Goal: Task Accomplishment & Management: Complete application form

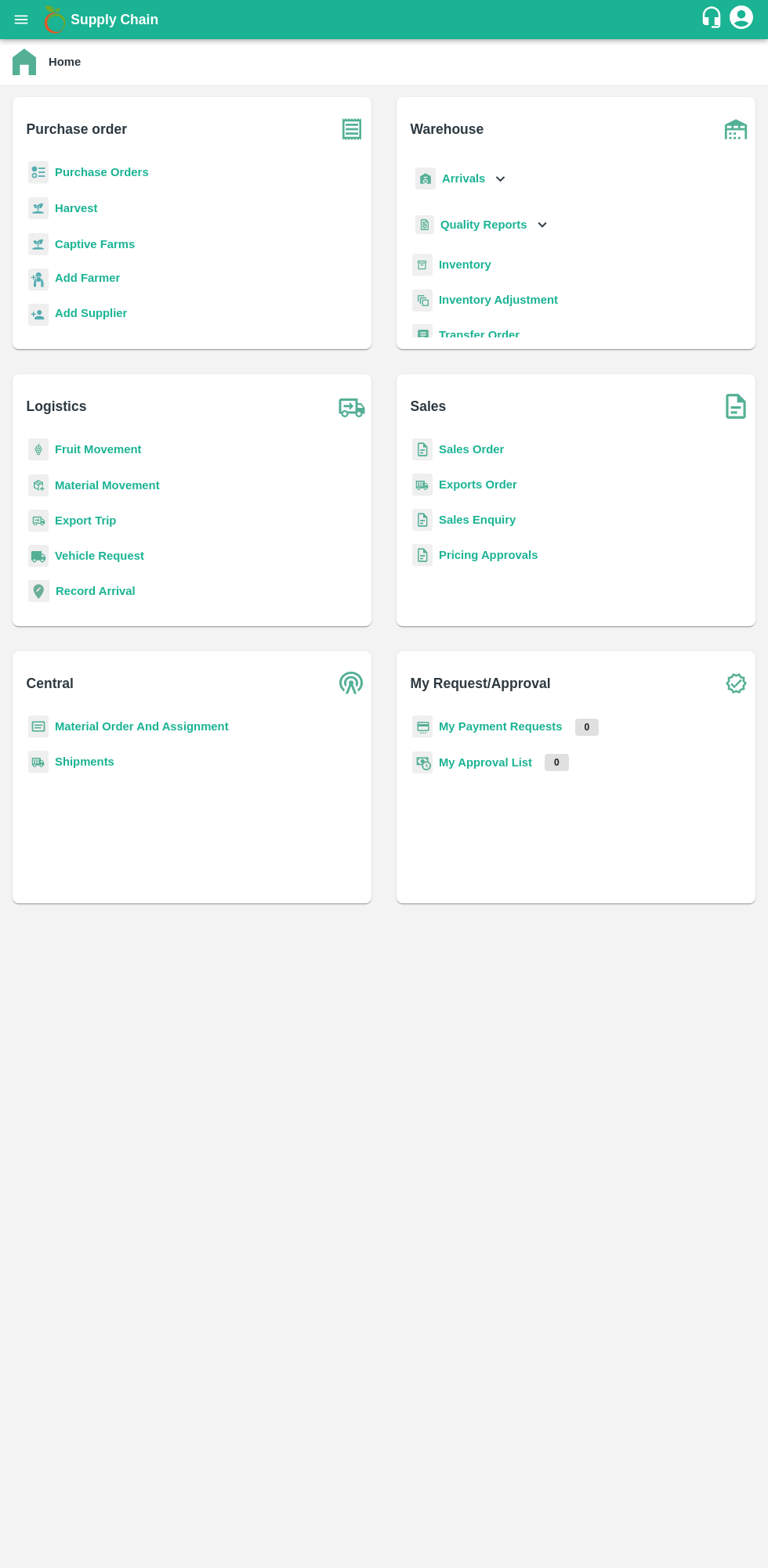
click at [75, 174] on b "Purchase Orders" at bounding box center [102, 172] width 94 height 13
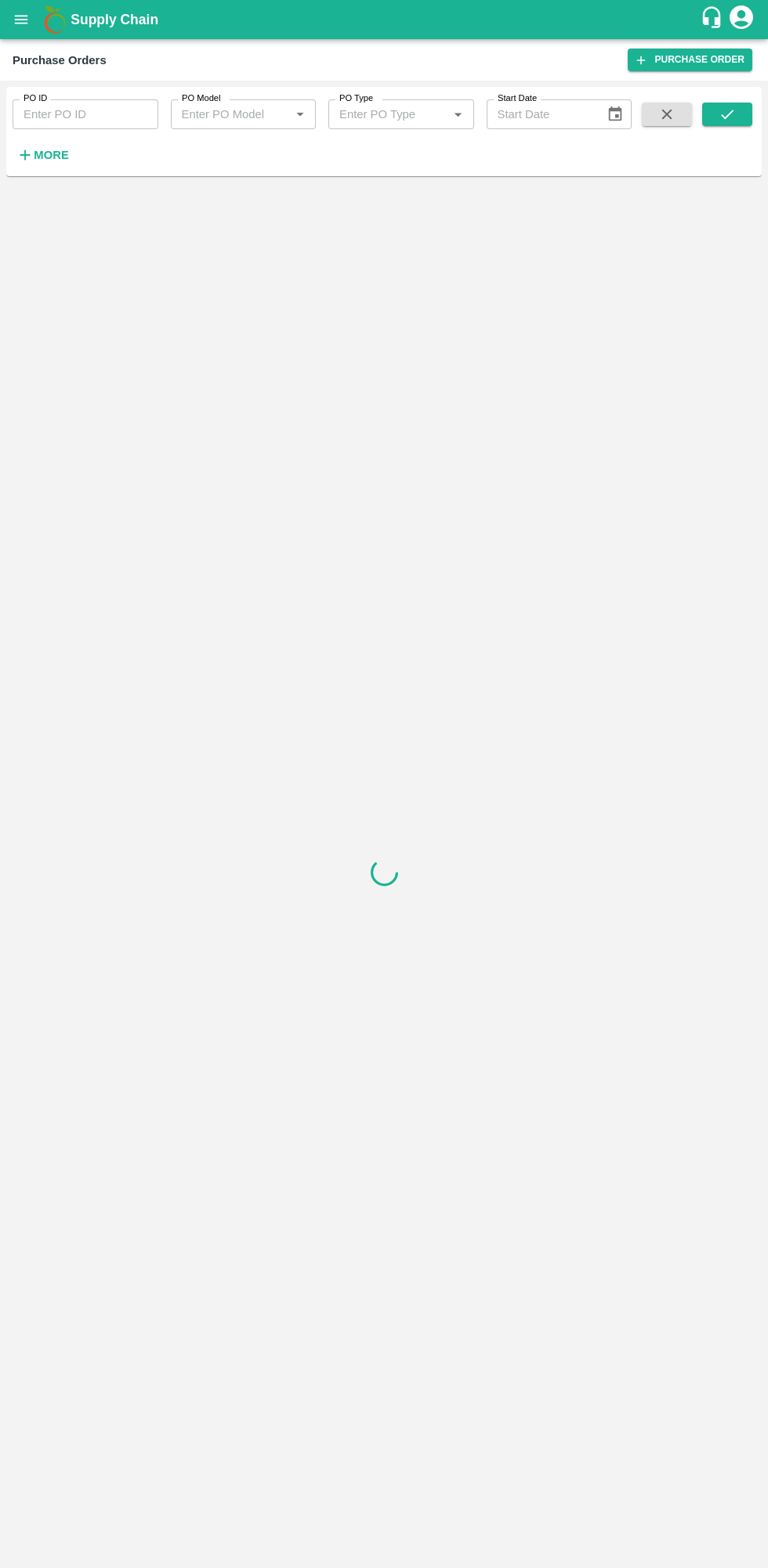
click at [33, 149] on icon "button" at bounding box center [25, 155] width 17 height 17
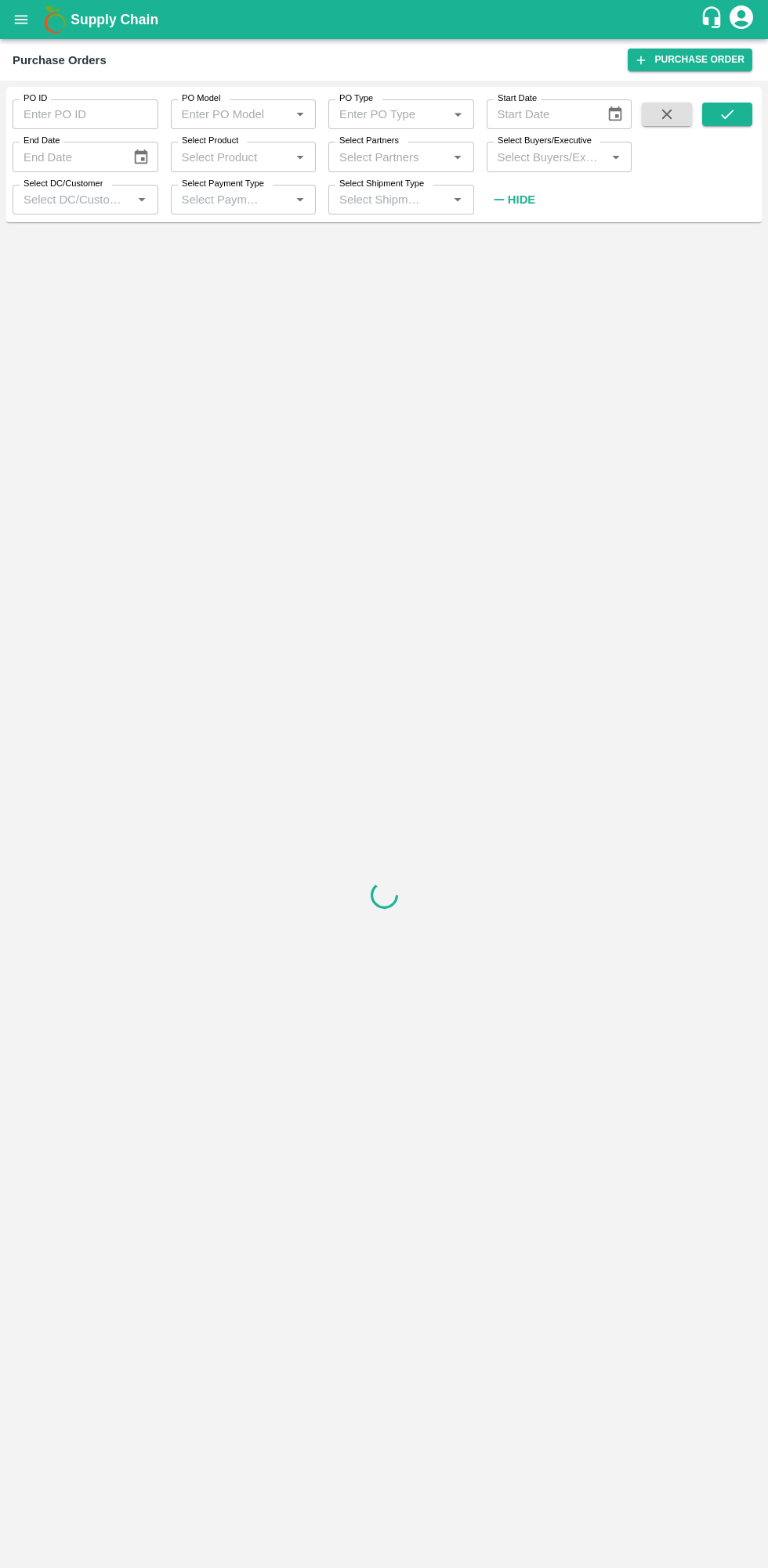
click at [559, 154] on input "Select Buyers/Executive" at bounding box center [546, 156] width 110 height 20
type input "lava"
click at [511, 245] on input "checkbox" at bounding box center [520, 246] width 31 height 31
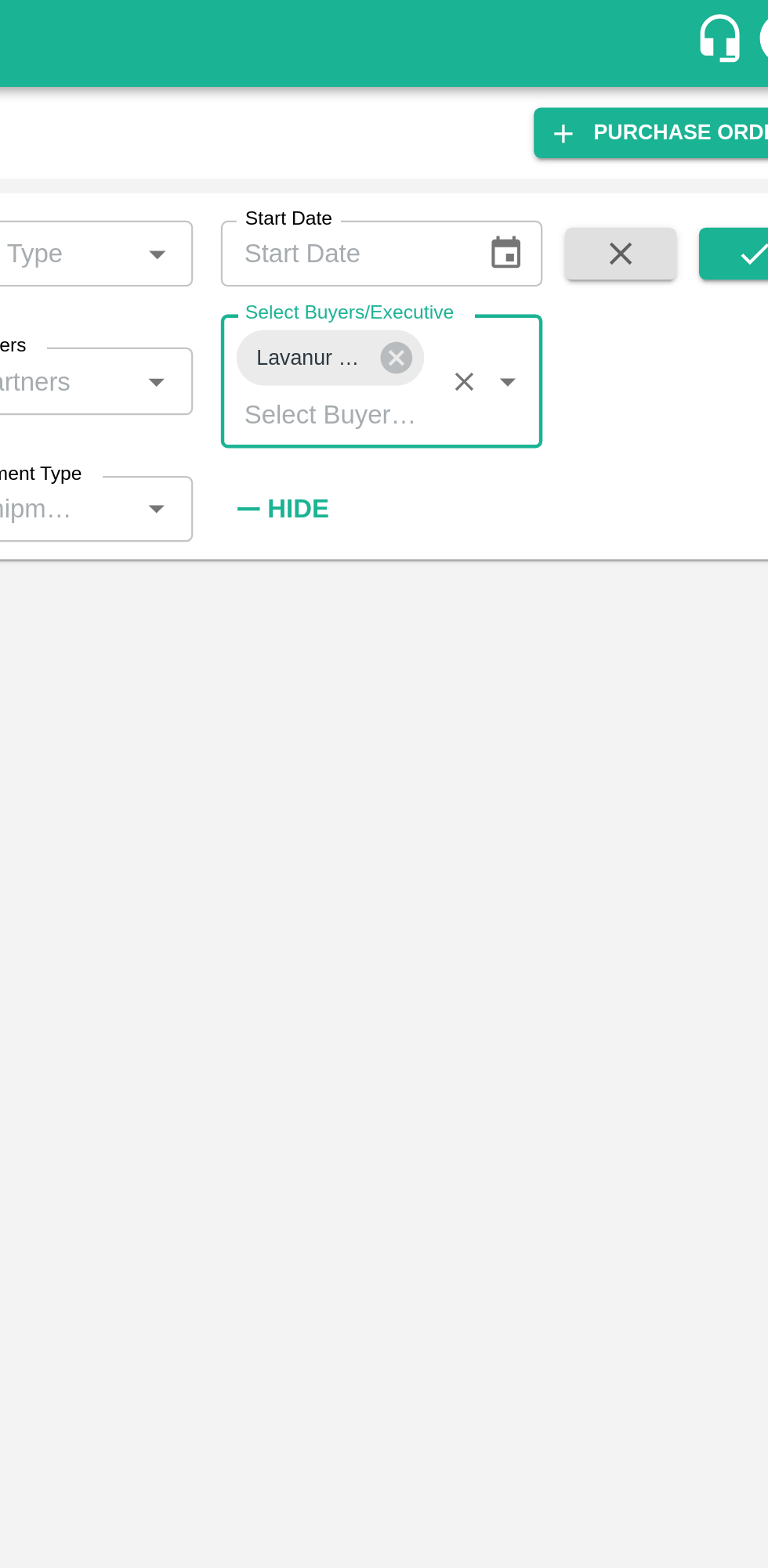
click at [725, 119] on icon "submit" at bounding box center [727, 114] width 17 height 17
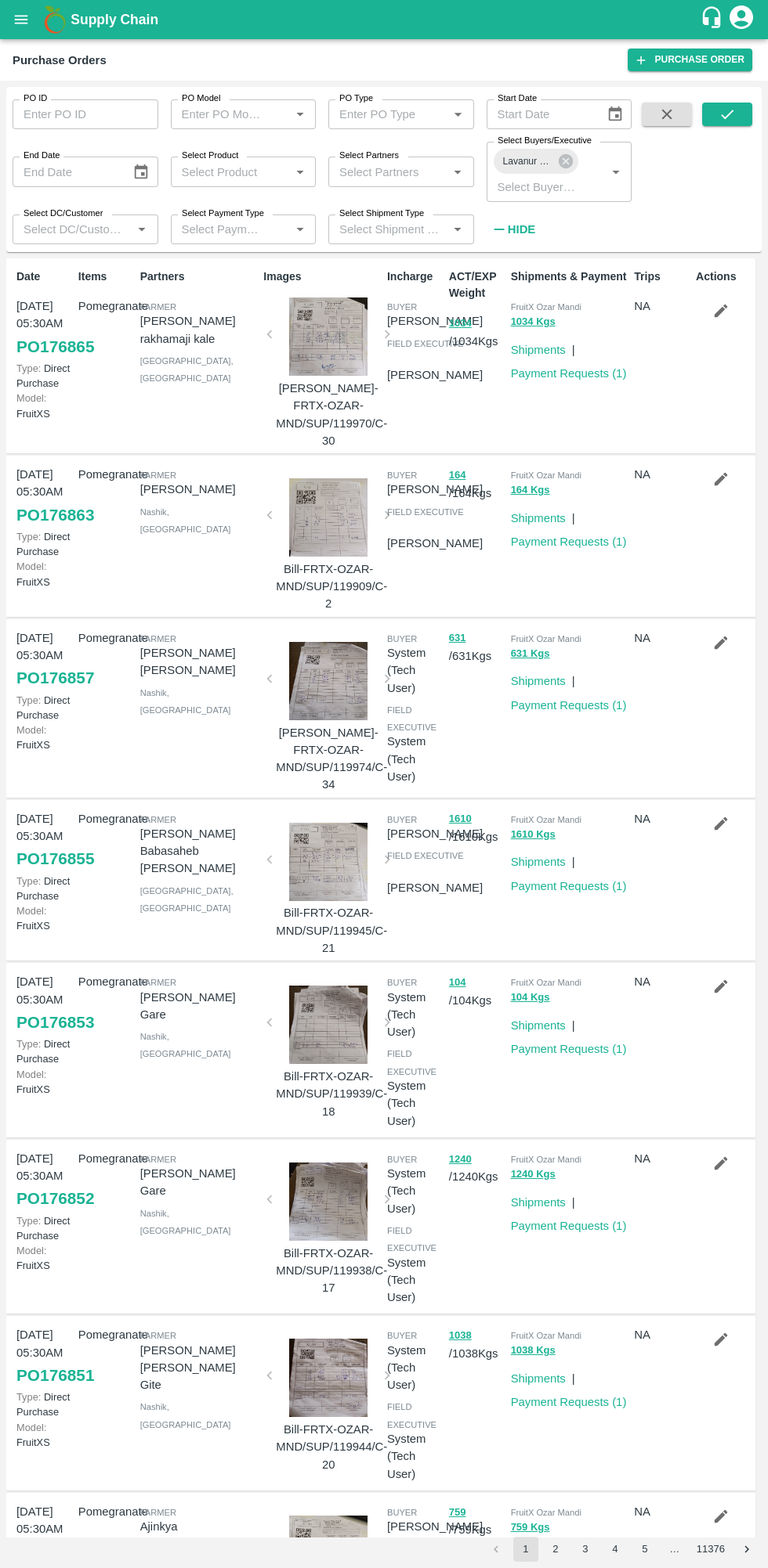
click at [718, 311] on icon "button" at bounding box center [721, 311] width 13 height 13
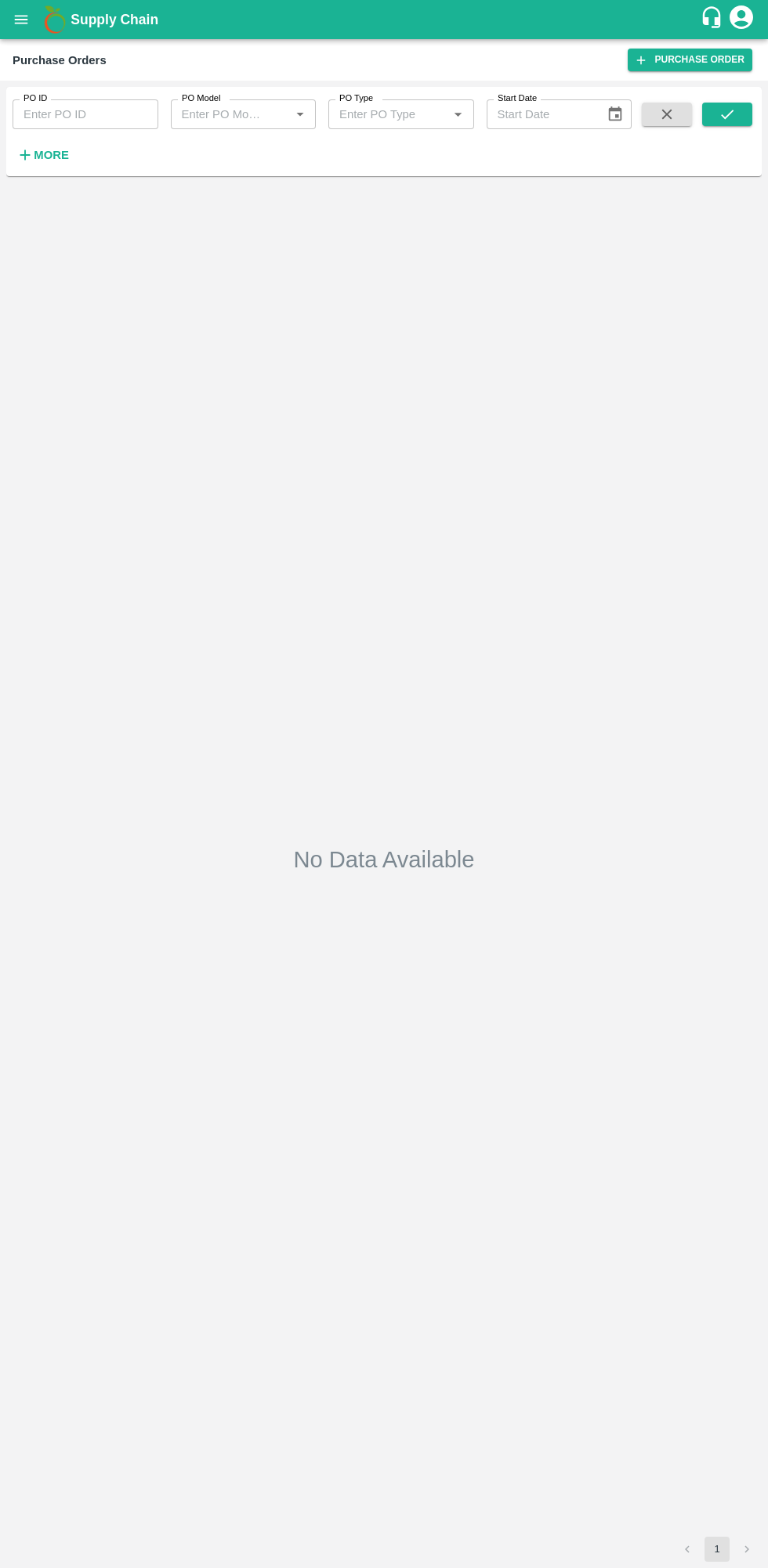
click at [49, 161] on strong "More" at bounding box center [51, 155] width 35 height 13
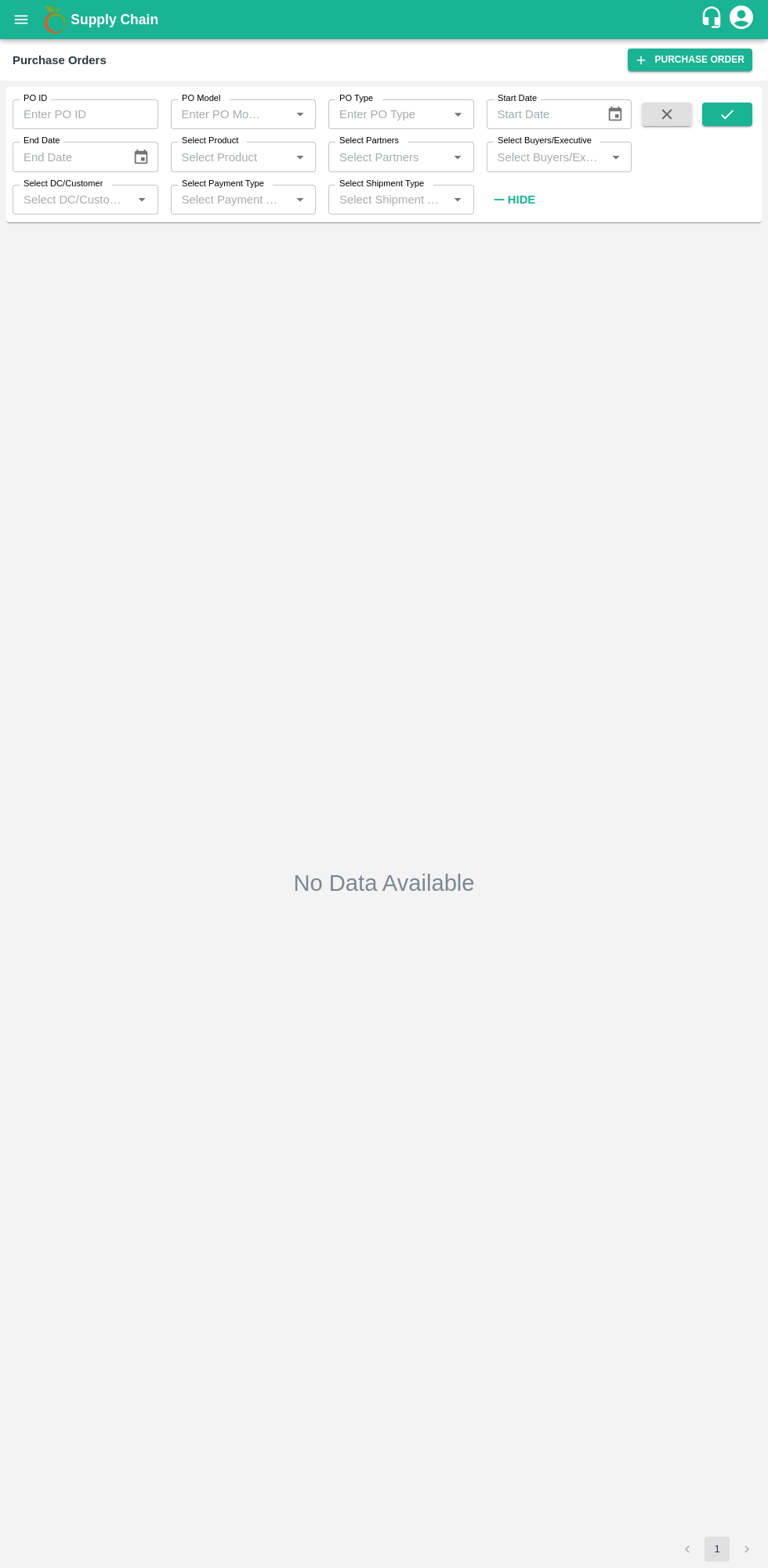
click at [548, 154] on input "Select Buyers/Executive" at bounding box center [546, 156] width 110 height 20
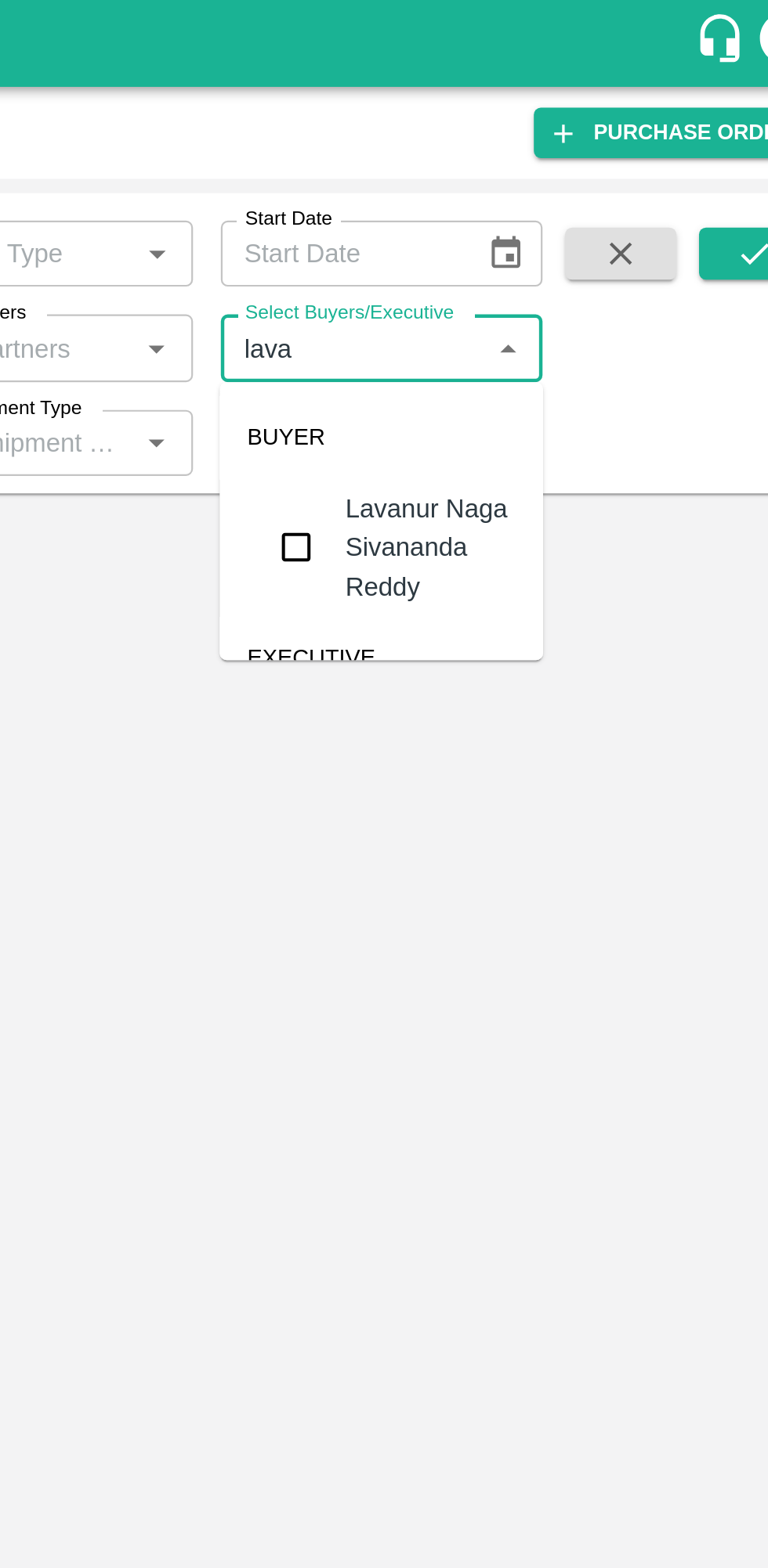
type input "[PERSON_NAME]"
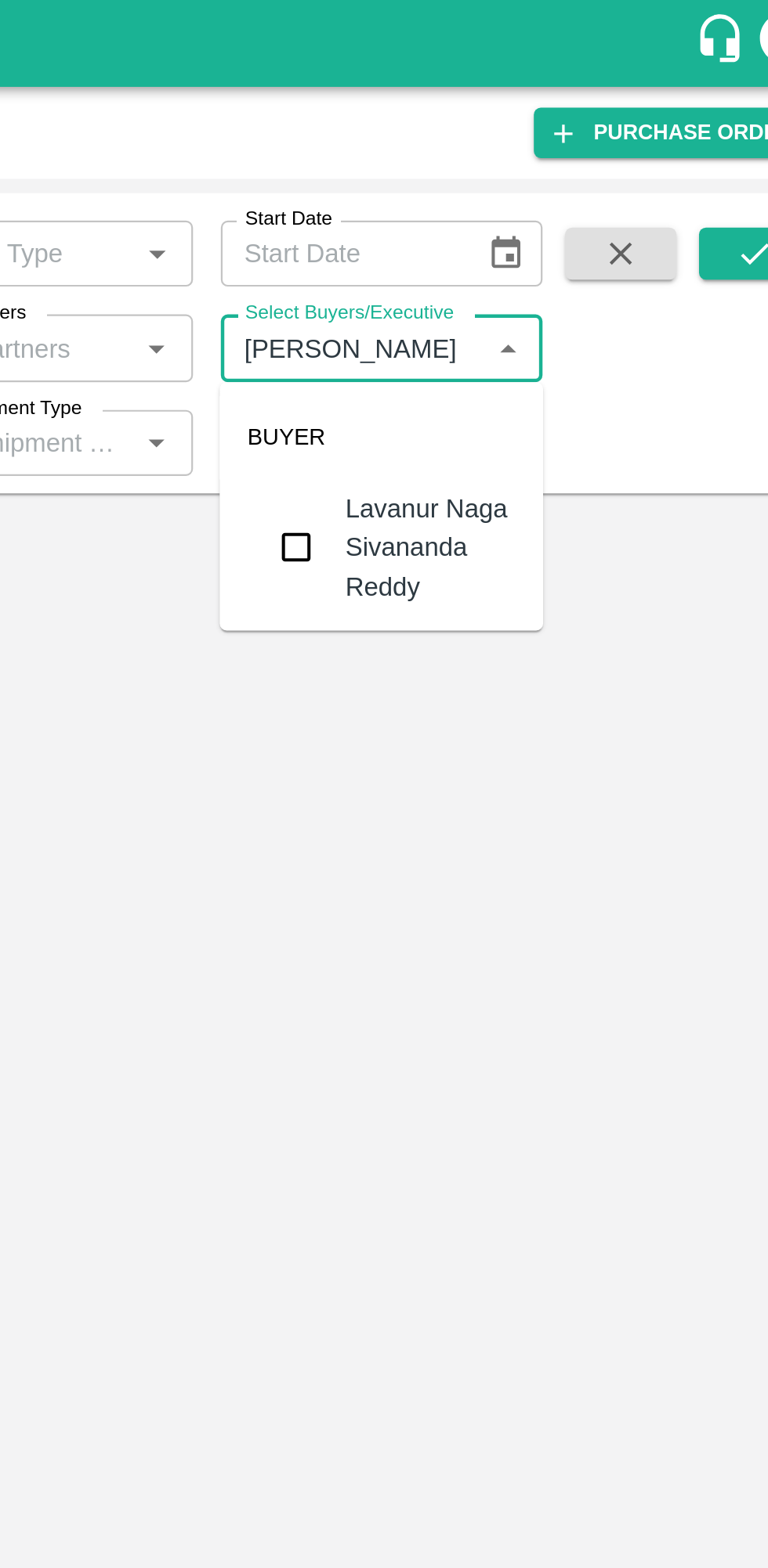
click at [532, 255] on input "checkbox" at bounding box center [520, 246] width 31 height 31
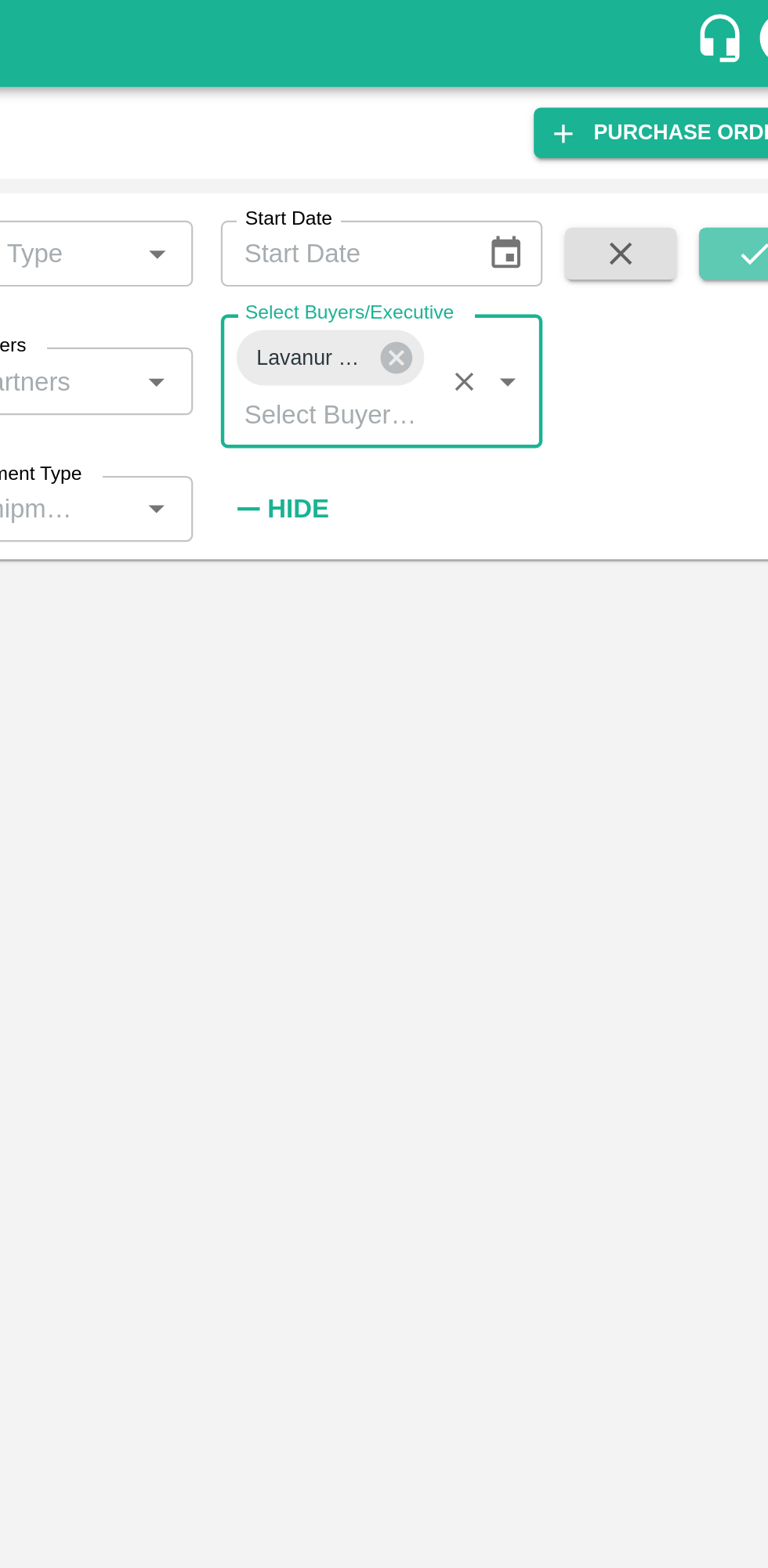
click at [724, 119] on icon "submit" at bounding box center [727, 114] width 13 height 9
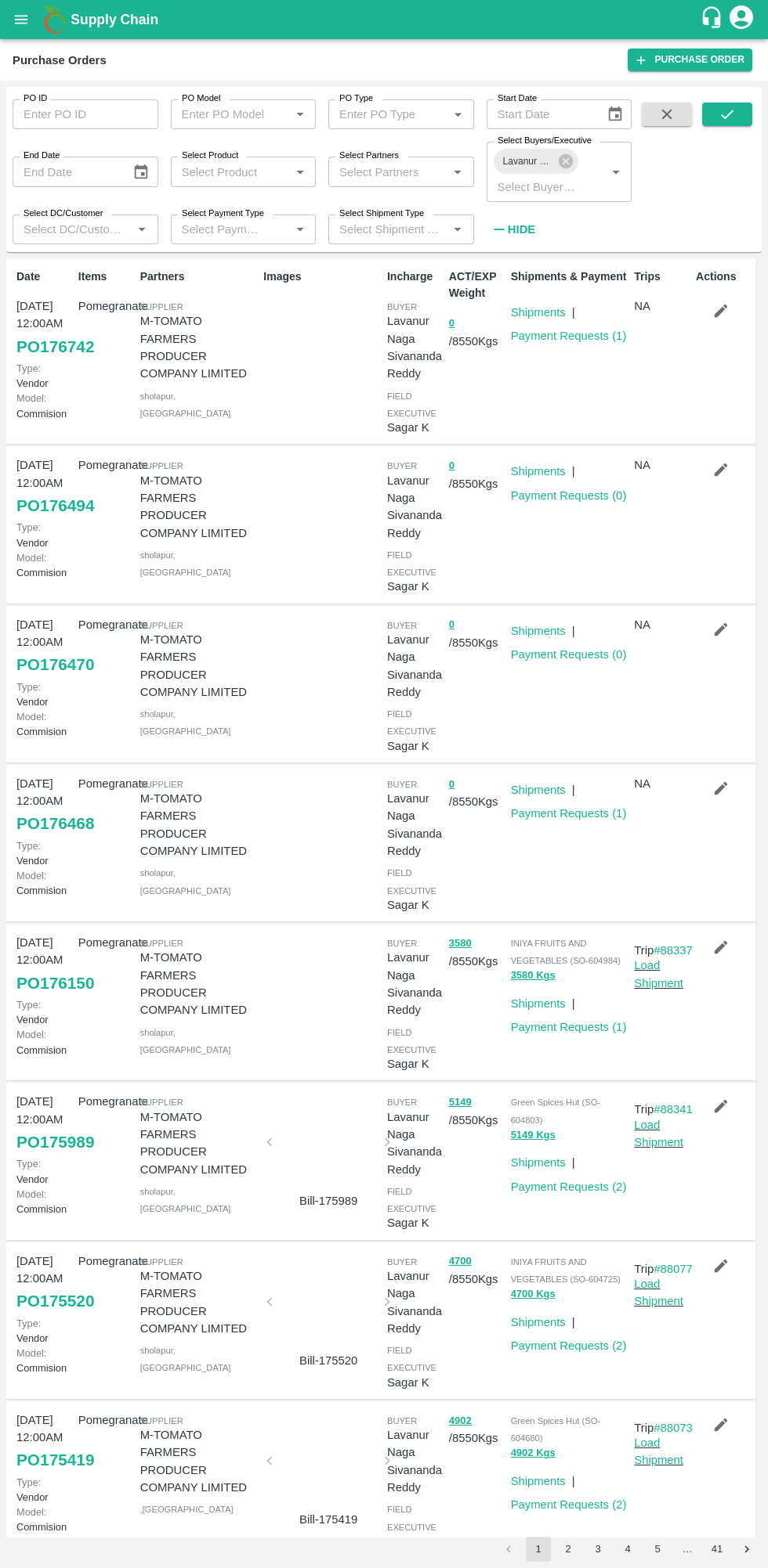
click at [726, 318] on button "button" at bounding box center [721, 311] width 50 height 27
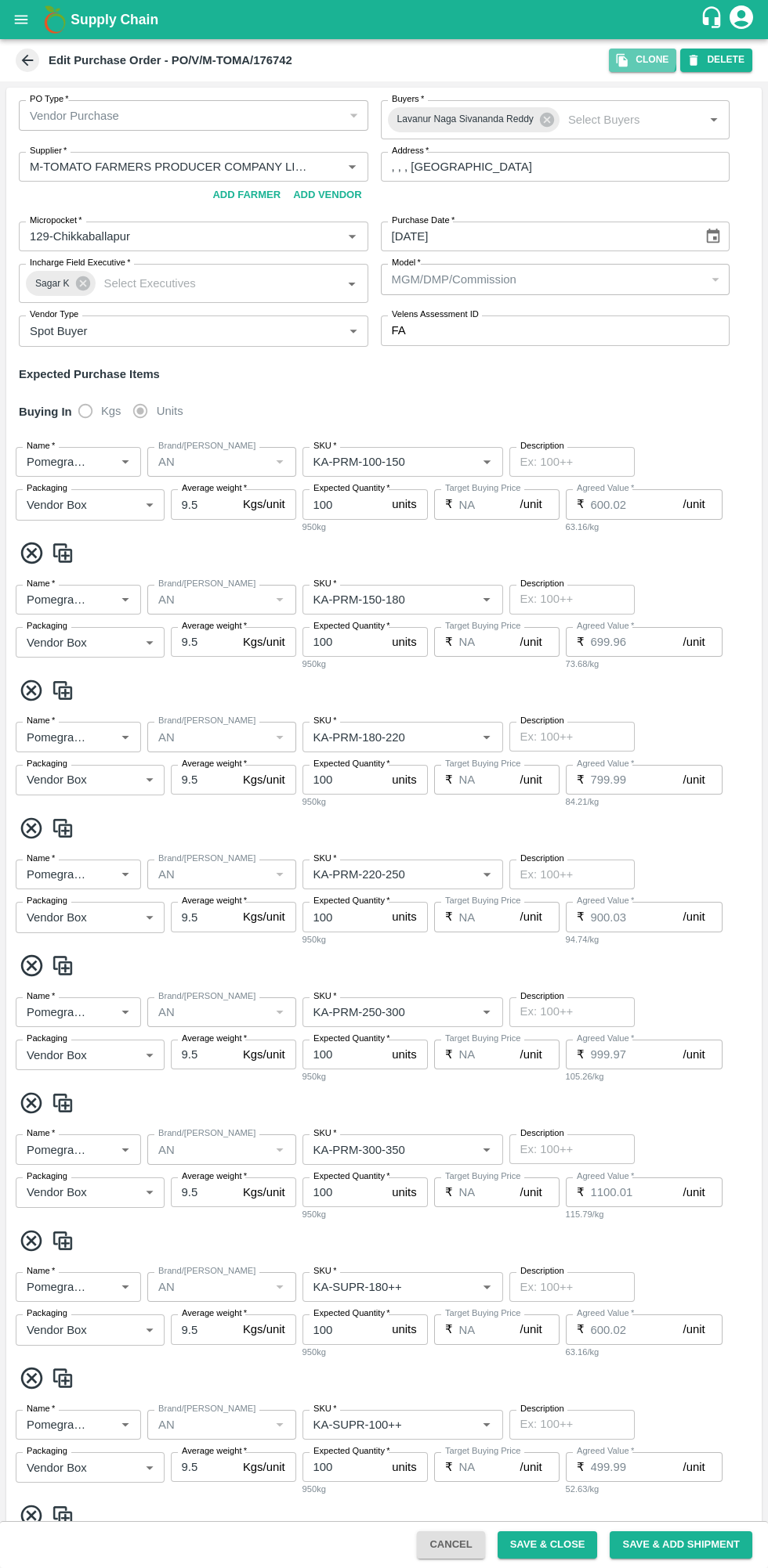
click at [628, 54] on icon "button" at bounding box center [622, 61] width 11 height 13
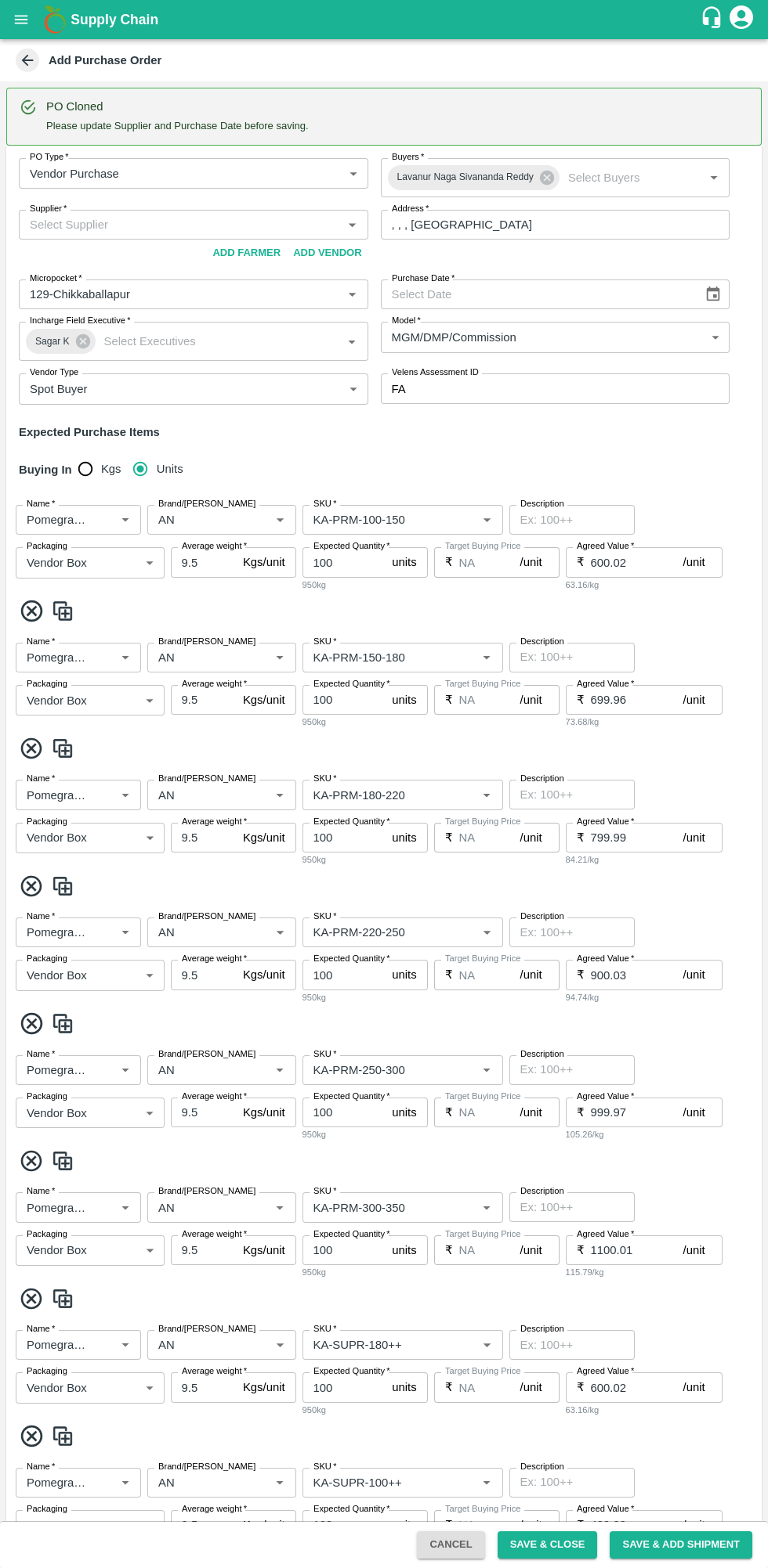
click at [224, 518] on input "Brand/[PERSON_NAME]" at bounding box center [199, 520] width 93 height 20
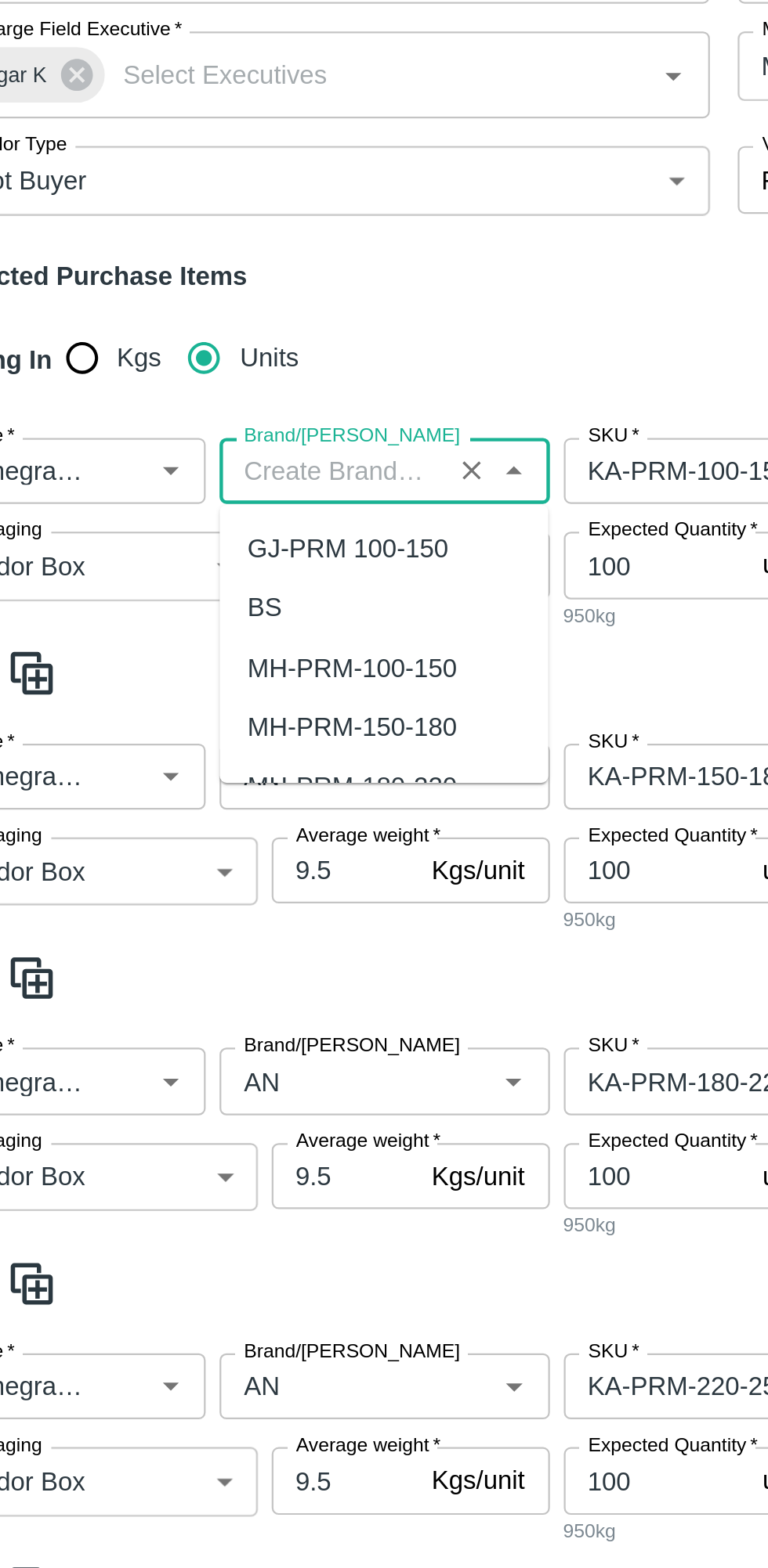
click at [342, 598] on span at bounding box center [384, 610] width 743 height 26
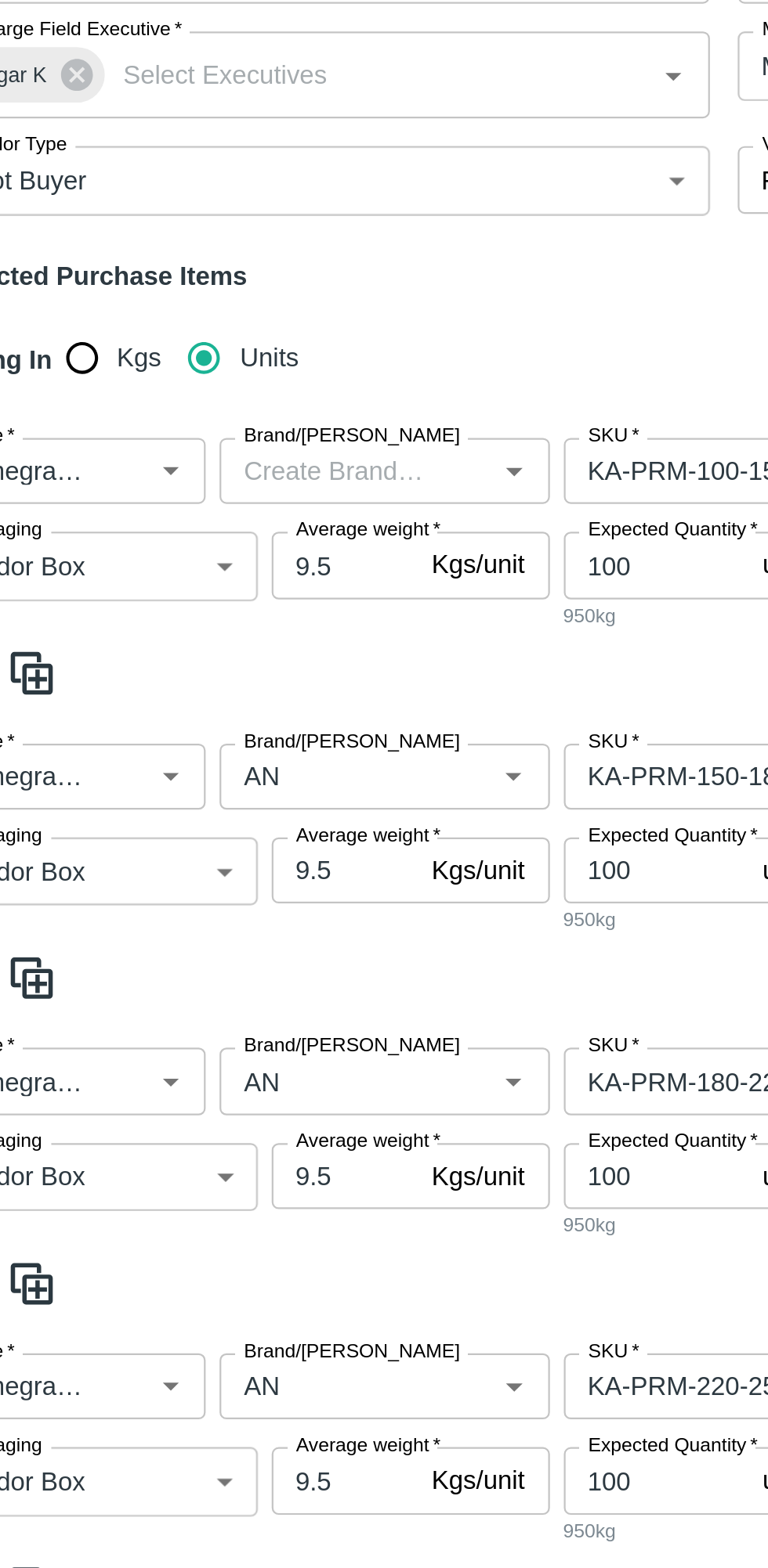
scroll to position [142, 0]
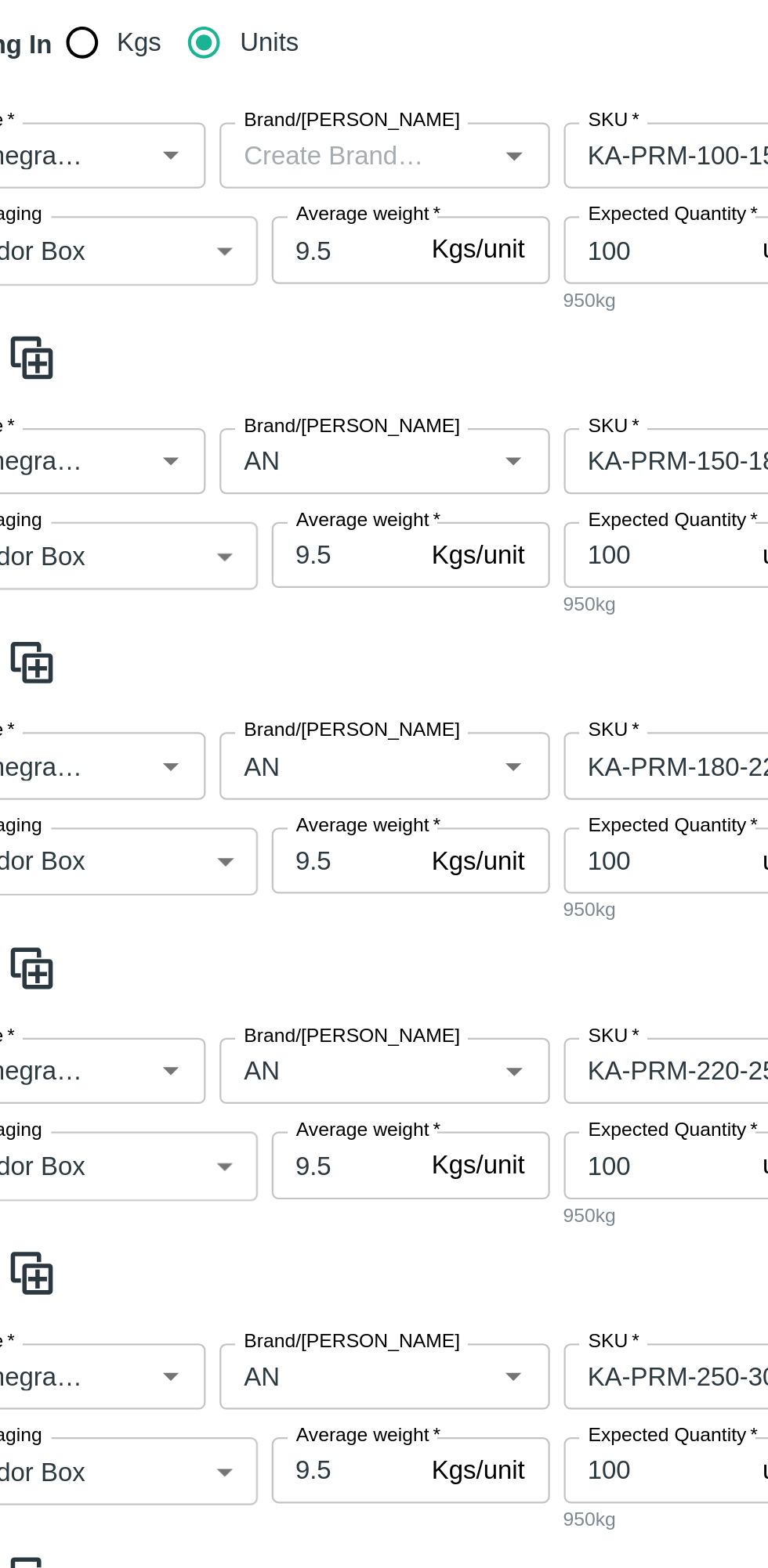
click at [220, 518] on input "Brand/[PERSON_NAME]" at bounding box center [199, 515] width 93 height 20
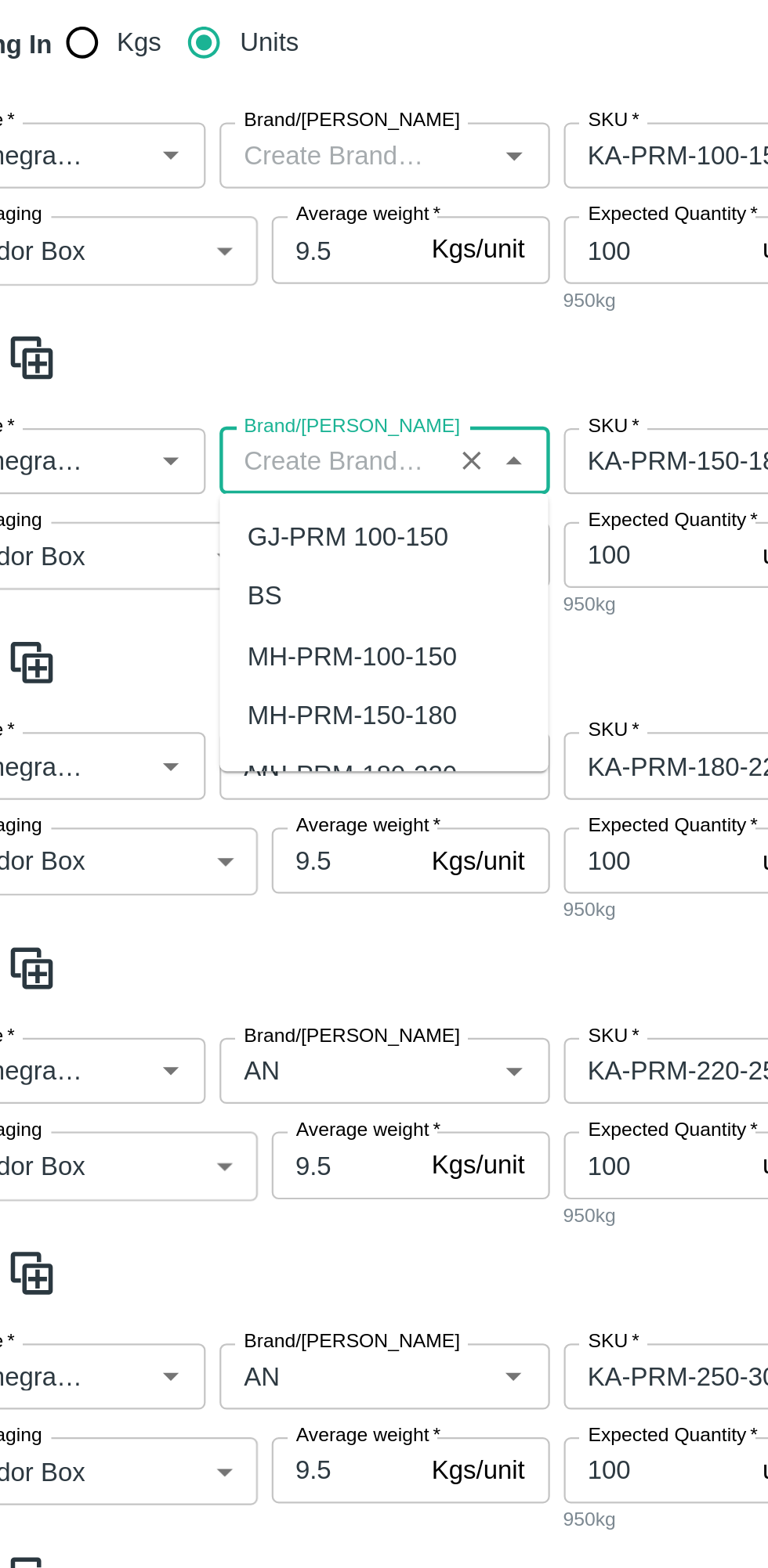
scroll to position [0, 0]
click at [347, 586] on div "950kg" at bounding box center [364, 579] width 125 height 14
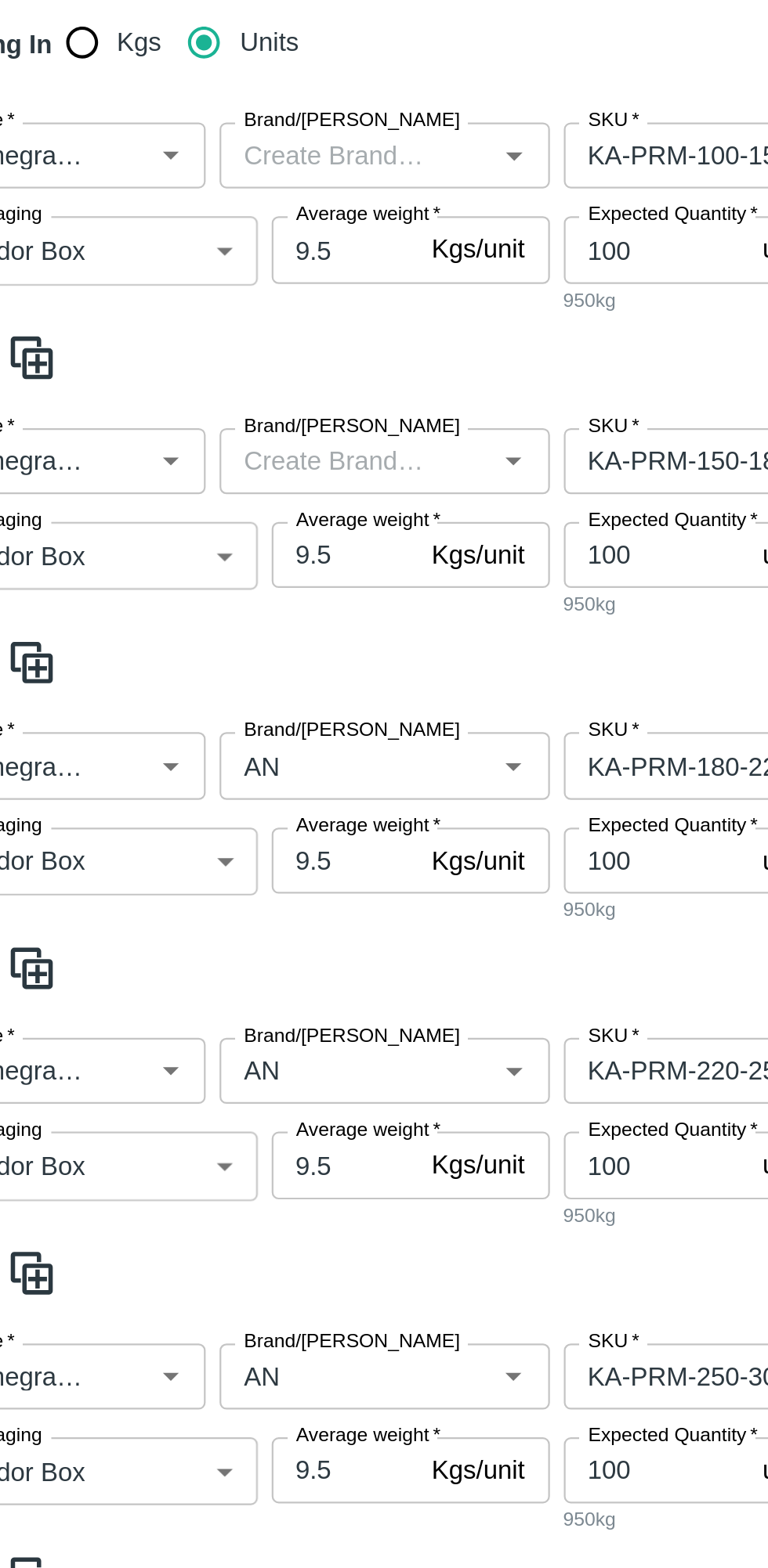
scroll to position [295, 0]
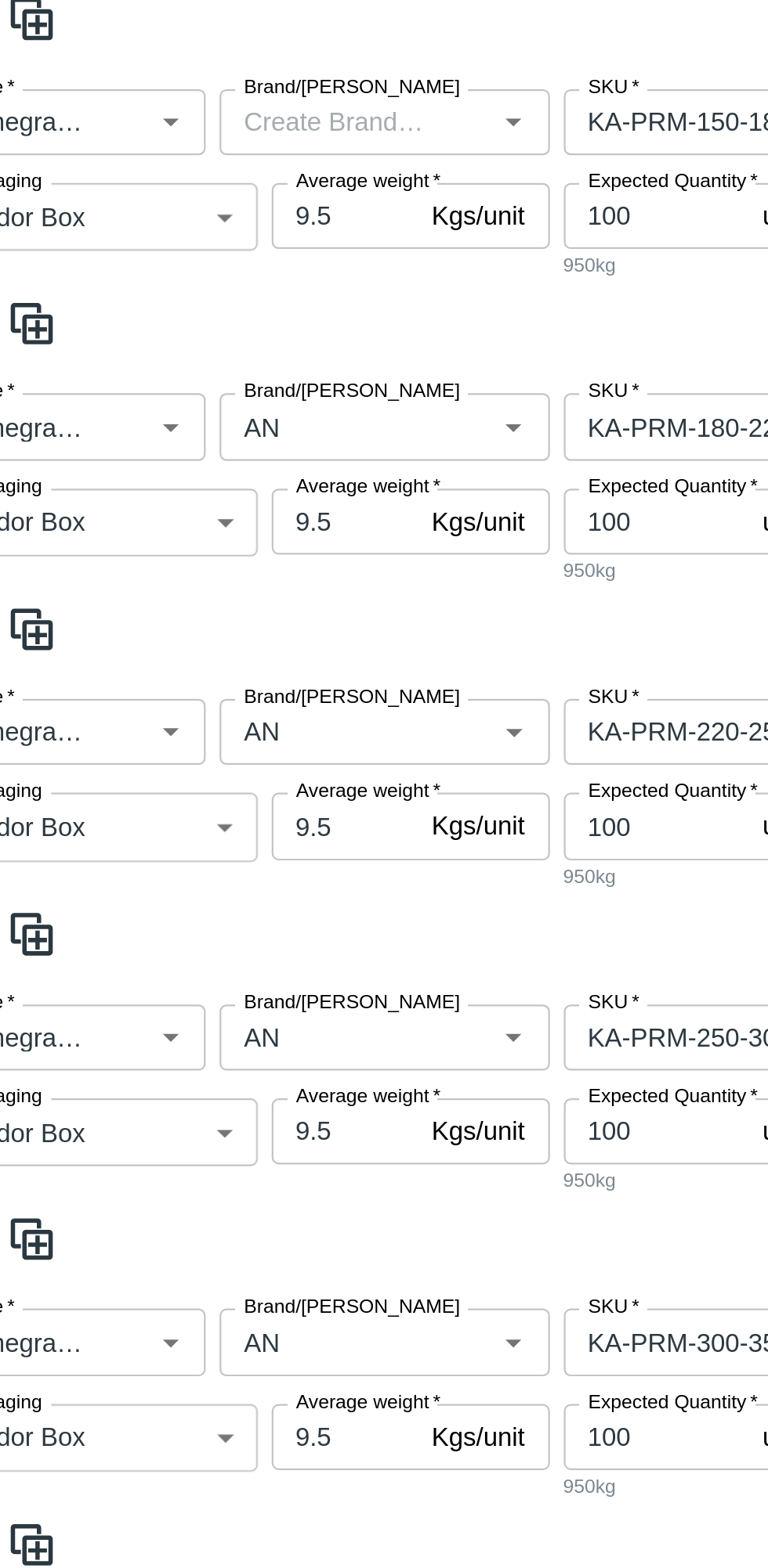
click at [208, 500] on input "Brand/[PERSON_NAME]" at bounding box center [199, 499] width 93 height 20
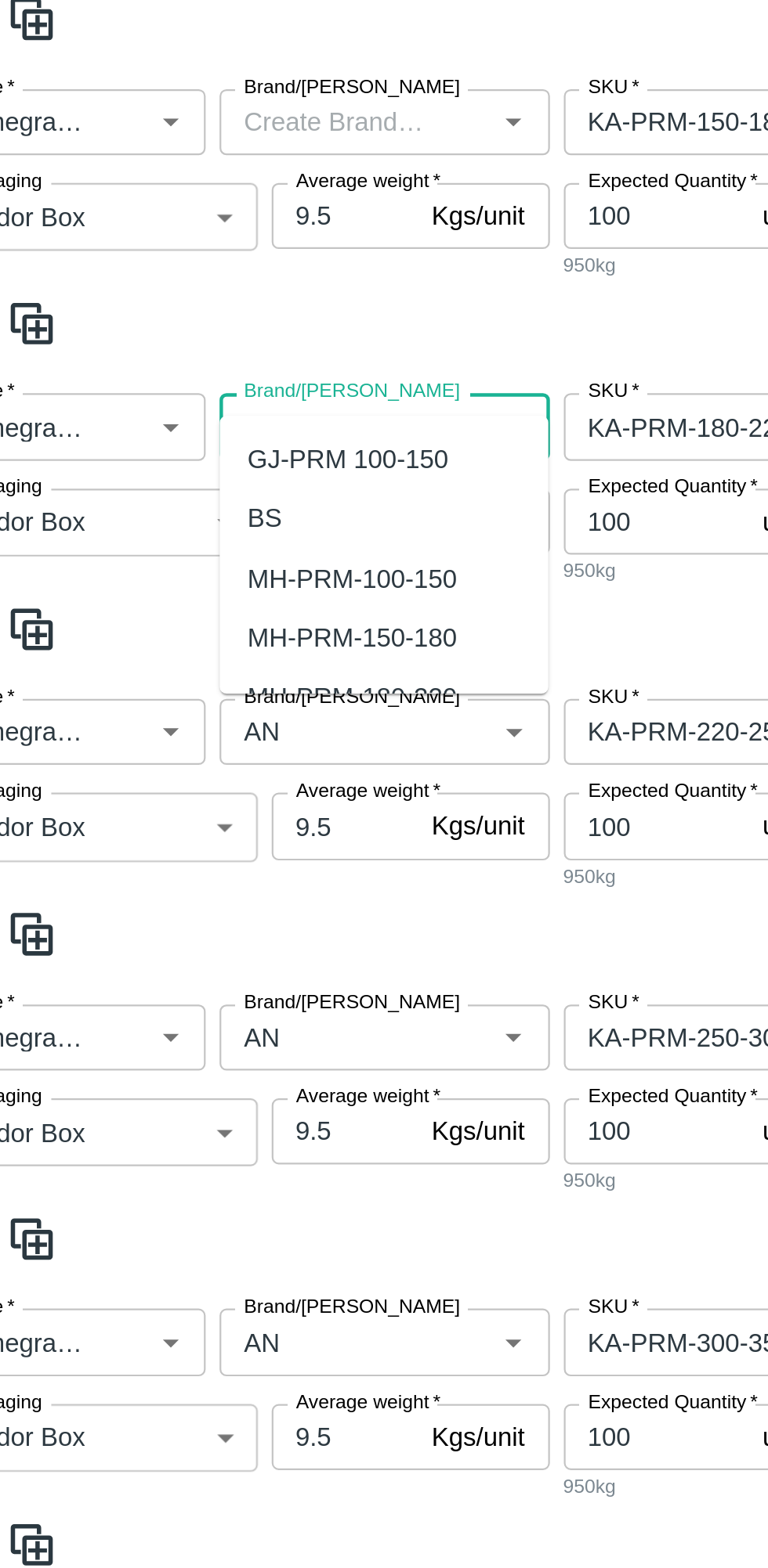
scroll to position [315, 0]
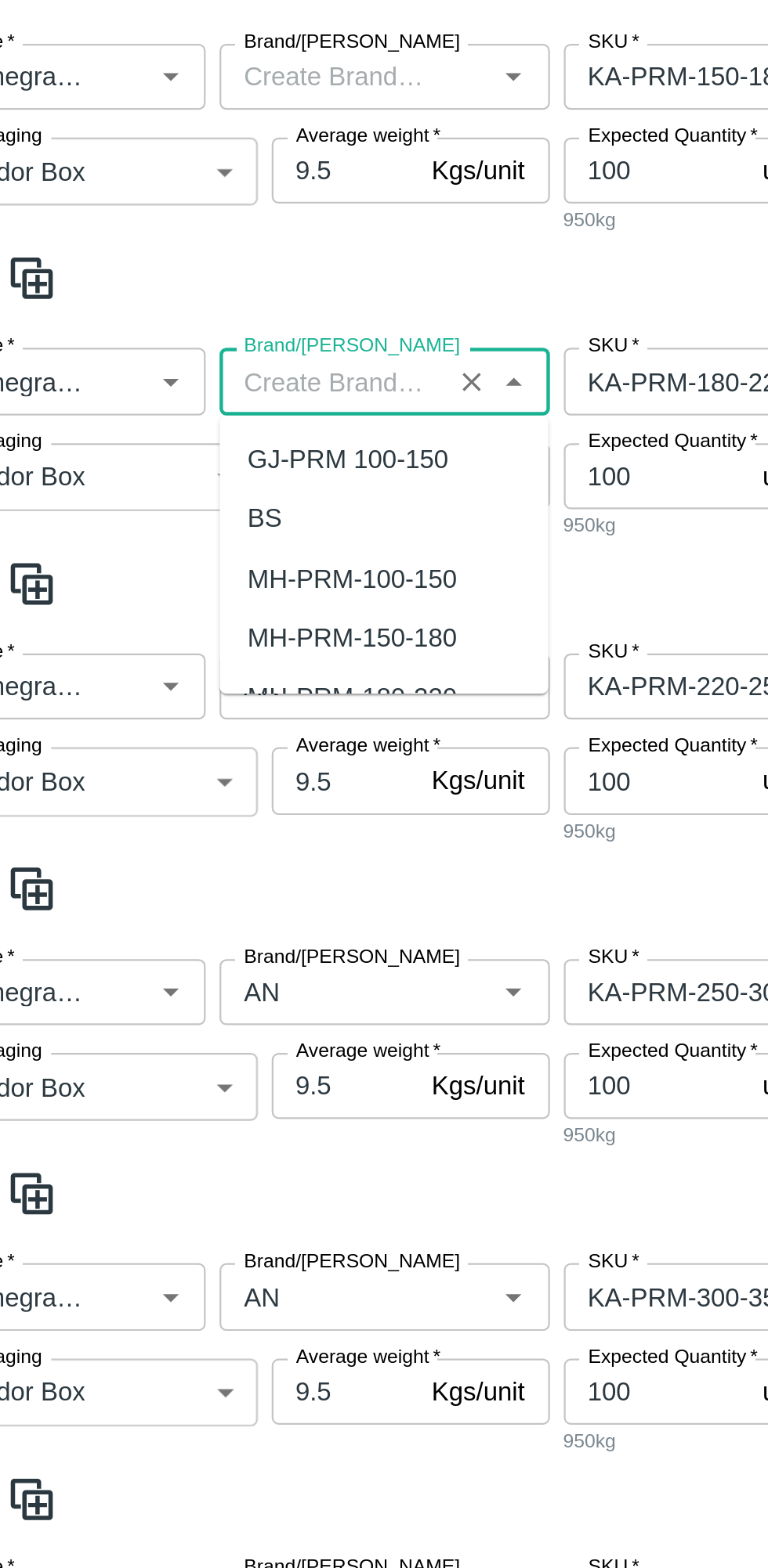
click at [340, 571] on span at bounding box center [384, 571] width 743 height 26
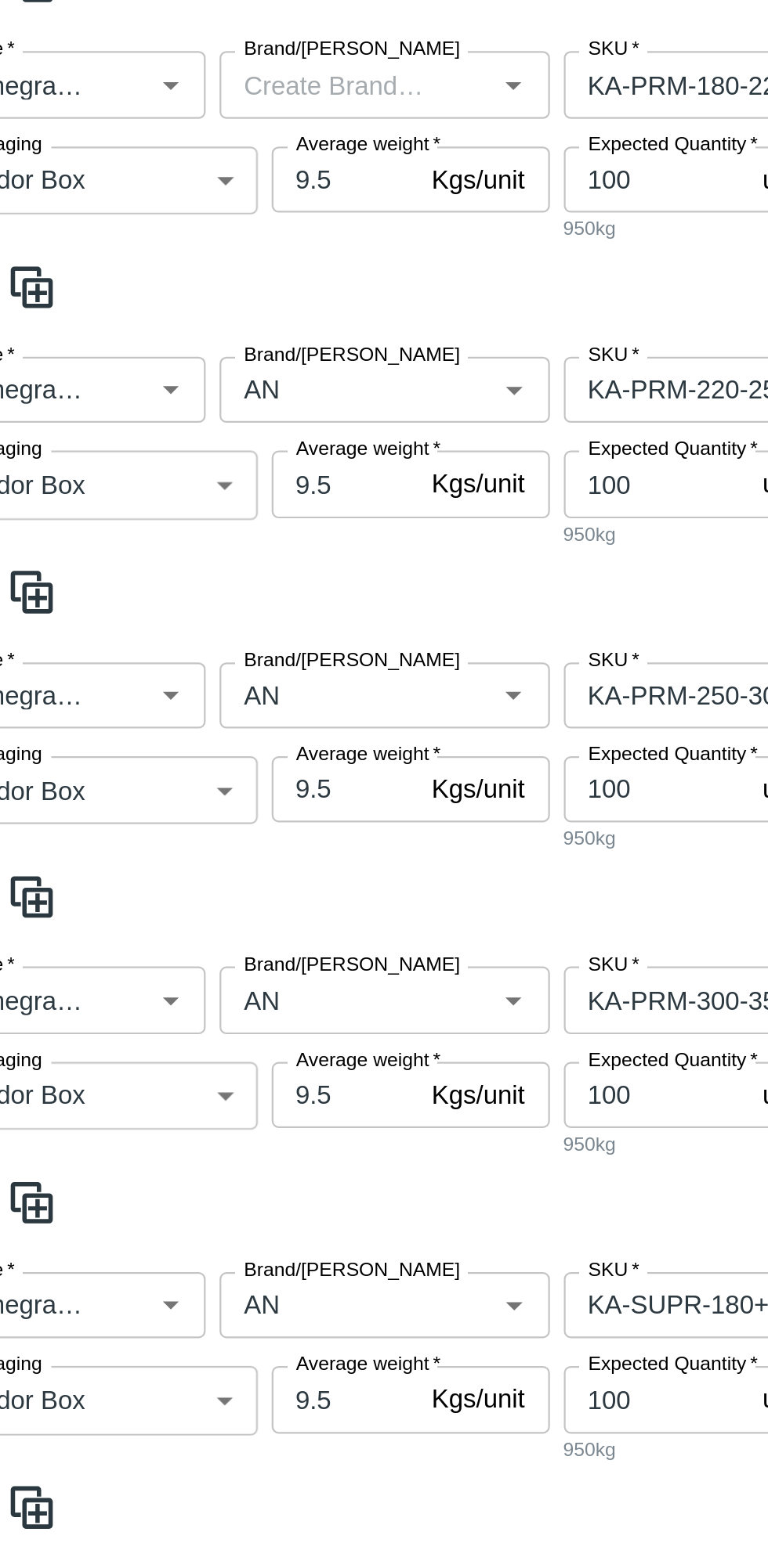
click at [193, 610] on input "Brand/[PERSON_NAME]" at bounding box center [199, 617] width 93 height 20
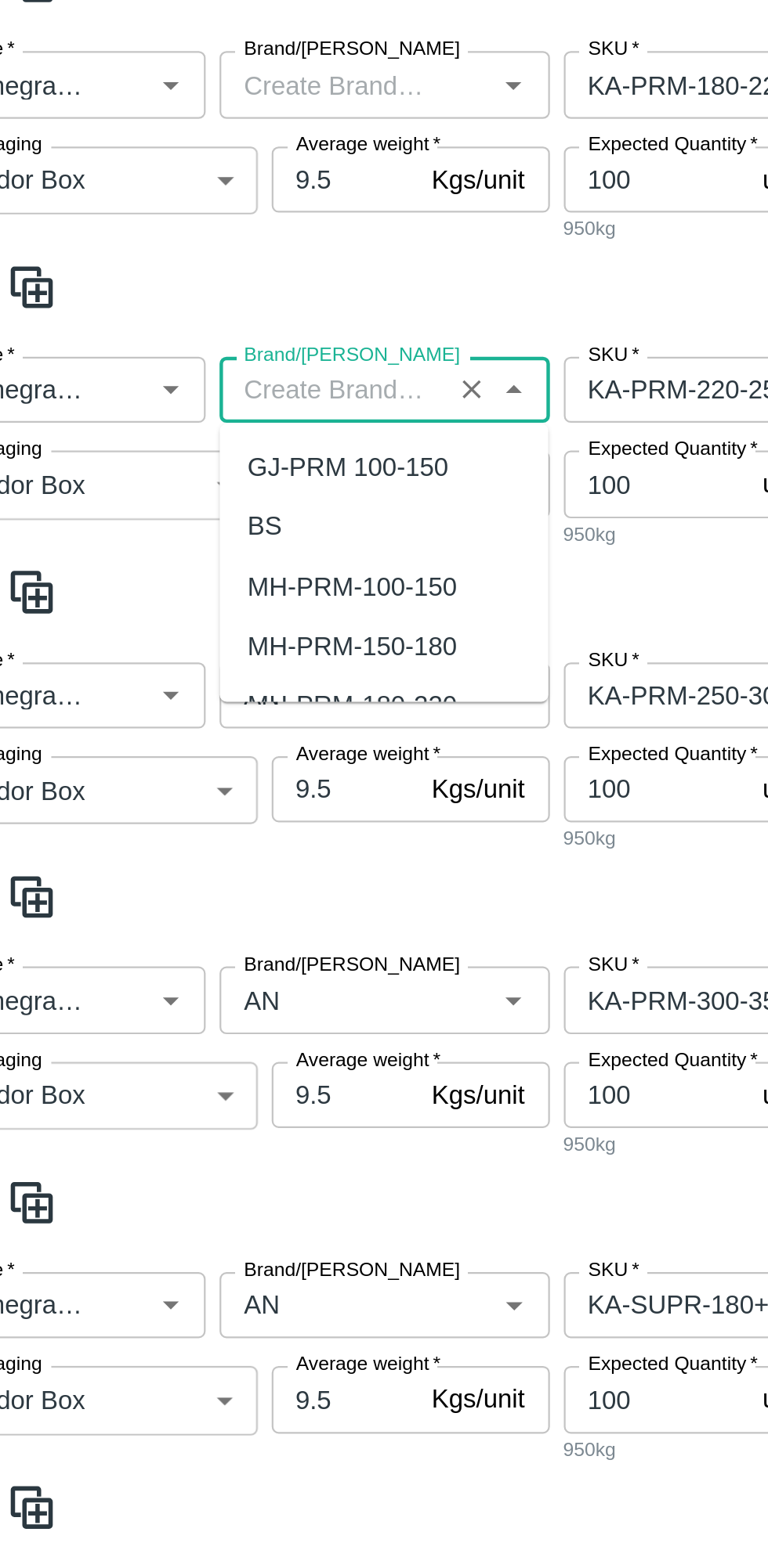
scroll to position [0, 0]
click at [347, 718] on span at bounding box center [384, 708] width 743 height 26
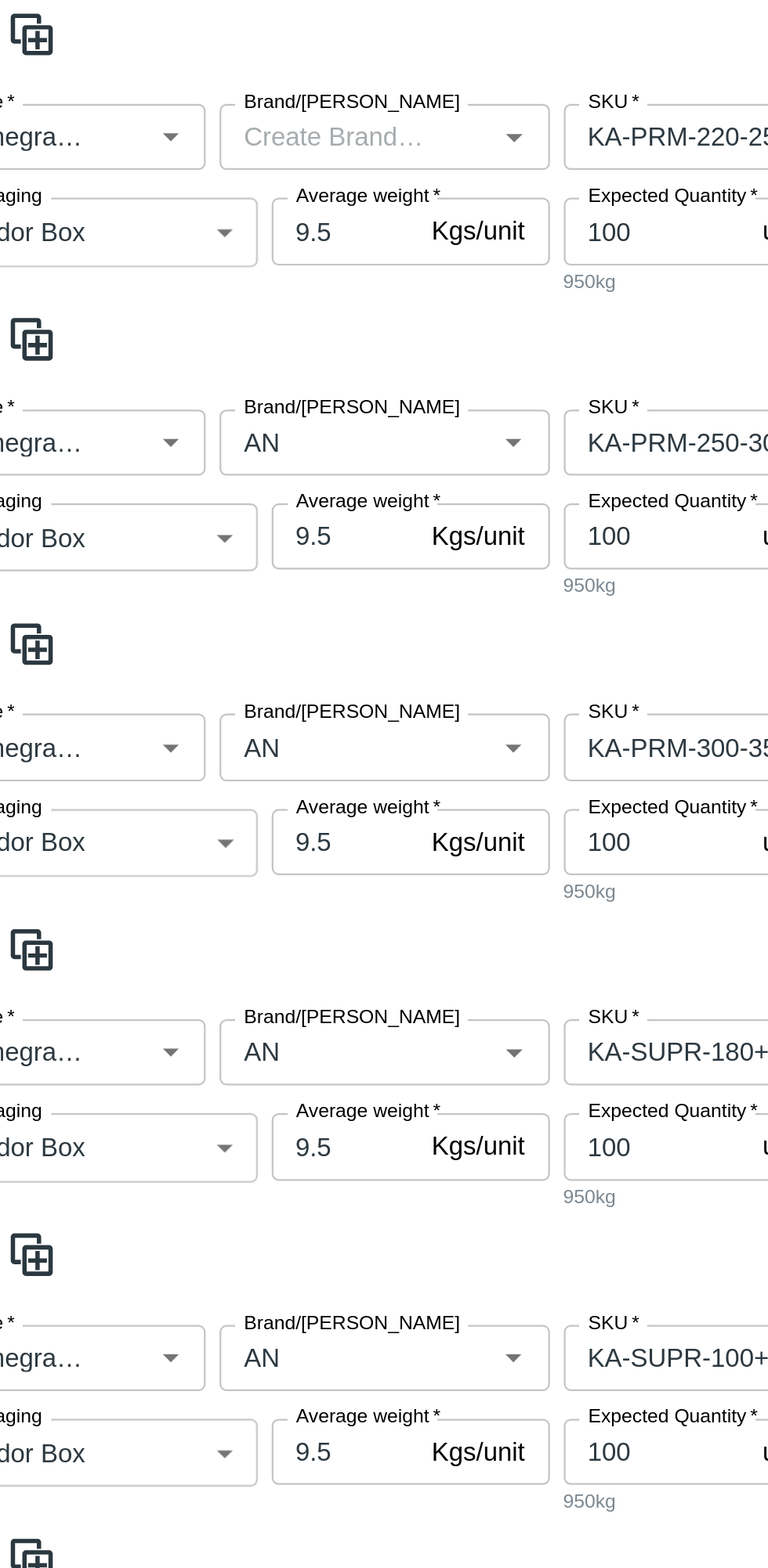
click at [200, 756] on input "Brand/[PERSON_NAME]" at bounding box center [199, 755] width 93 height 20
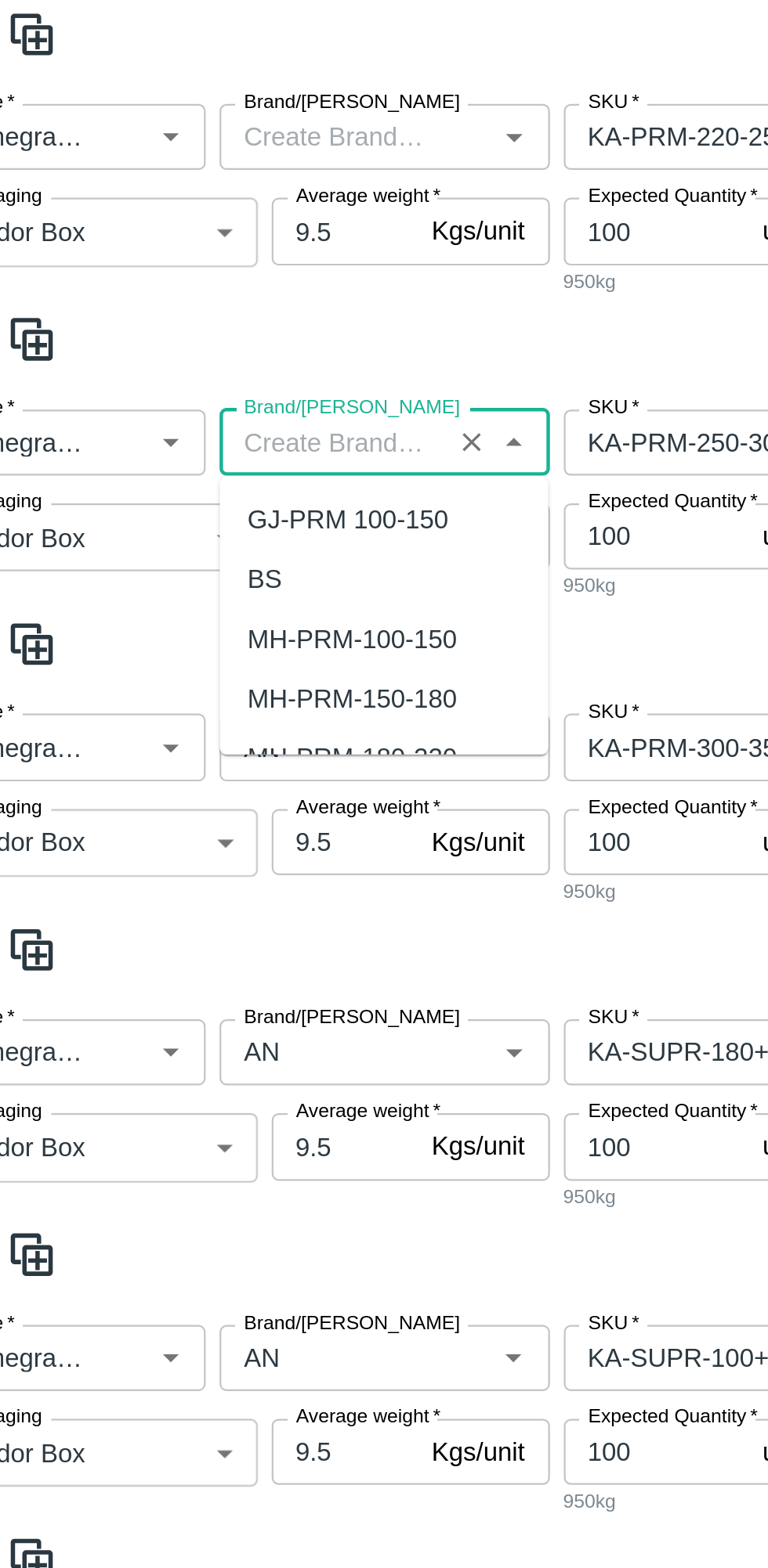
click at [333, 703] on span at bounding box center [384, 708] width 743 height 26
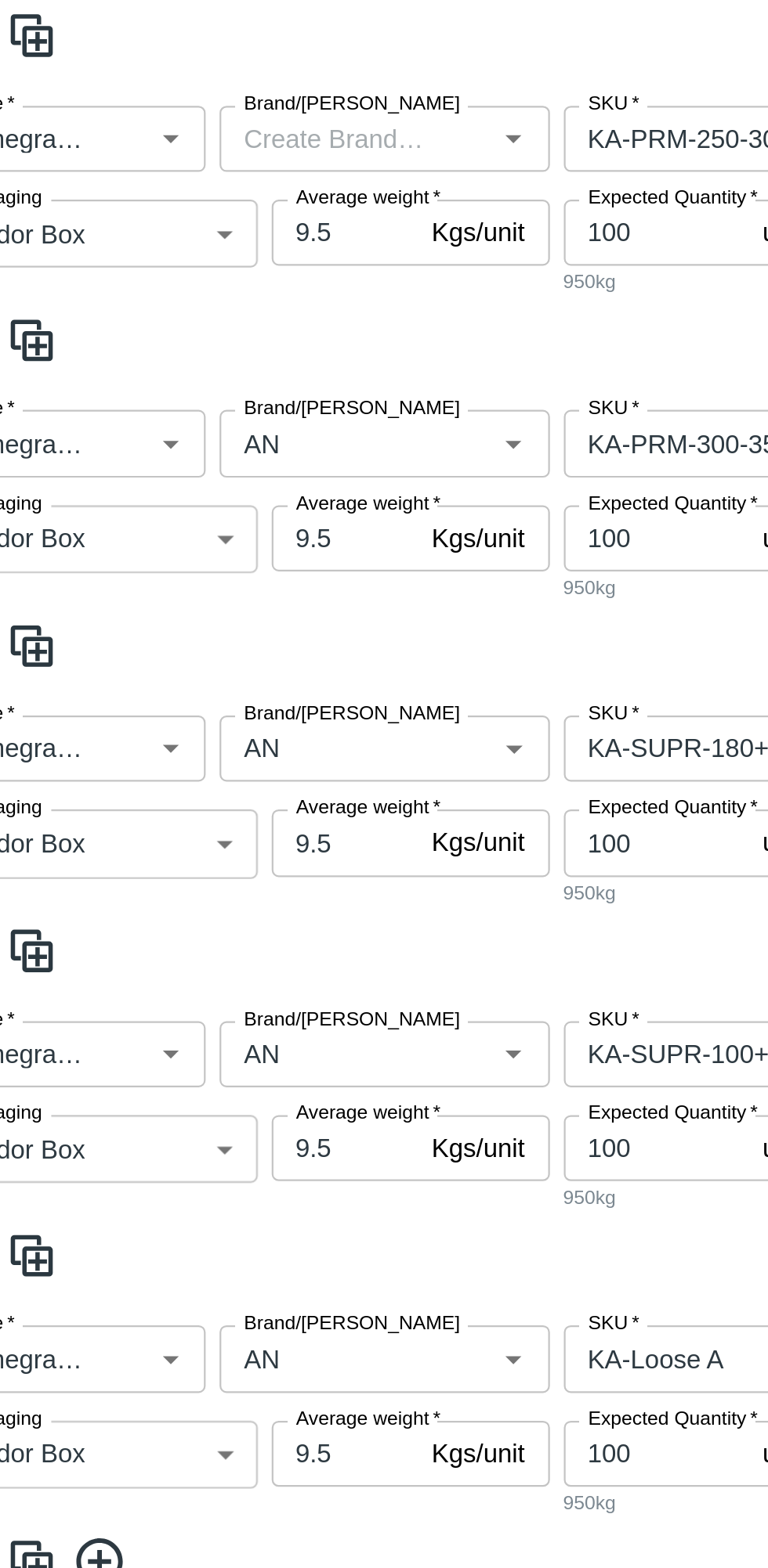
click at [218, 894] on input "Brand/[PERSON_NAME]" at bounding box center [199, 892] width 93 height 20
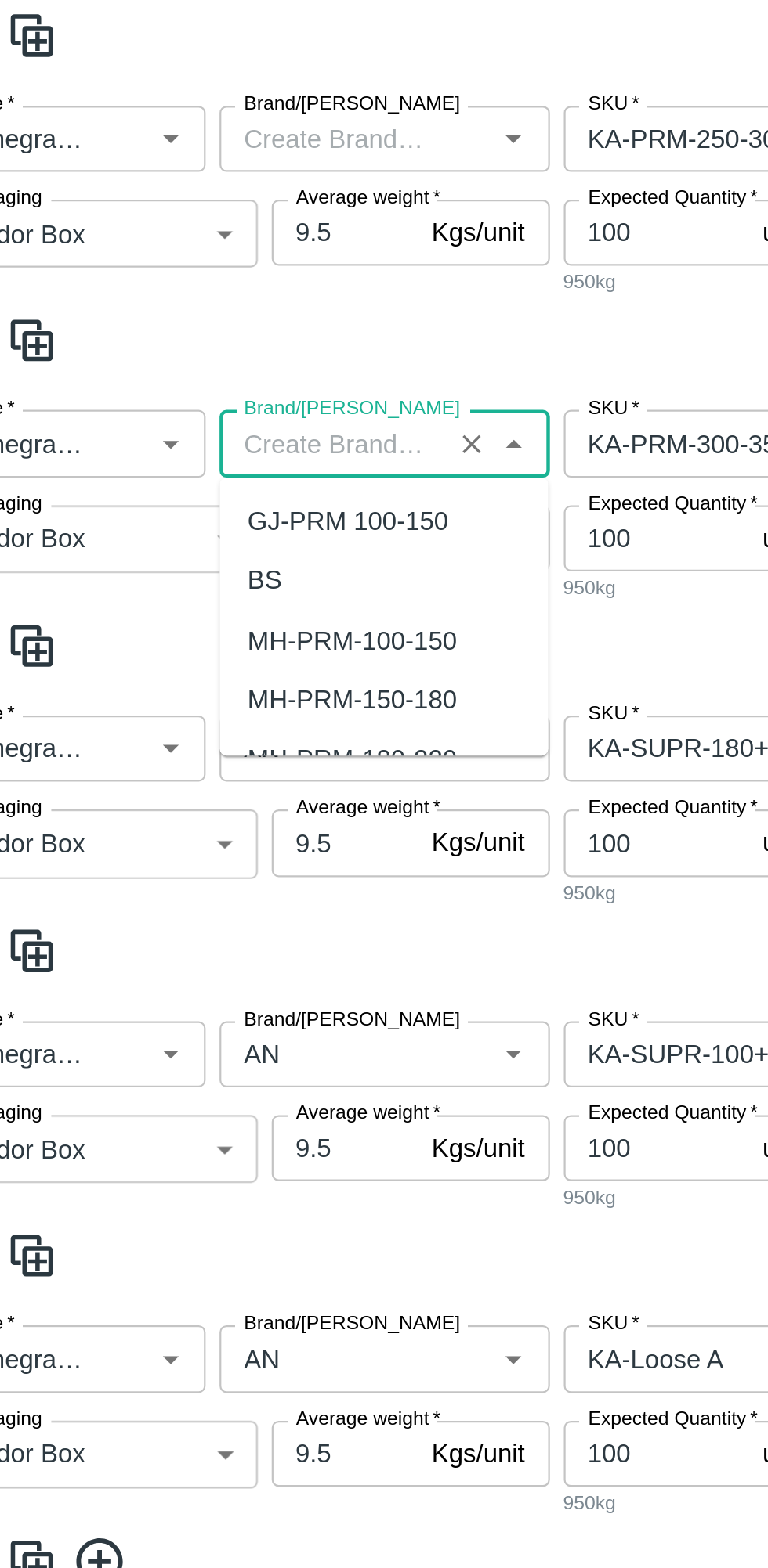
click at [285, 846] on span at bounding box center [384, 846] width 743 height 26
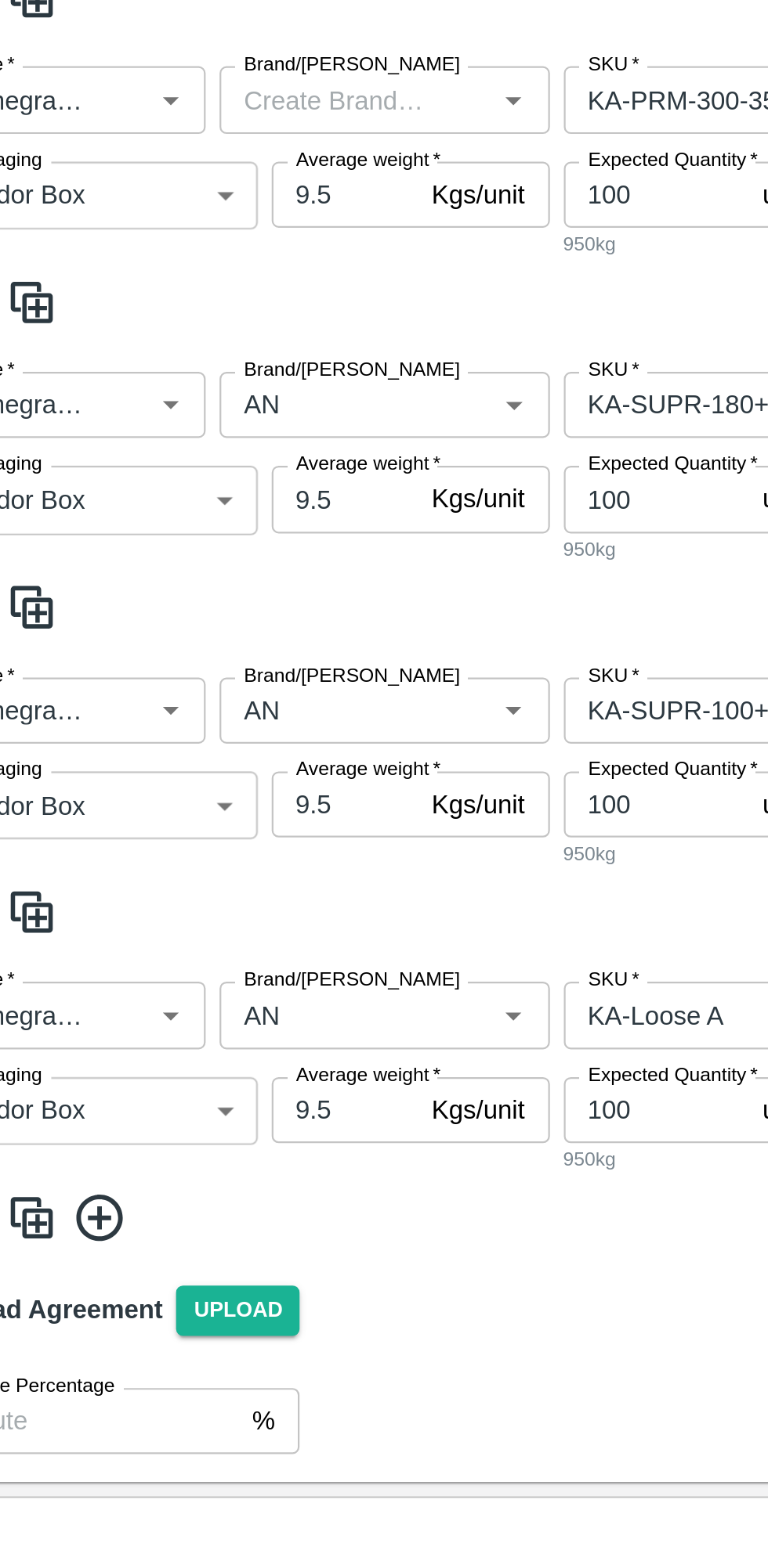
click at [215, 1024] on input "Brand/[PERSON_NAME]" at bounding box center [199, 1029] width 93 height 20
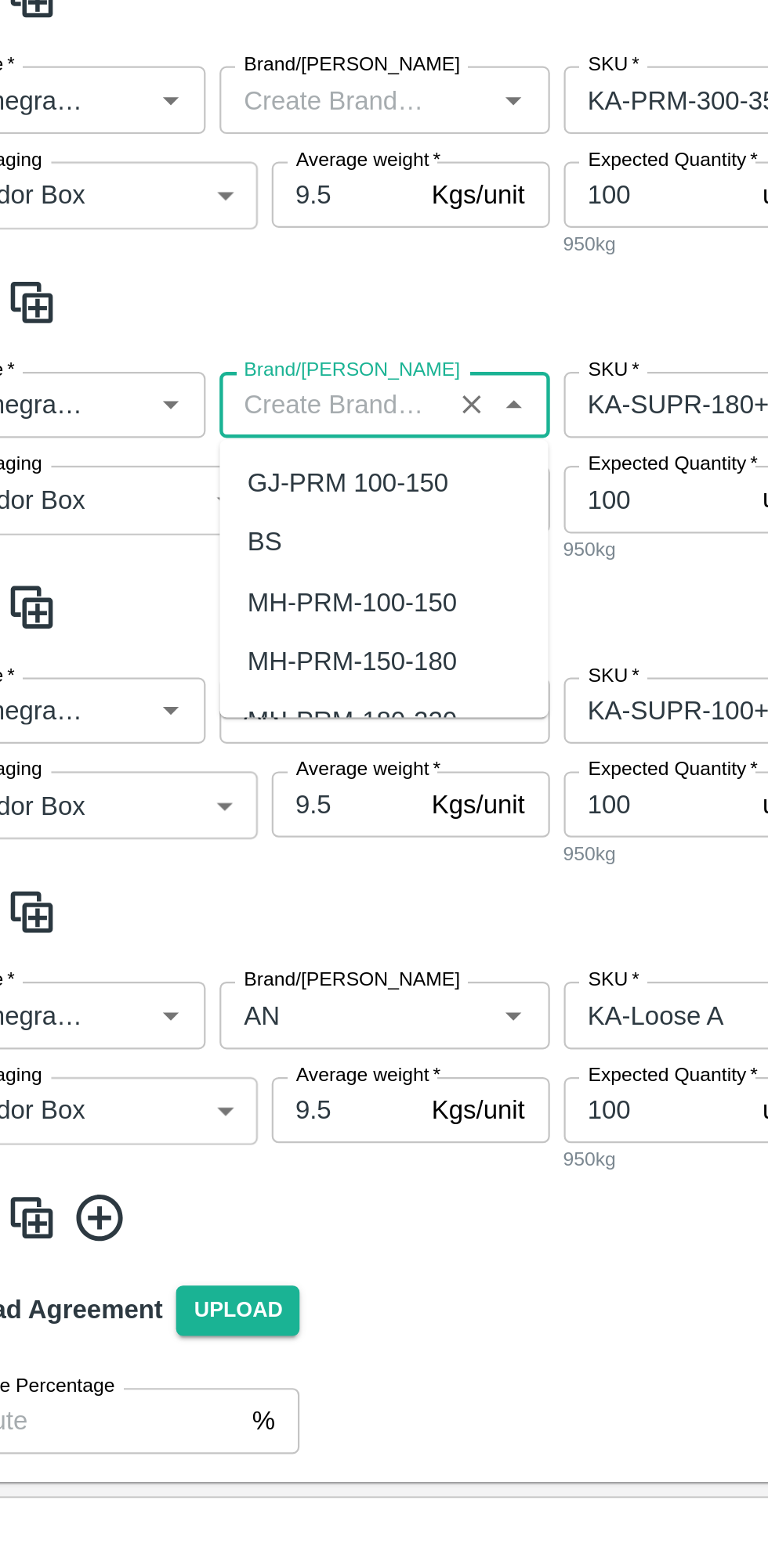
click at [298, 981] on span at bounding box center [384, 984] width 743 height 26
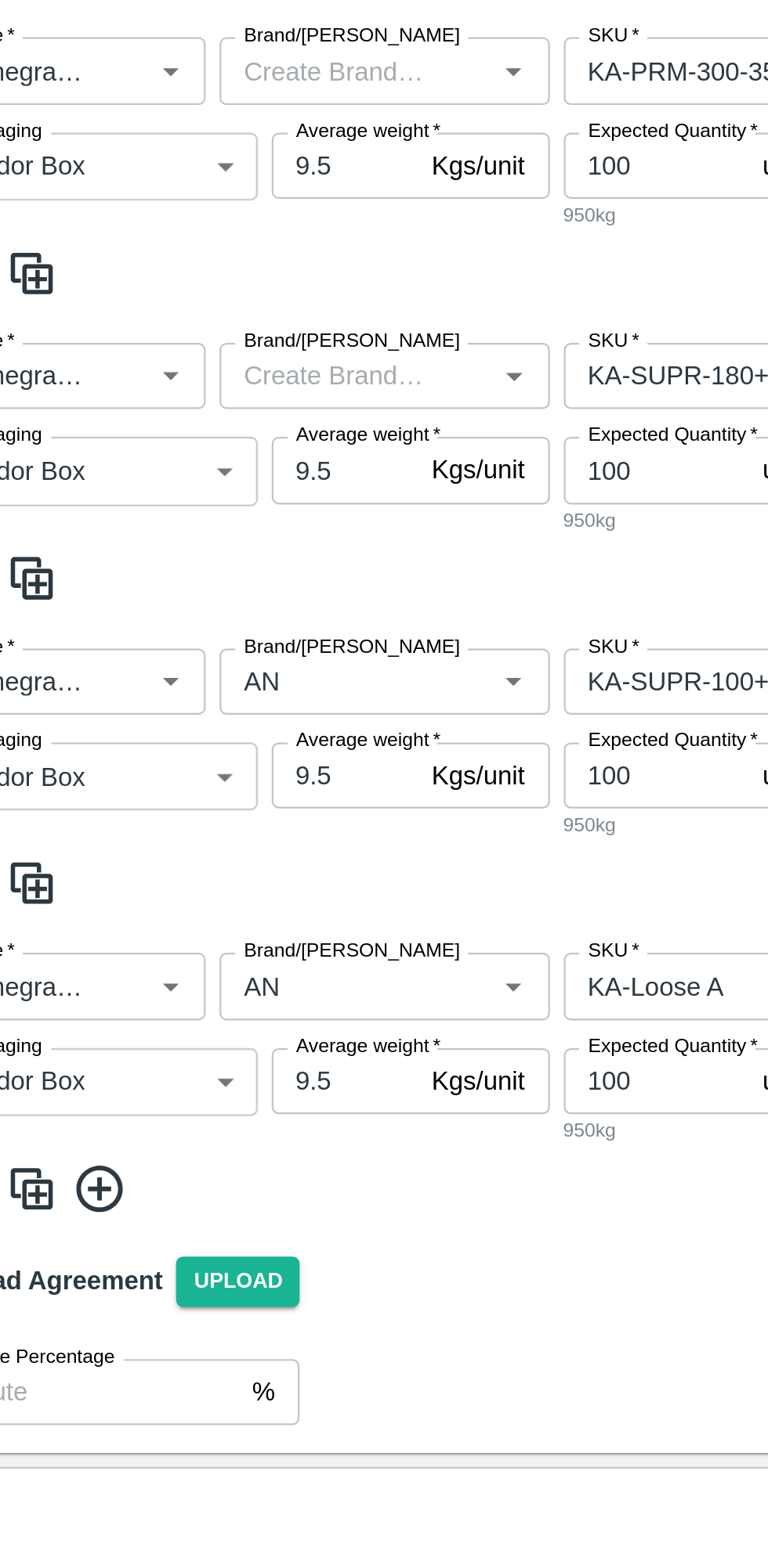
click at [215, 1164] on input "Brand/[PERSON_NAME]" at bounding box center [199, 1167] width 93 height 20
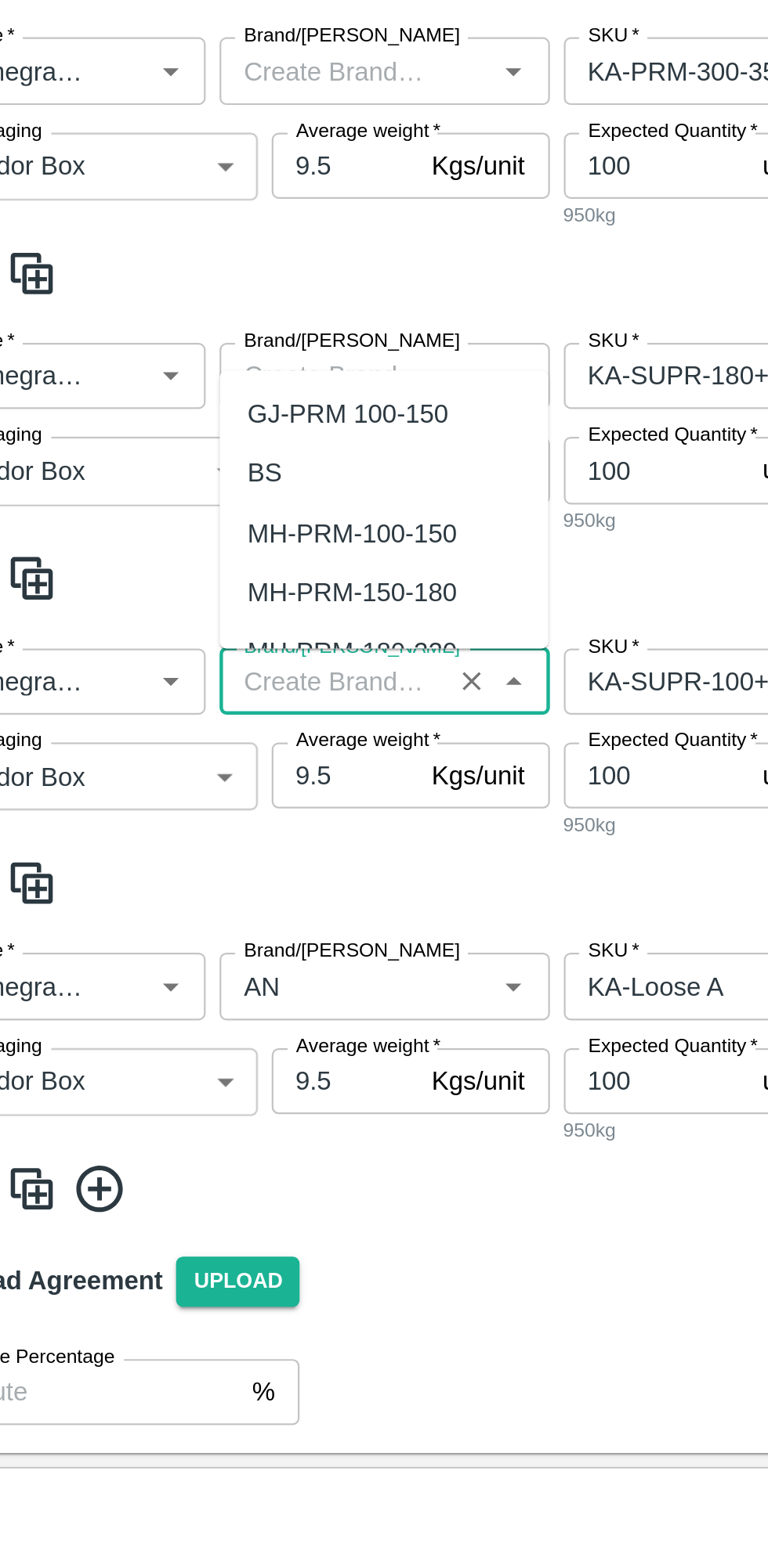
click at [349, 1106] on div "Name   * Name   * Brand/[PERSON_NAME]/[PERSON_NAME]   * SKU   * Description x D…" at bounding box center [384, 1071] width 755 height 138
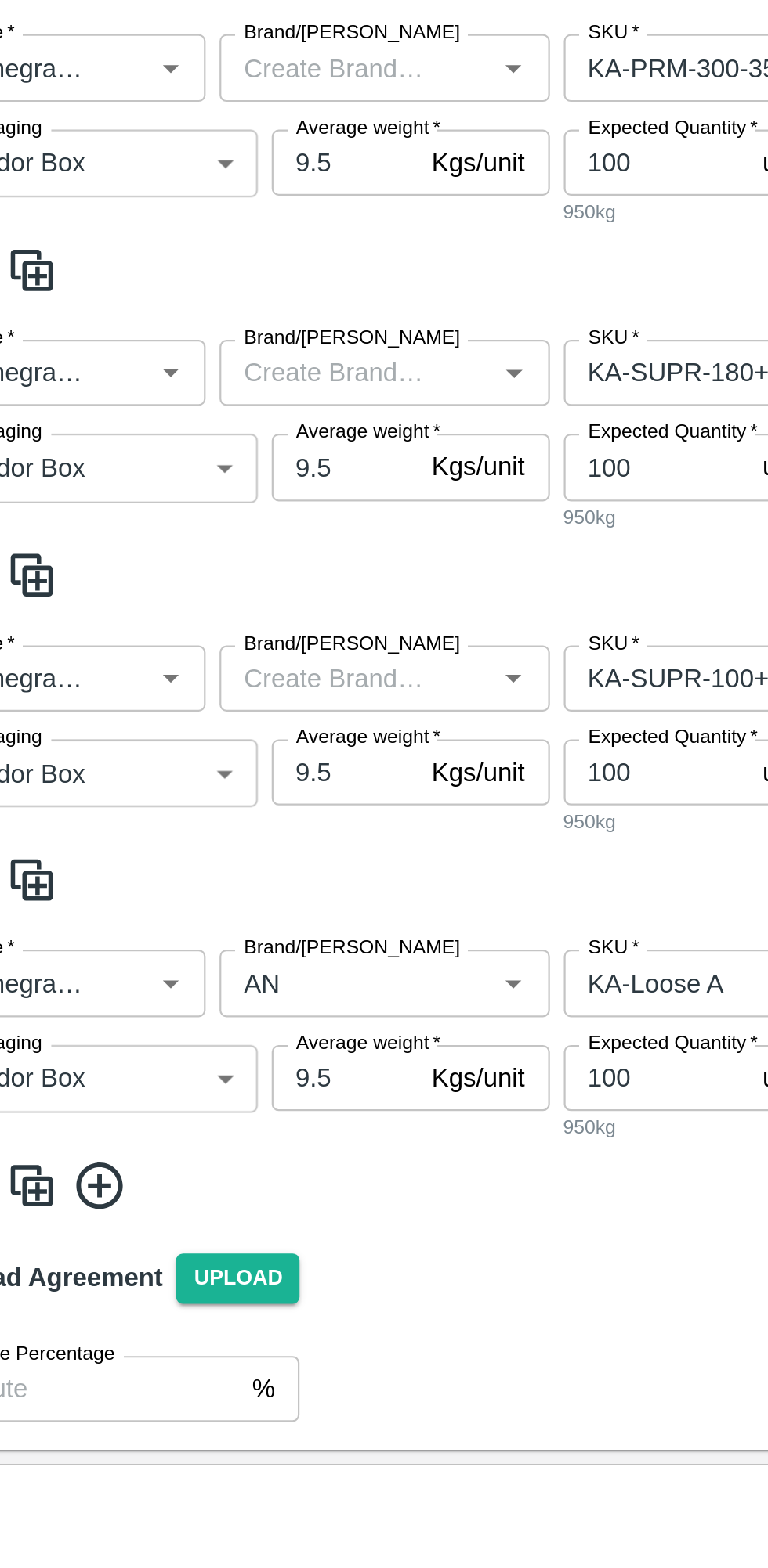
click at [214, 1307] on input "Brand/[PERSON_NAME]" at bounding box center [199, 1304] width 93 height 20
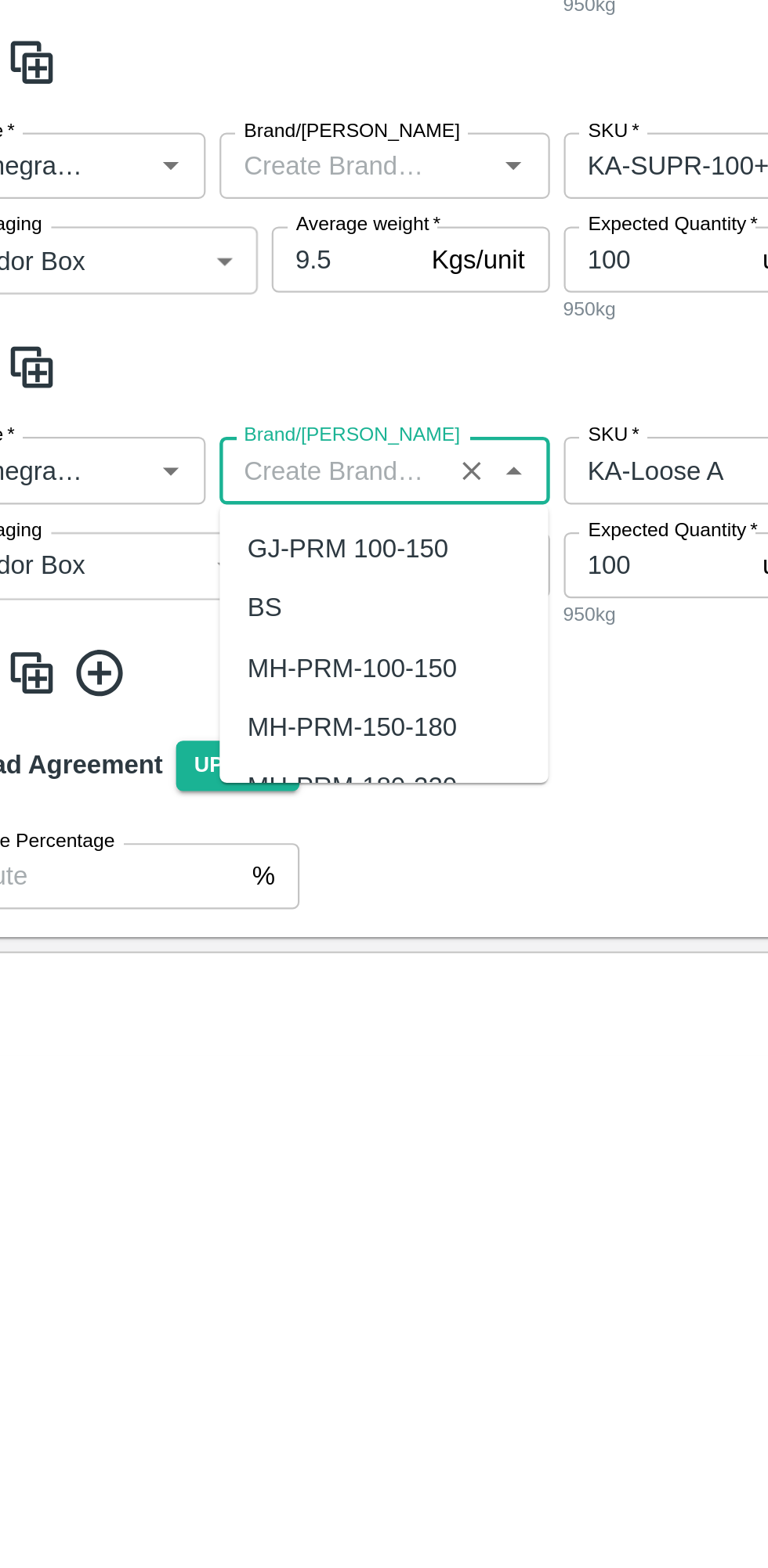
click at [316, 1433] on div "Upload Agreement Upload" at bounding box center [384, 1438] width 755 height 45
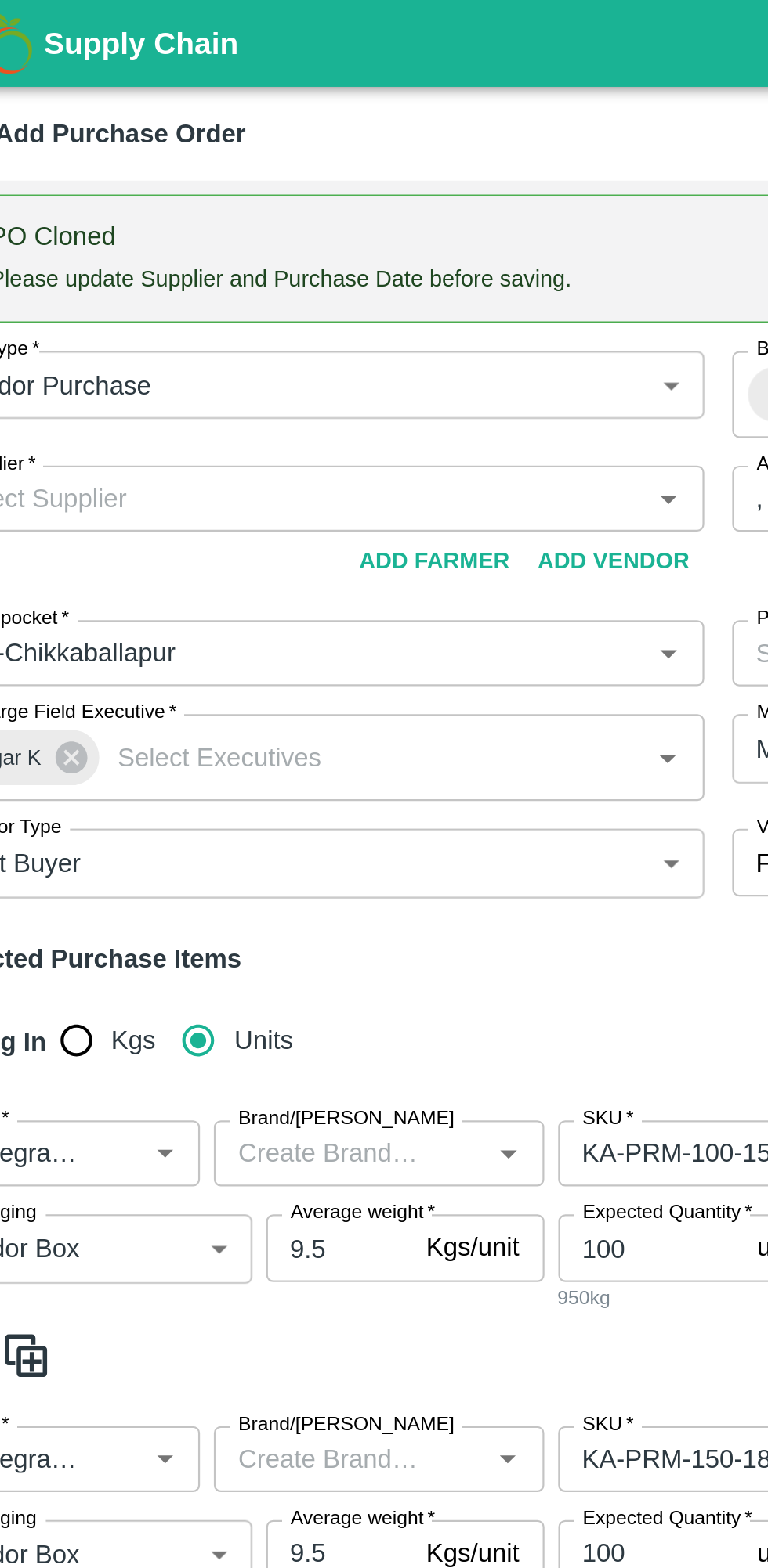
click at [158, 229] on input "Supplier   *" at bounding box center [180, 224] width 314 height 20
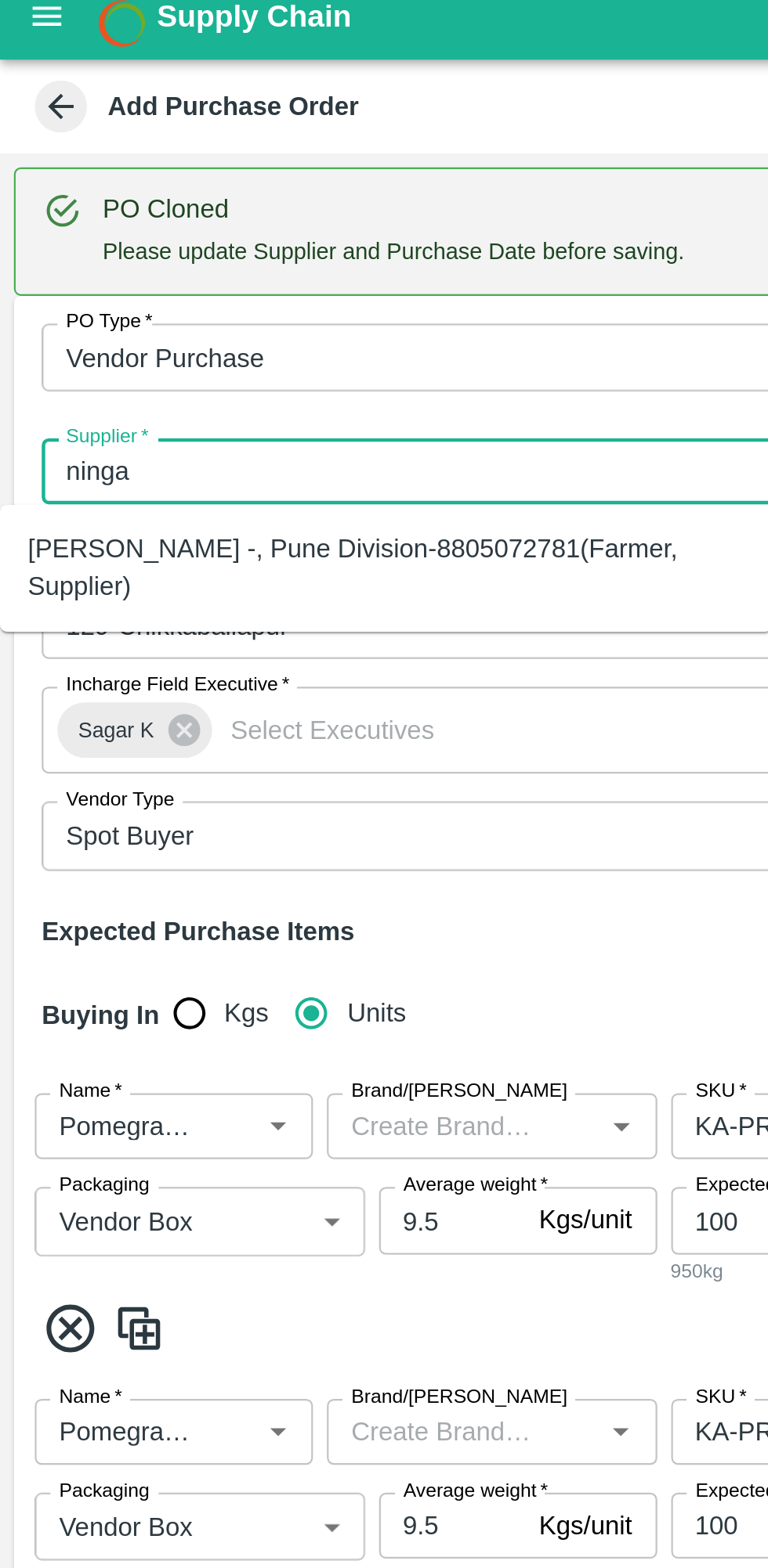
click at [187, 267] on div "[PERSON_NAME] -, Pune Division-8805072781(Farmer, Supplier)" at bounding box center [174, 268] width 323 height 35
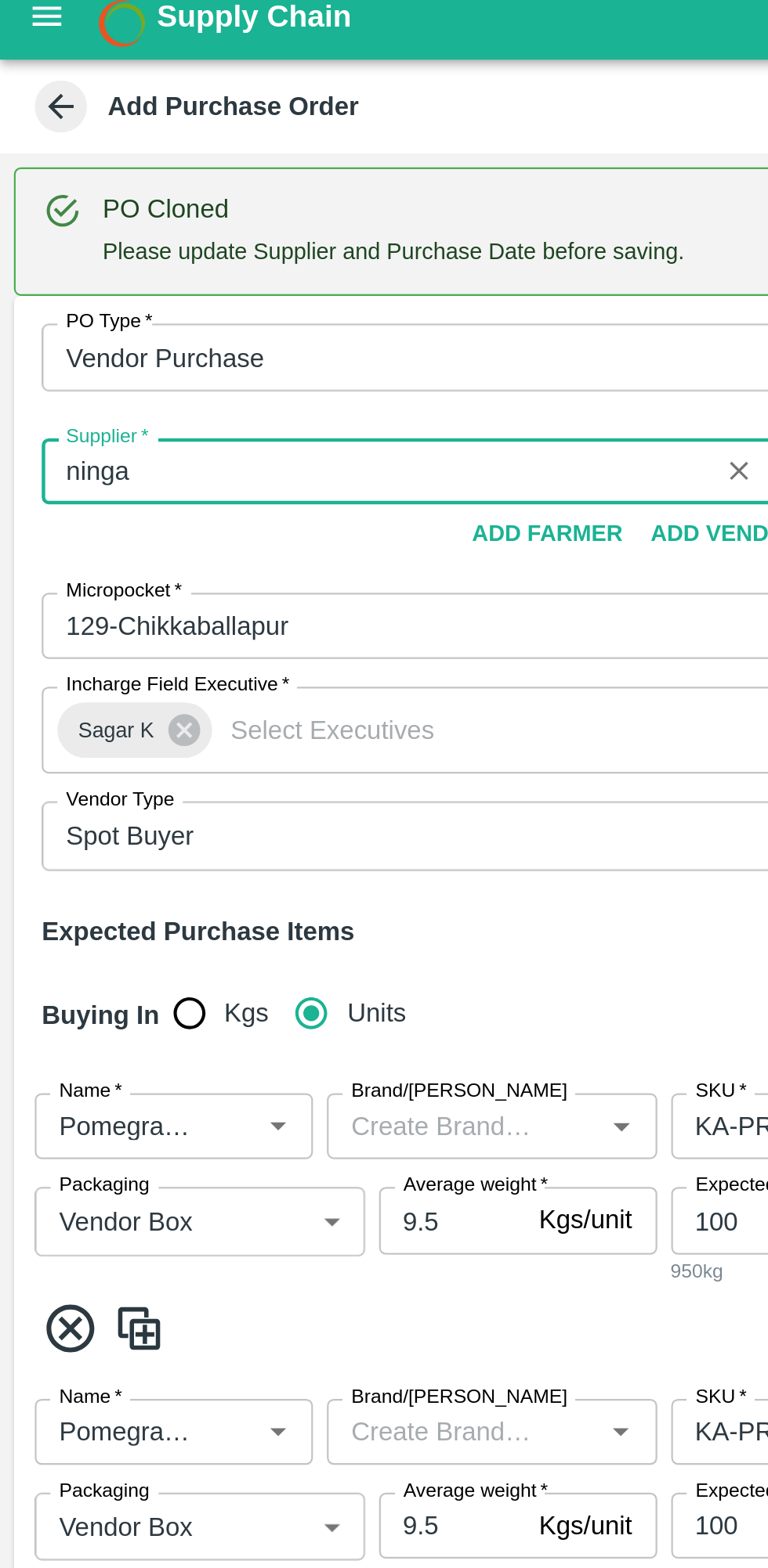
type input "[PERSON_NAME] -, Pune Division-8805072781(Farmer, Supplier)"
type input ", Pune Division, , [GEOGRAPHIC_DATA]"
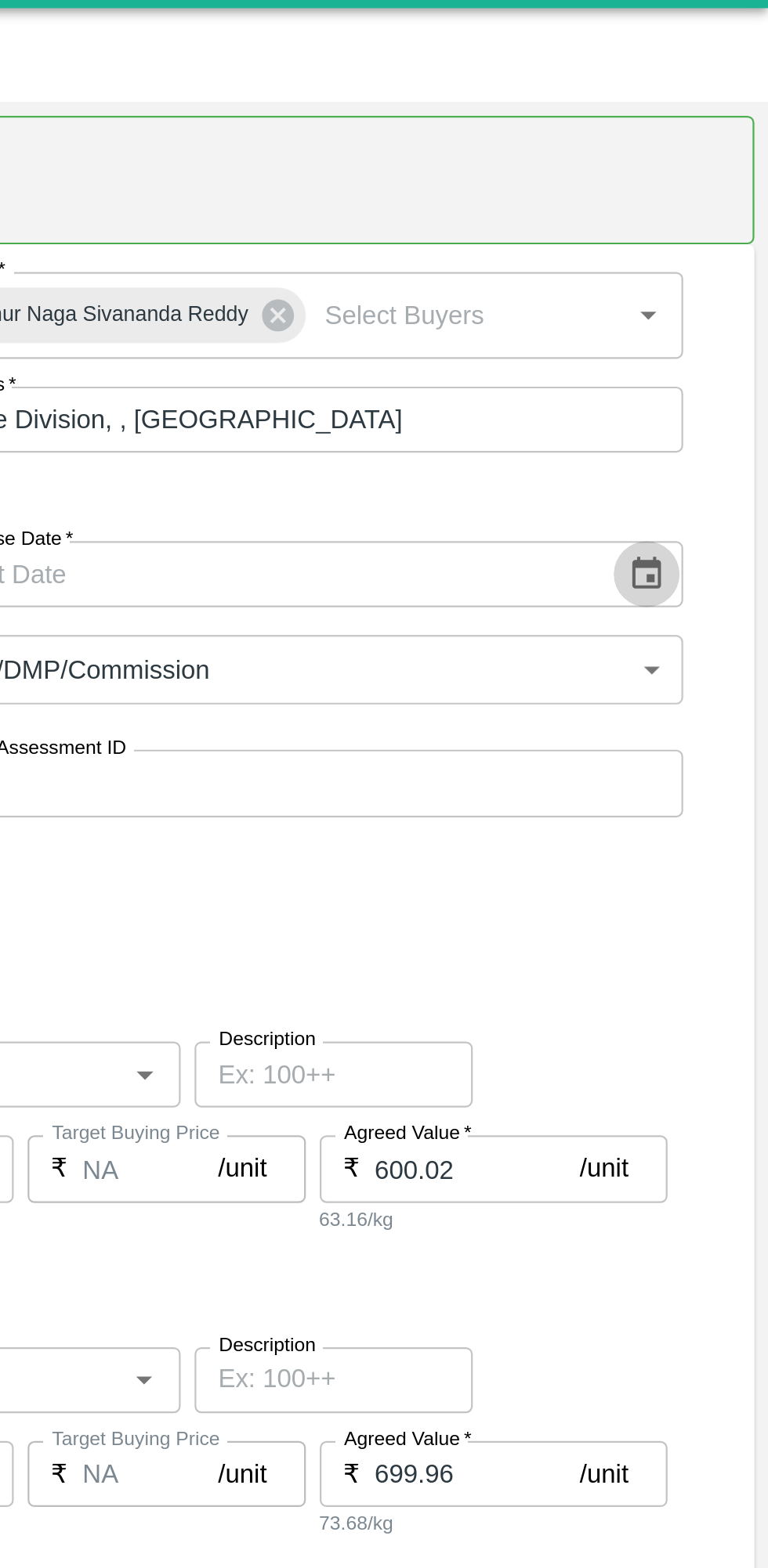
type input "[PERSON_NAME] -, Pune Division-8805072781(Farmer, Supplier)"
click at [707, 290] on icon "Choose date" at bounding box center [713, 294] width 13 height 15
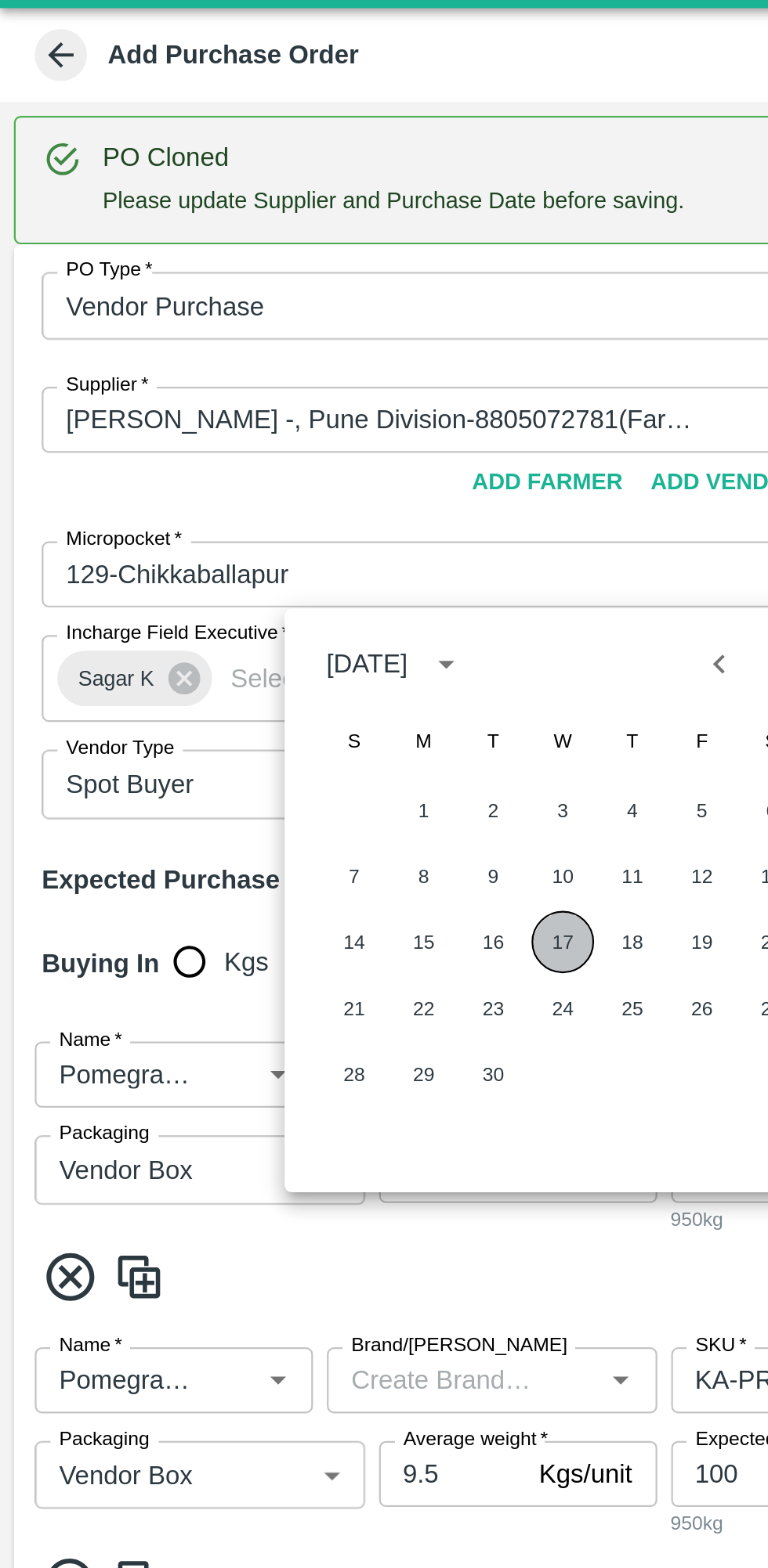
click at [257, 467] on button "17" at bounding box center [254, 461] width 29 height 29
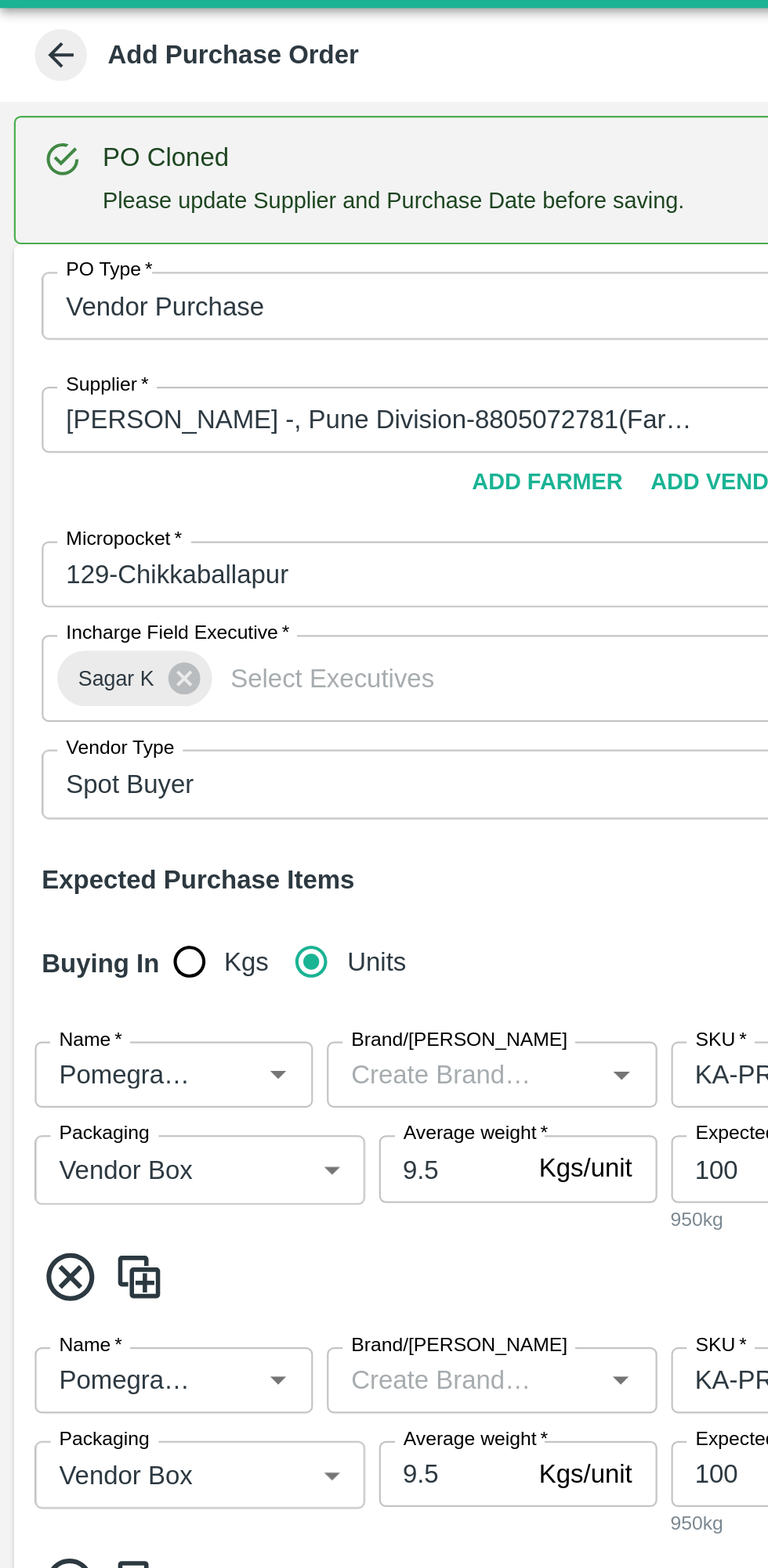
type input "[DATE]"
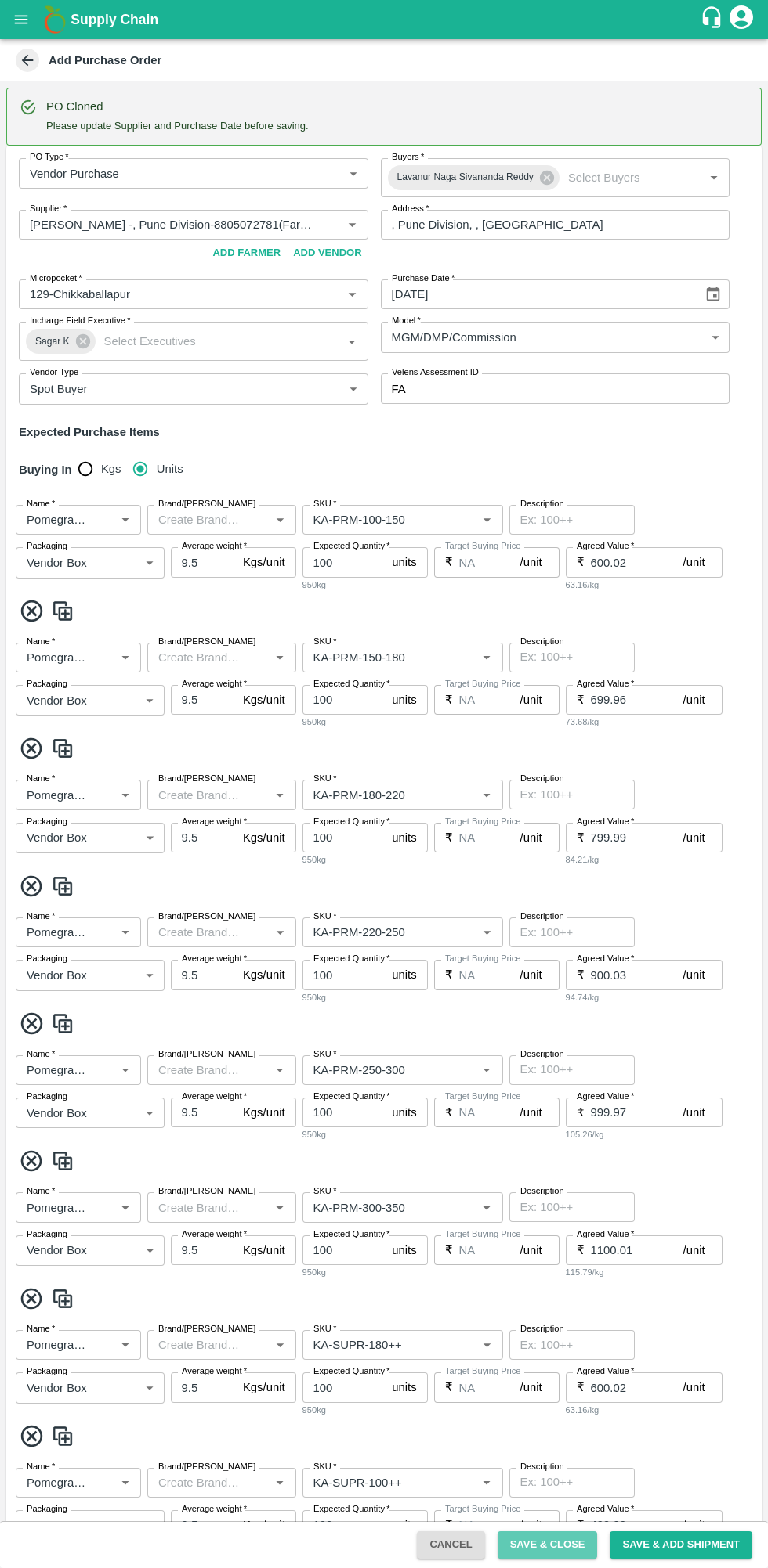
click at [564, 1552] on button "Save & Close" at bounding box center [547, 1544] width 100 height 28
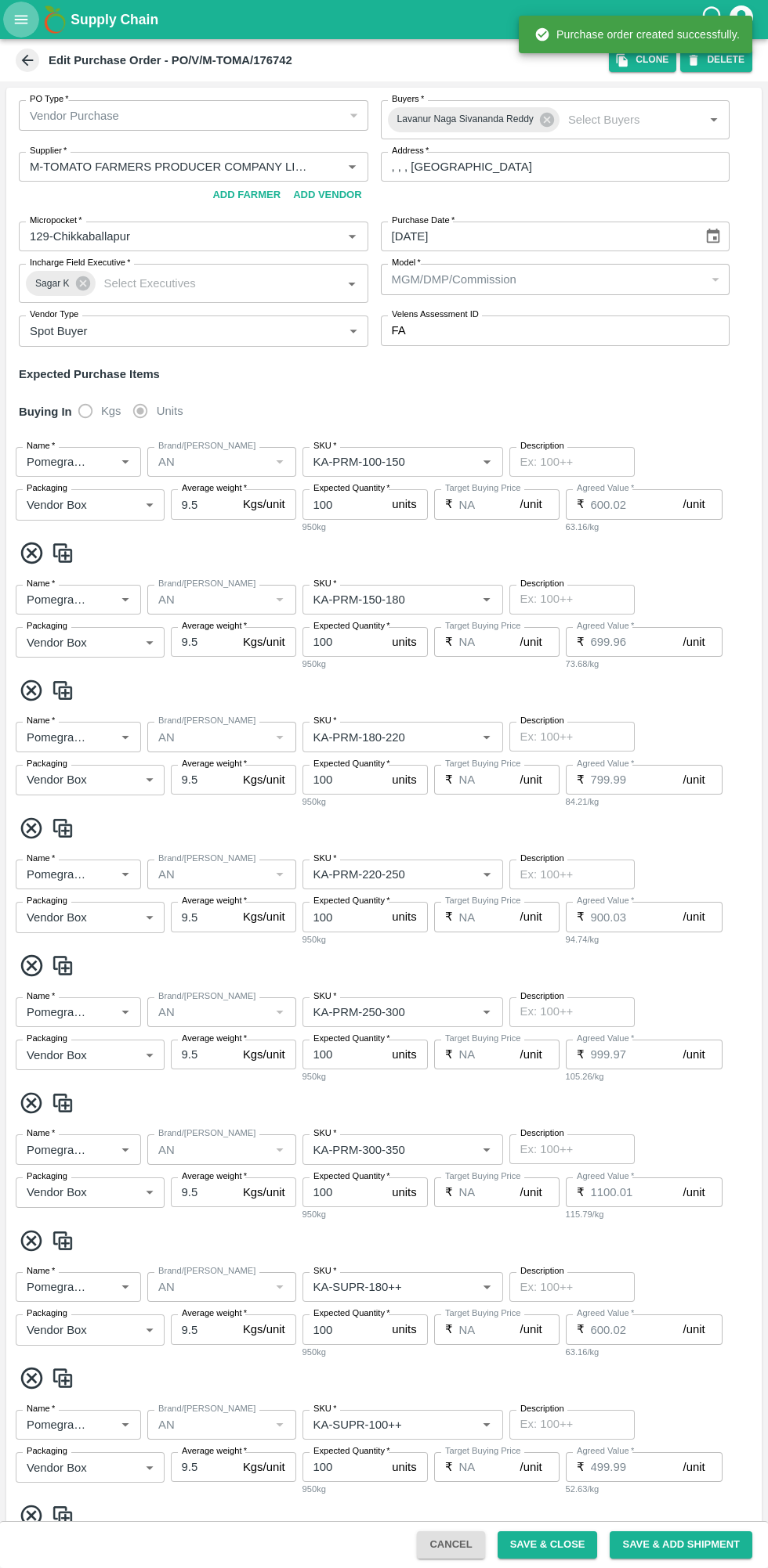
click at [21, 19] on icon "open drawer" at bounding box center [22, 19] width 13 height 8
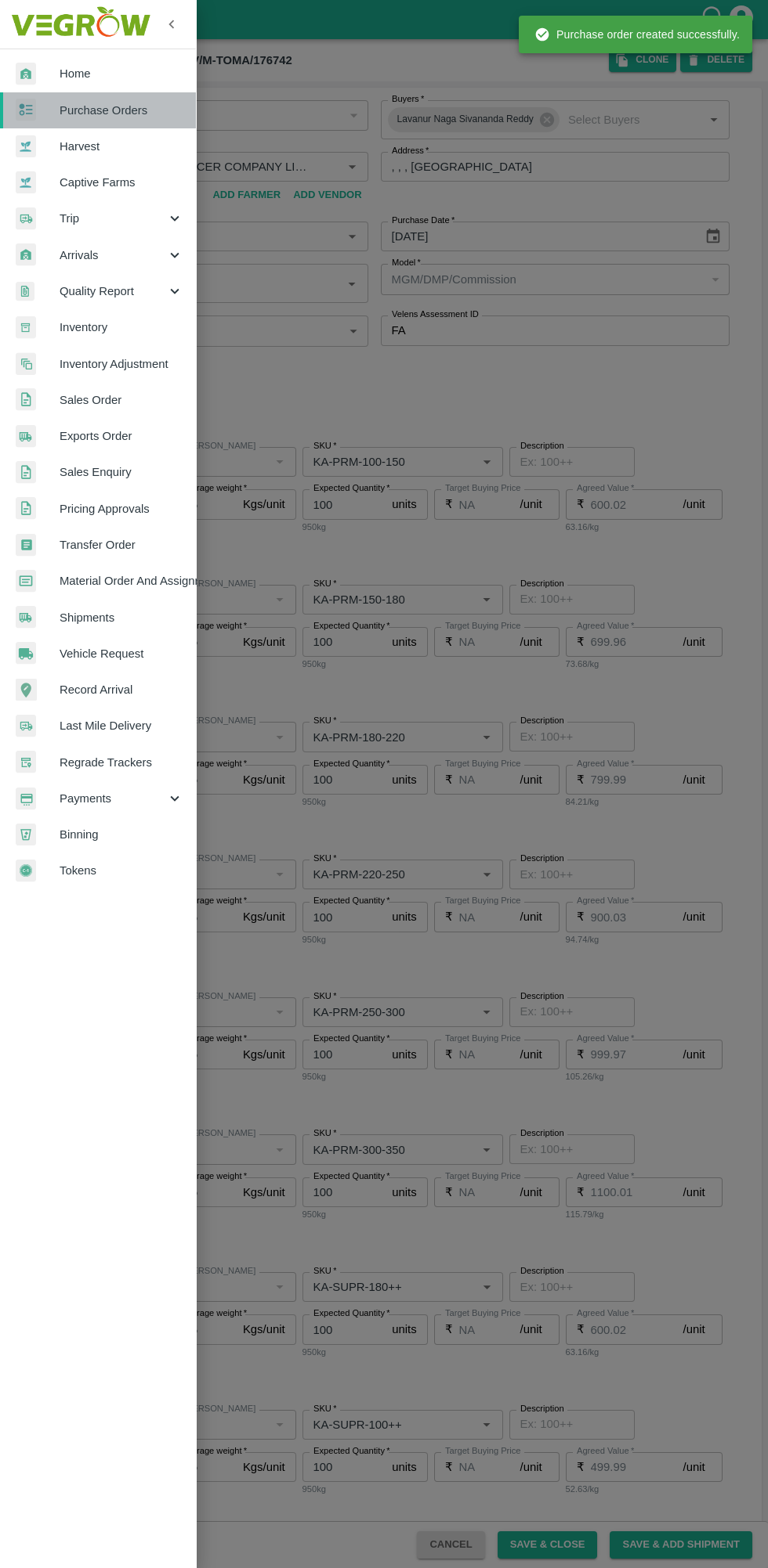
click at [137, 104] on span "Purchase Orders" at bounding box center [121, 110] width 124 height 17
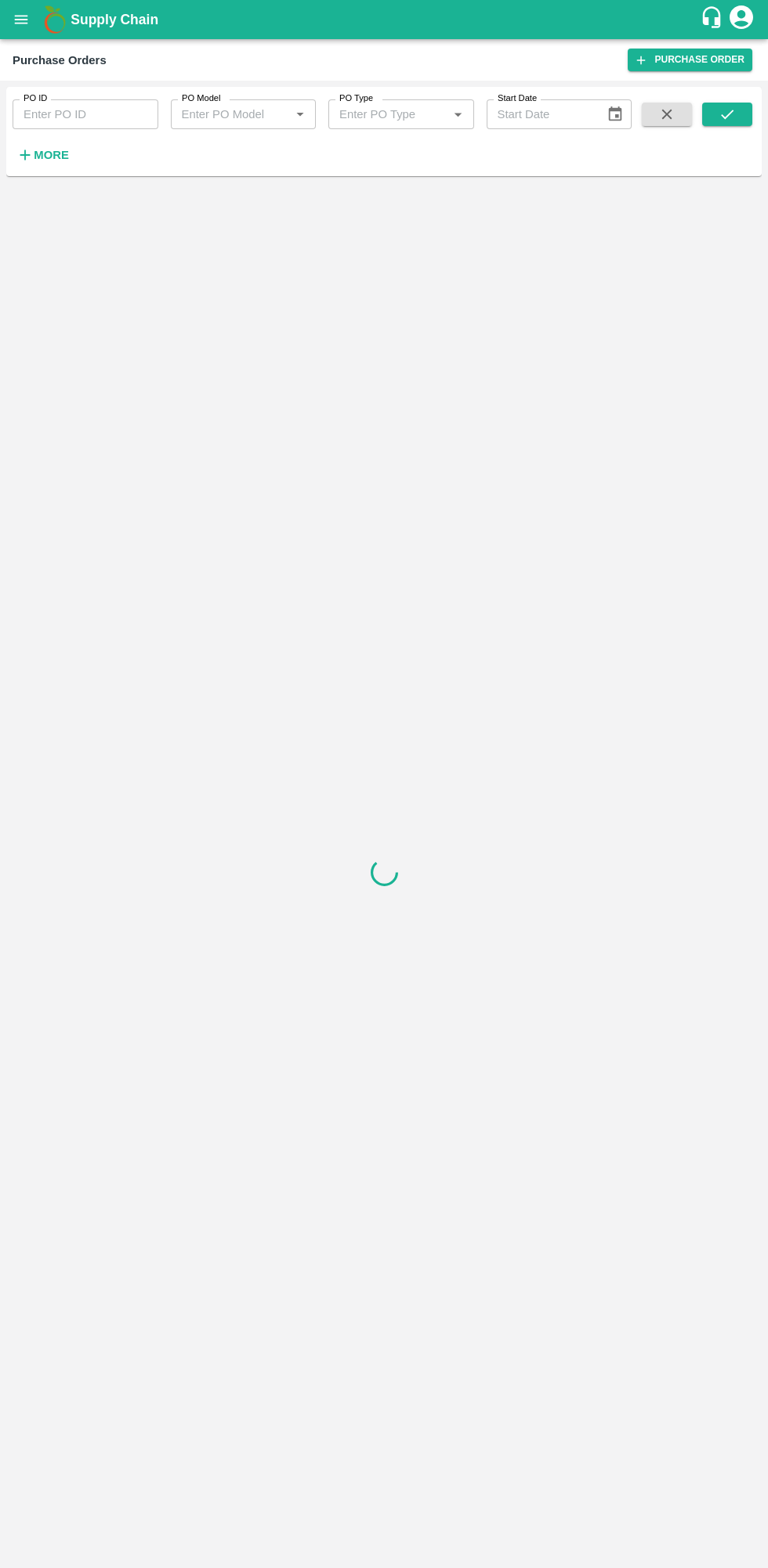
click at [39, 147] on h6 "More" at bounding box center [51, 155] width 35 height 20
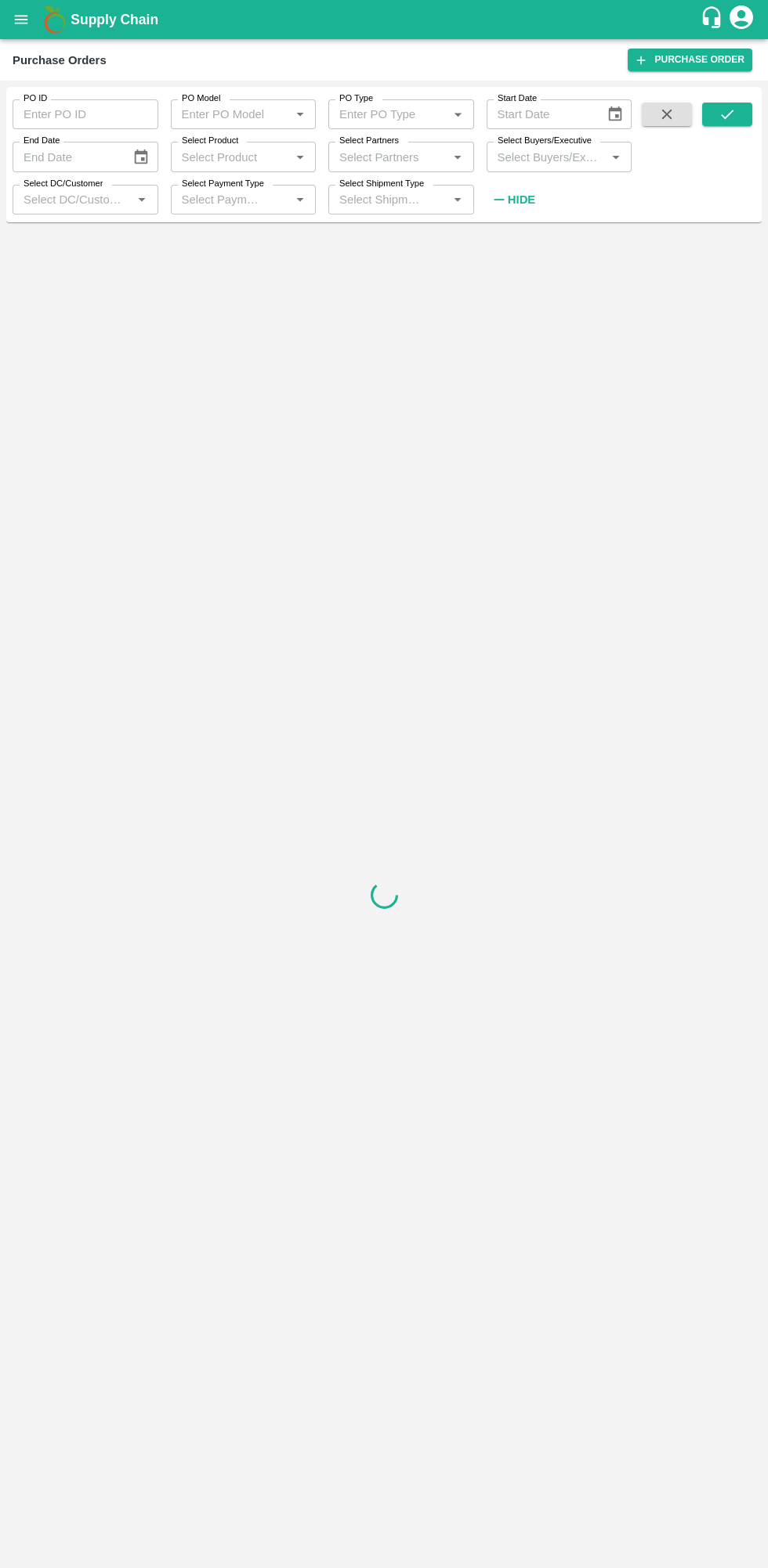
click at [576, 150] on input "Select Buyers/Executive" at bounding box center [546, 156] width 110 height 20
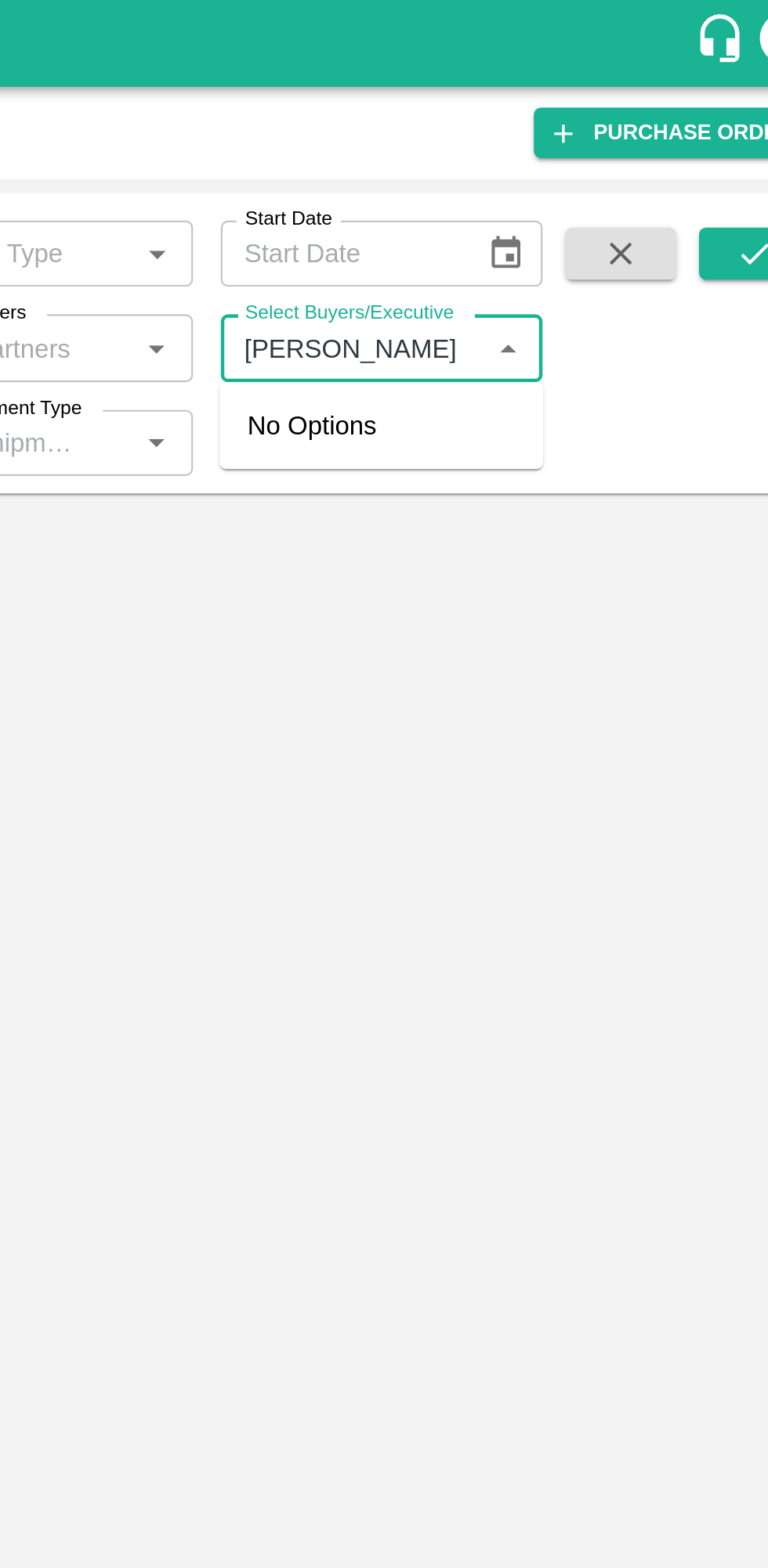
type input "[PERSON_NAME]"
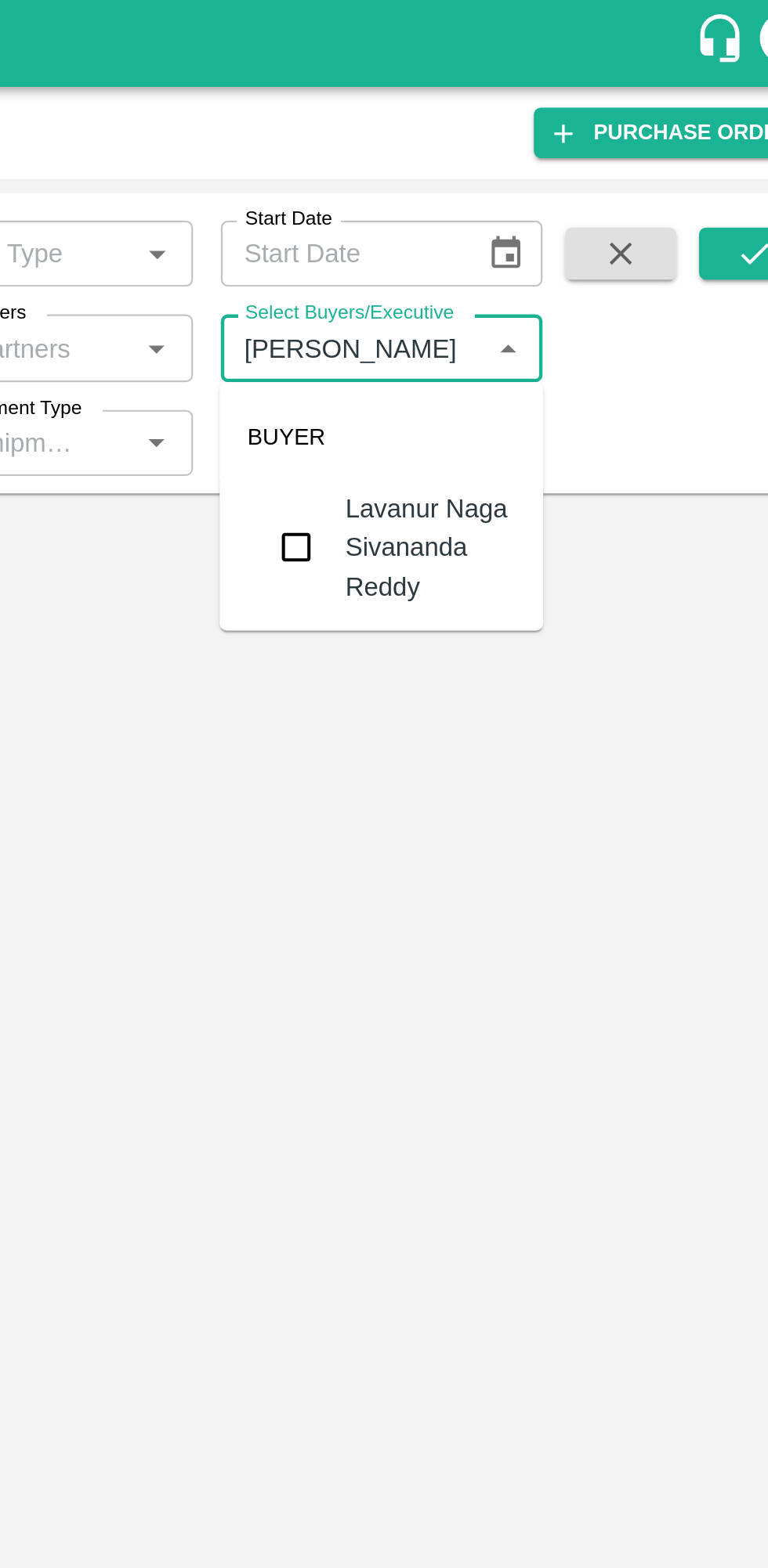
click at [520, 253] on input "checkbox" at bounding box center [520, 246] width 31 height 31
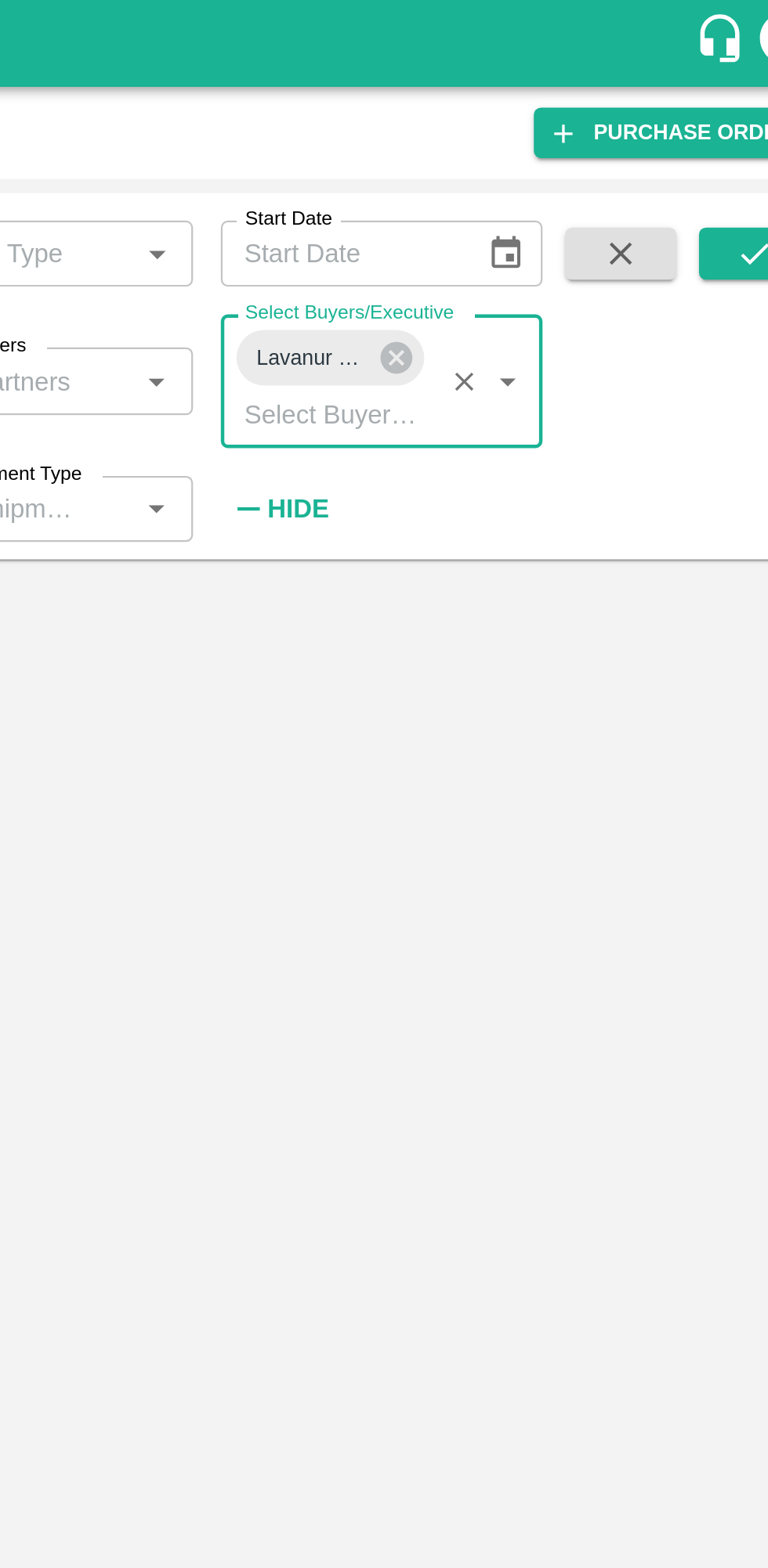
click at [723, 118] on icon "submit" at bounding box center [727, 114] width 13 height 9
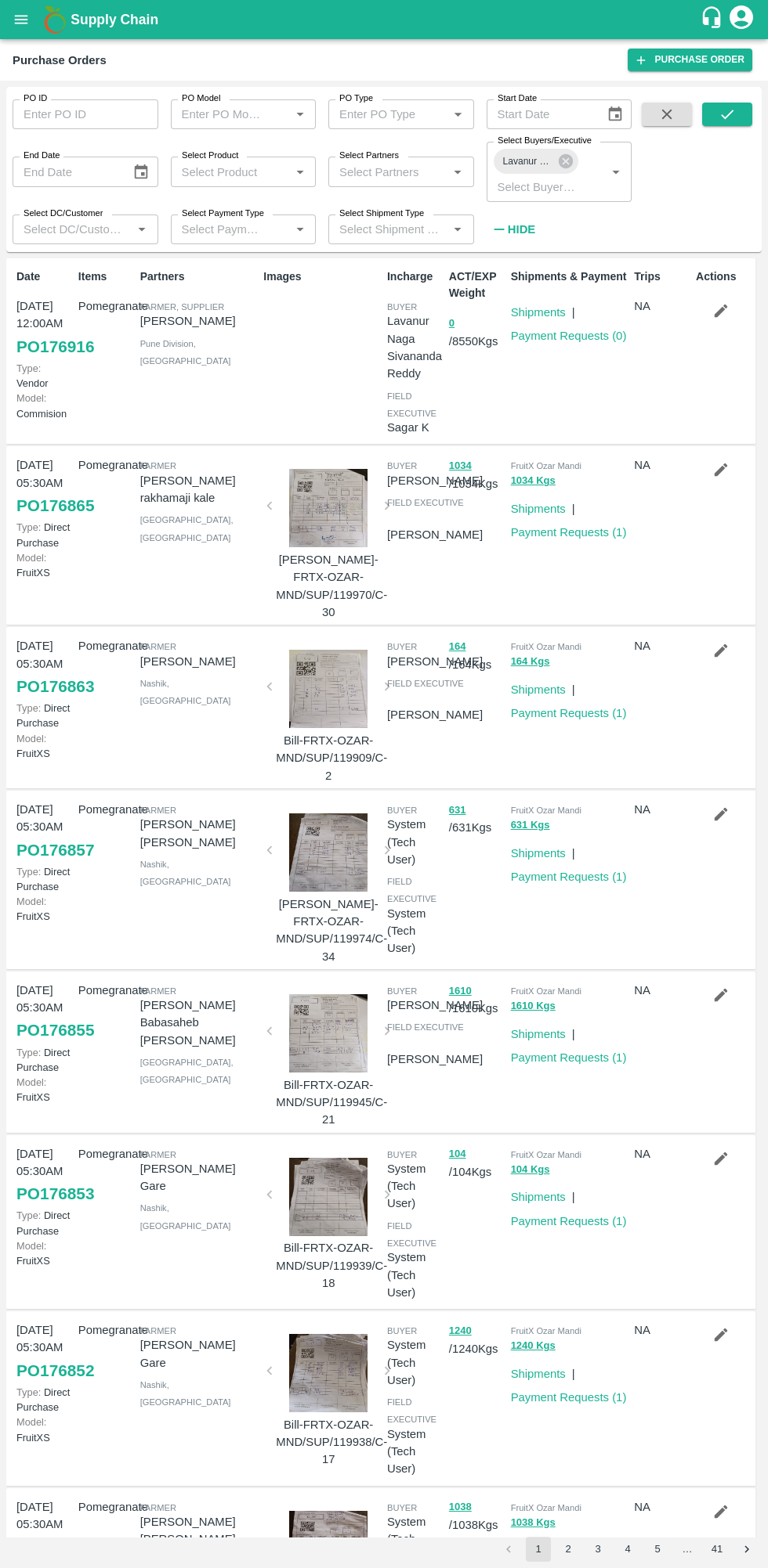
click at [601, 365] on div "Shipments & Payment Shipments | Payment Requests ( 0 )" at bounding box center [566, 351] width 124 height 177
click at [594, 335] on link "Payment Requests ( 0 )" at bounding box center [569, 335] width 116 height 13
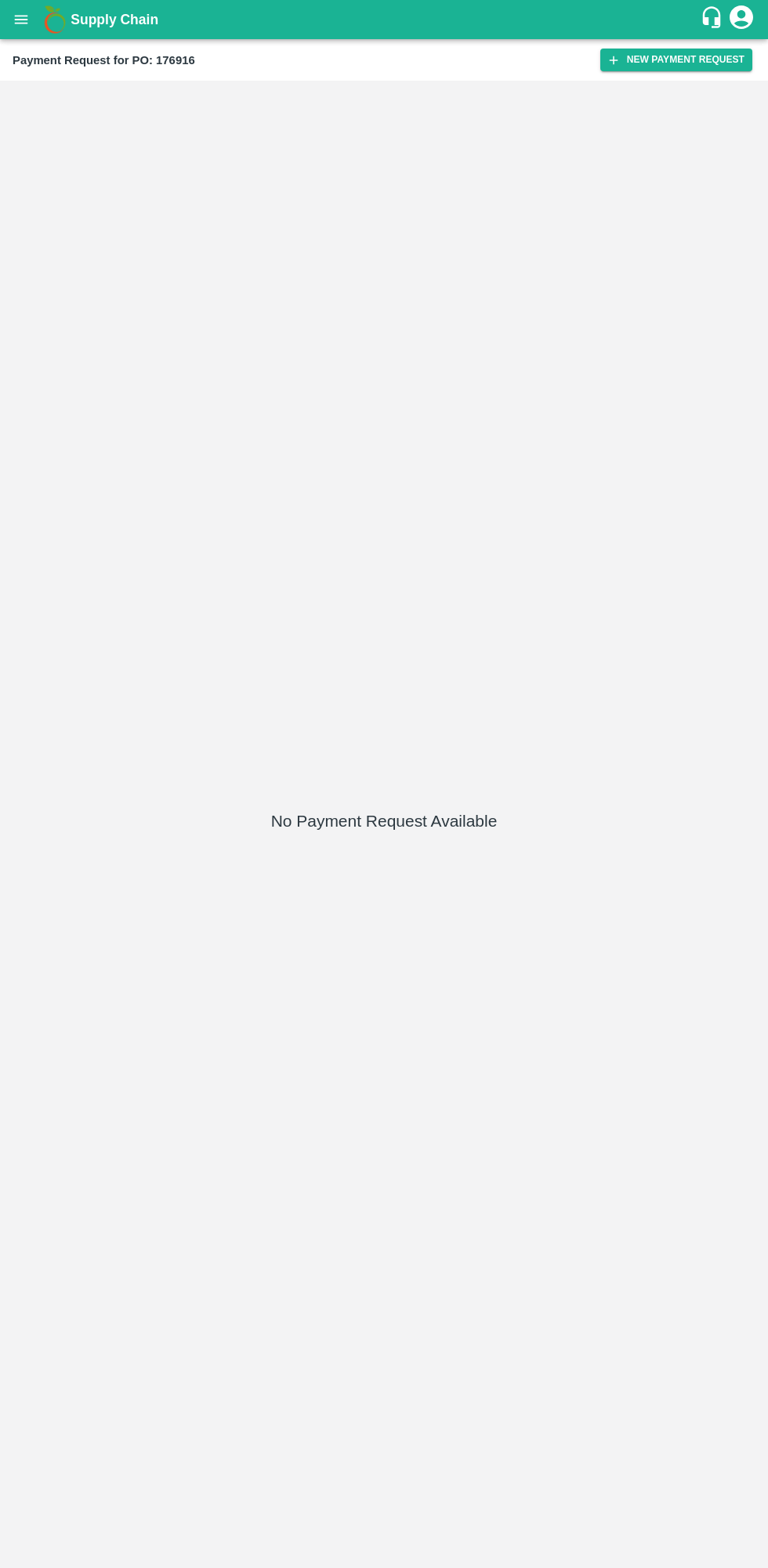
click at [635, 66] on button "New Payment Request" at bounding box center [675, 60] width 152 height 23
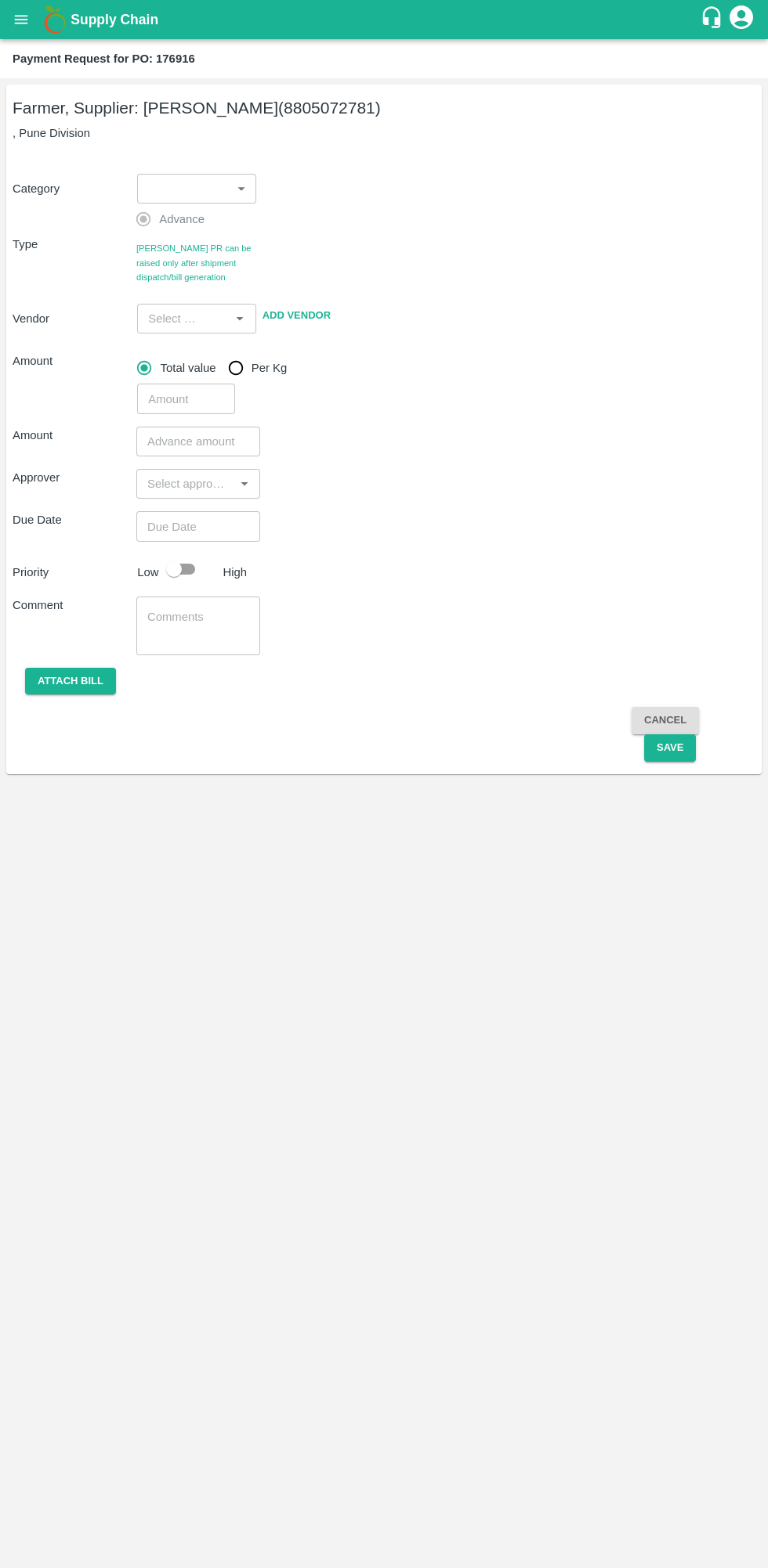
click at [197, 197] on body "Supply Chain Payment Request for PO: 176916 Farmer, Supplier: Ningappa Kallappa…" at bounding box center [384, 784] width 768 height 1568
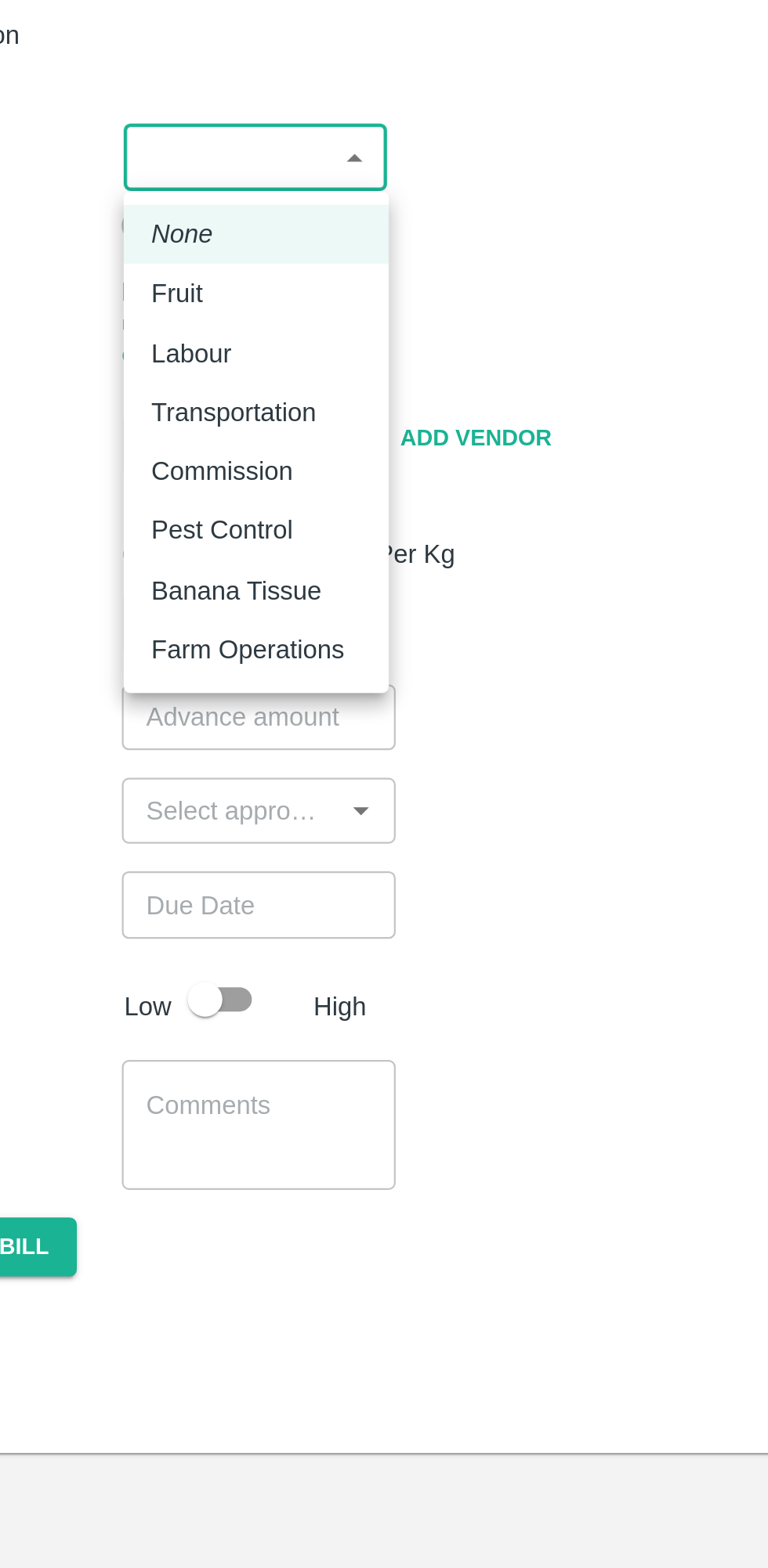
click at [198, 243] on div "Fruit" at bounding box center [197, 250] width 95 height 17
type input "1"
type input "Ningappa Kallappa Madabhavi - 8805072781(Farmer, Supplier)"
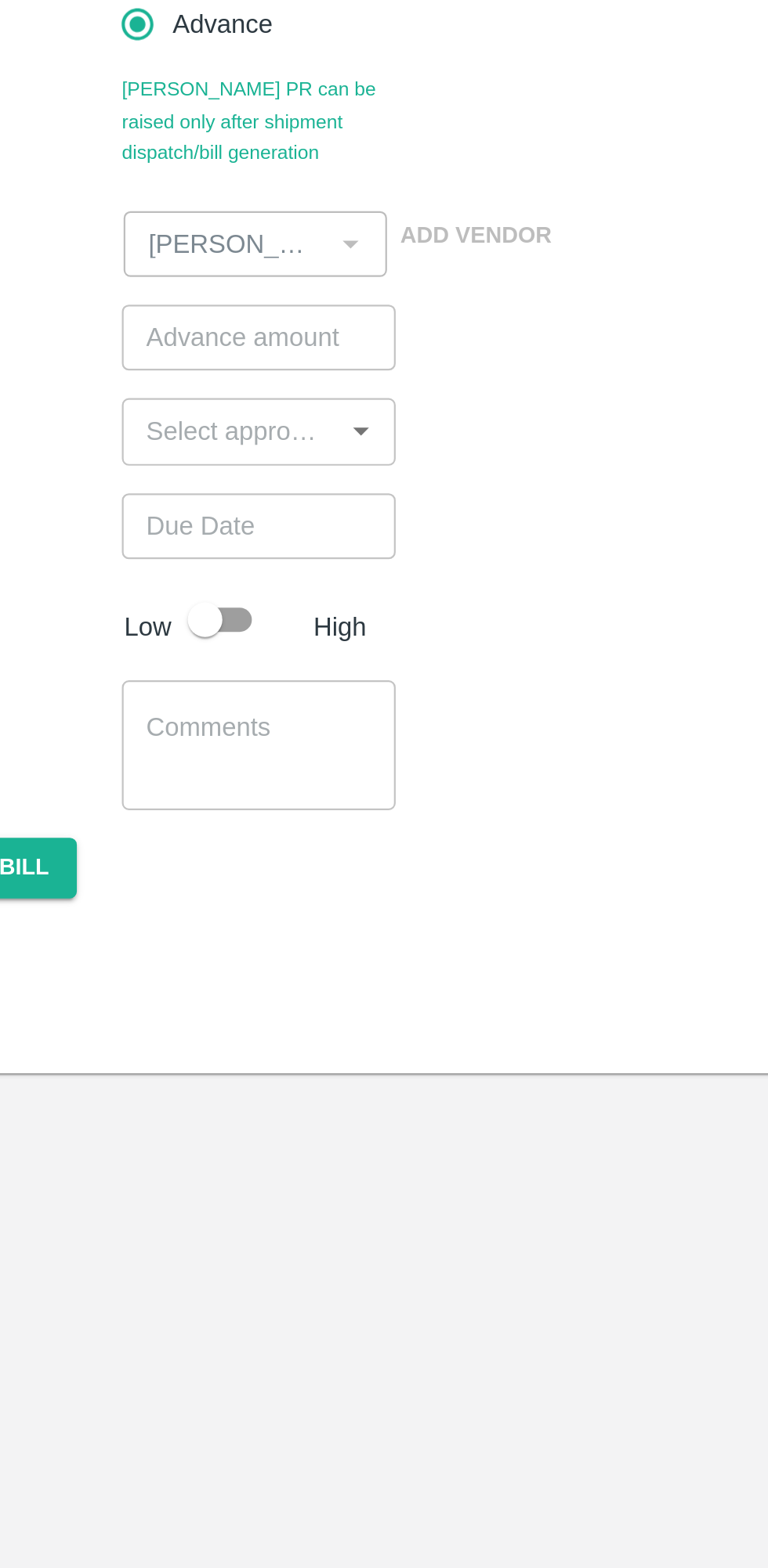
click at [212, 356] on input "number" at bounding box center [198, 362] width 124 height 29
type input "500000"
click at [213, 399] on input "input" at bounding box center [185, 404] width 88 height 20
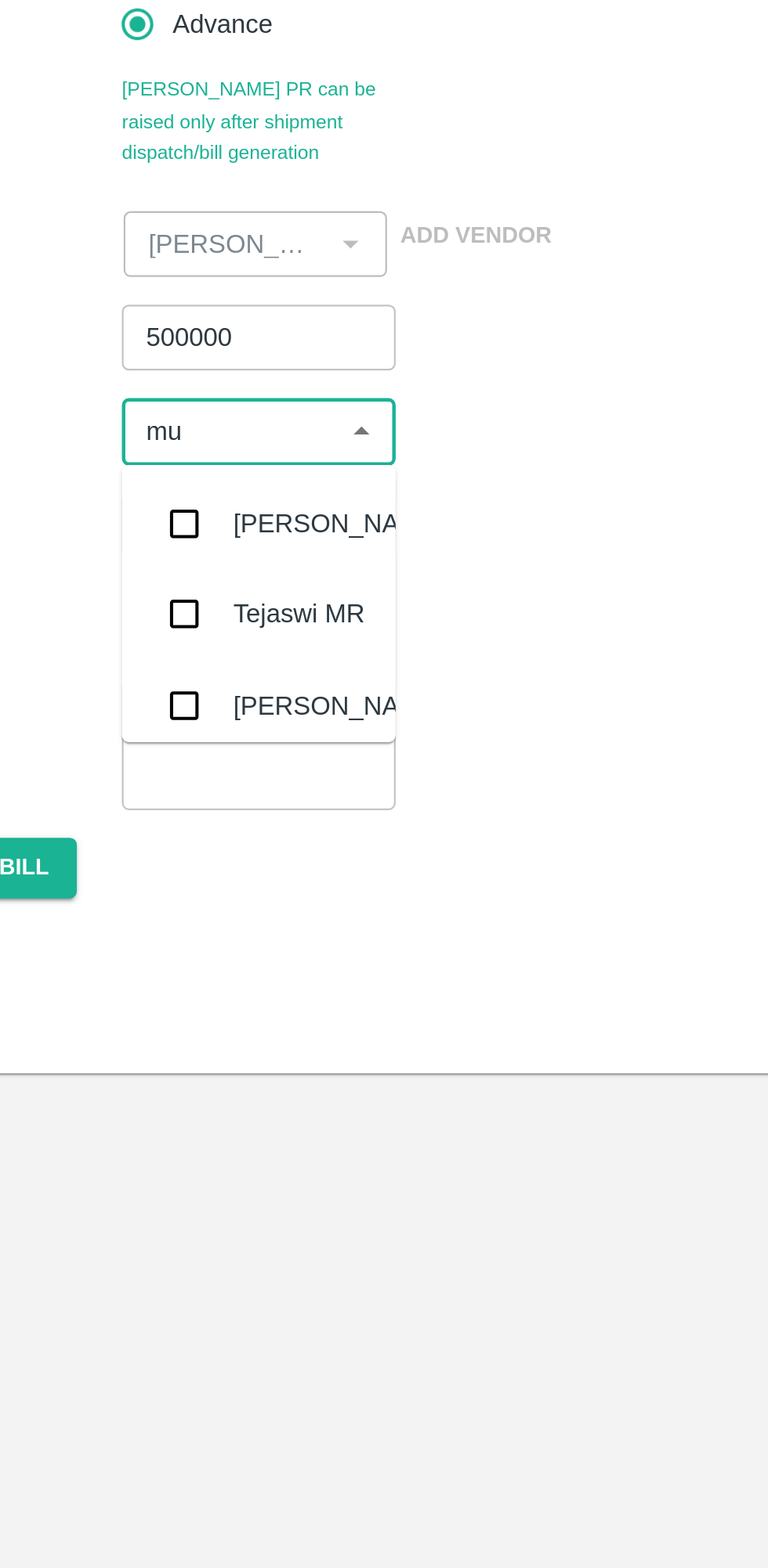
type input "muk"
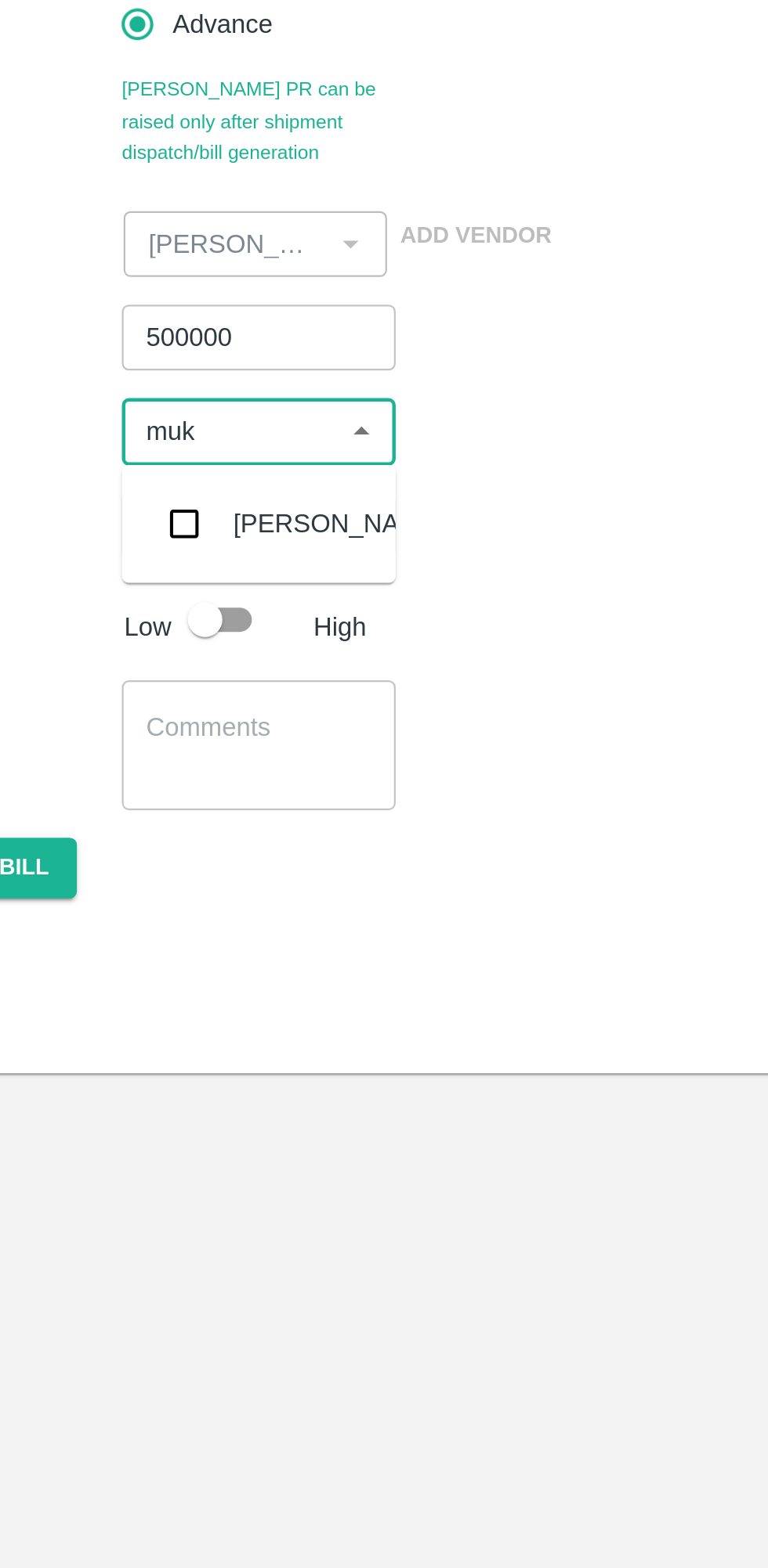
click at [162, 449] on input "checkbox" at bounding box center [164, 446] width 31 height 31
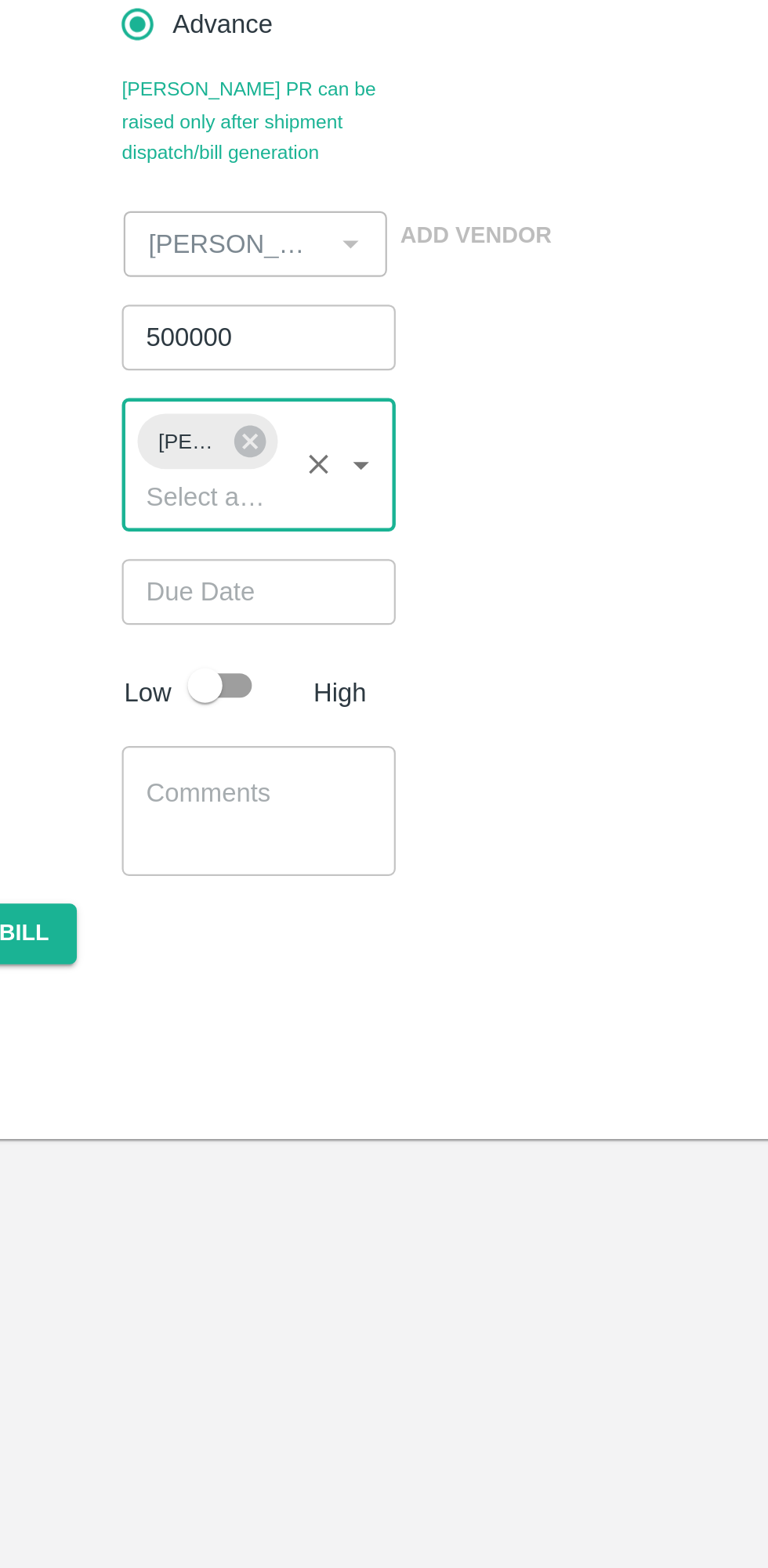
click at [222, 473] on input "Choose date" at bounding box center [193, 476] width 113 height 29
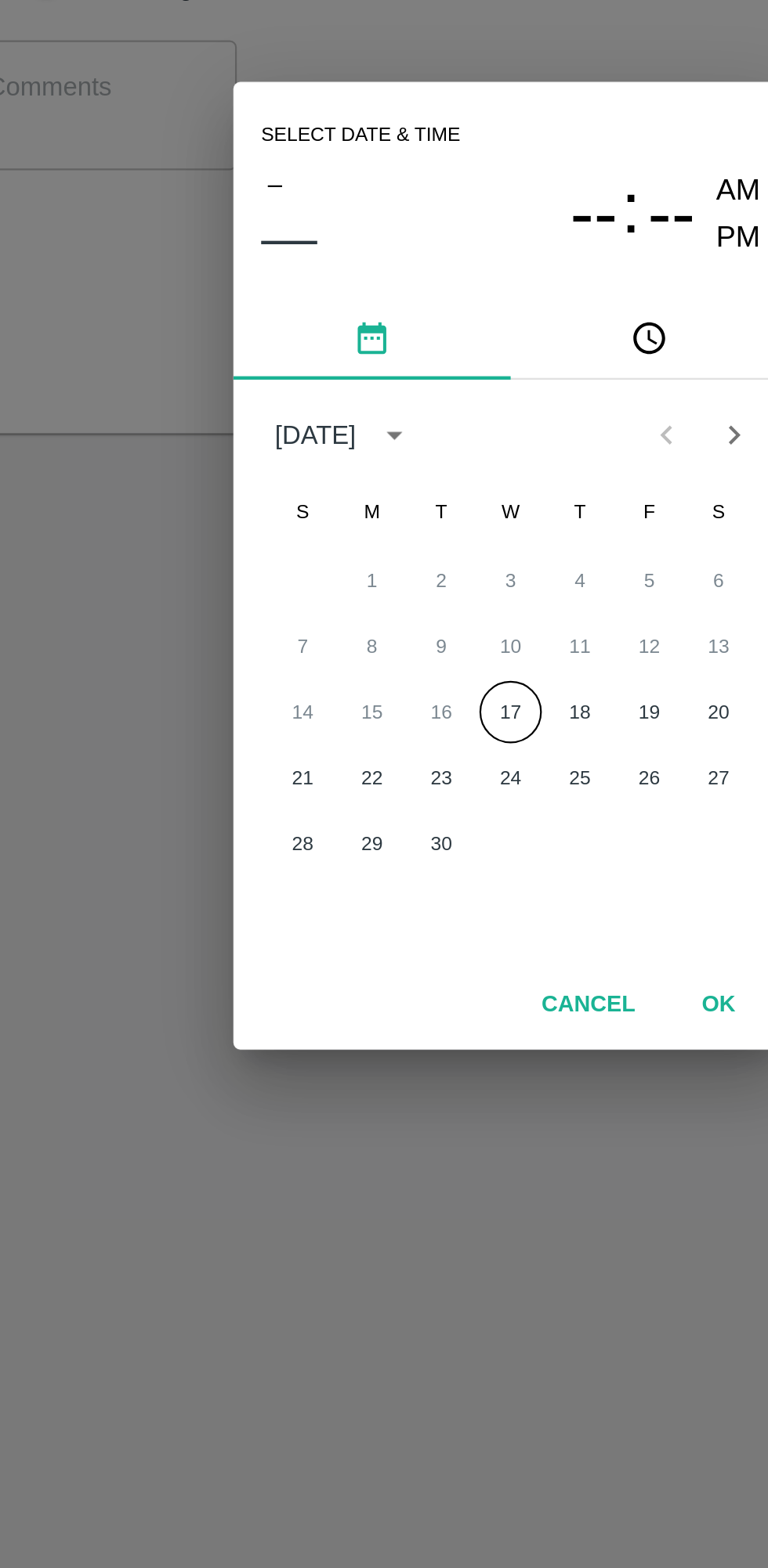
click at [387, 842] on button "17" at bounding box center [384, 850] width 29 height 29
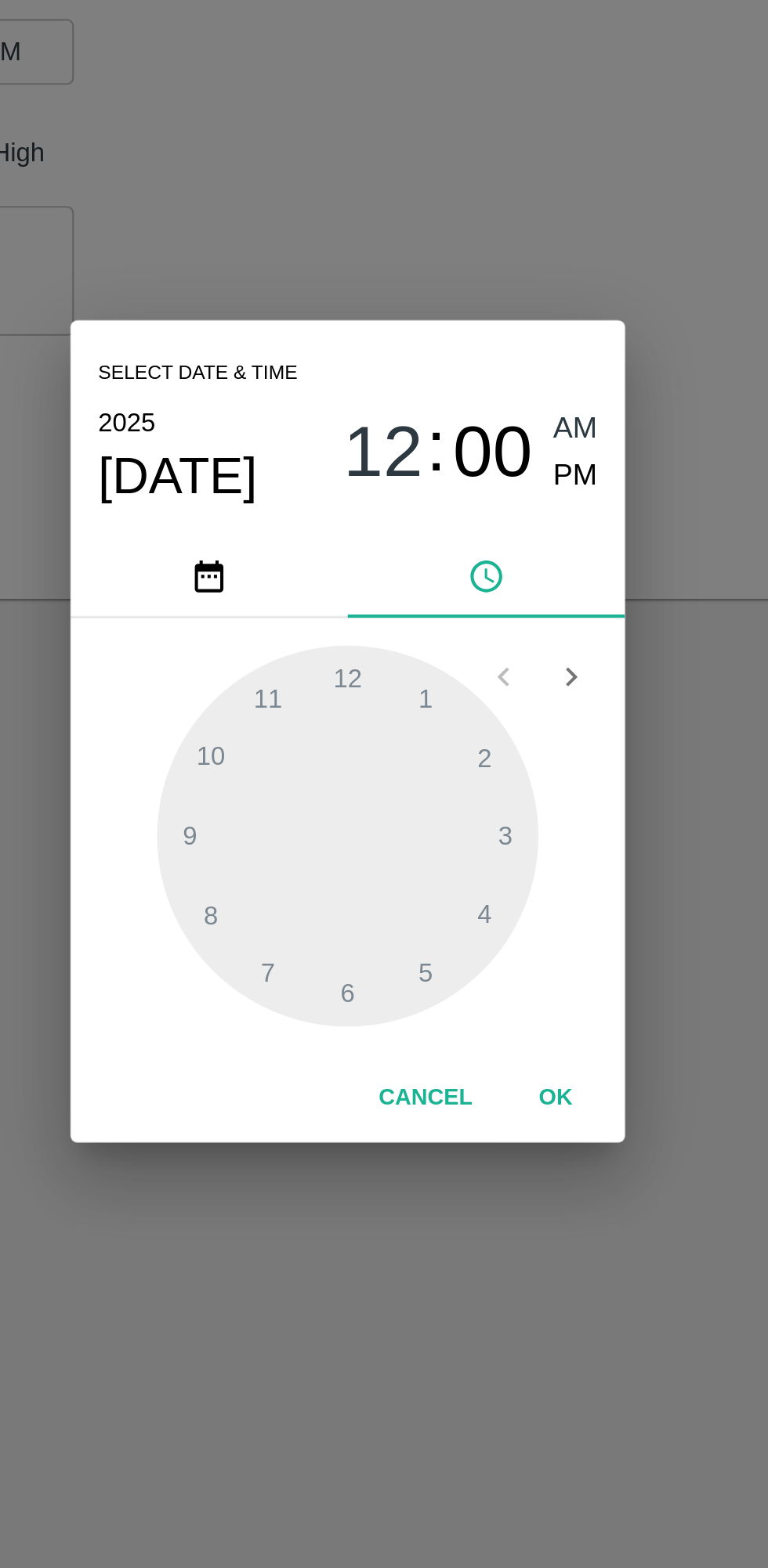
click at [487, 672] on span "PM" at bounding box center [487, 668] width 20 height 21
type input "17/09/2025 12:00 PM"
click at [495, 961] on button "OK" at bounding box center [478, 950] width 50 height 28
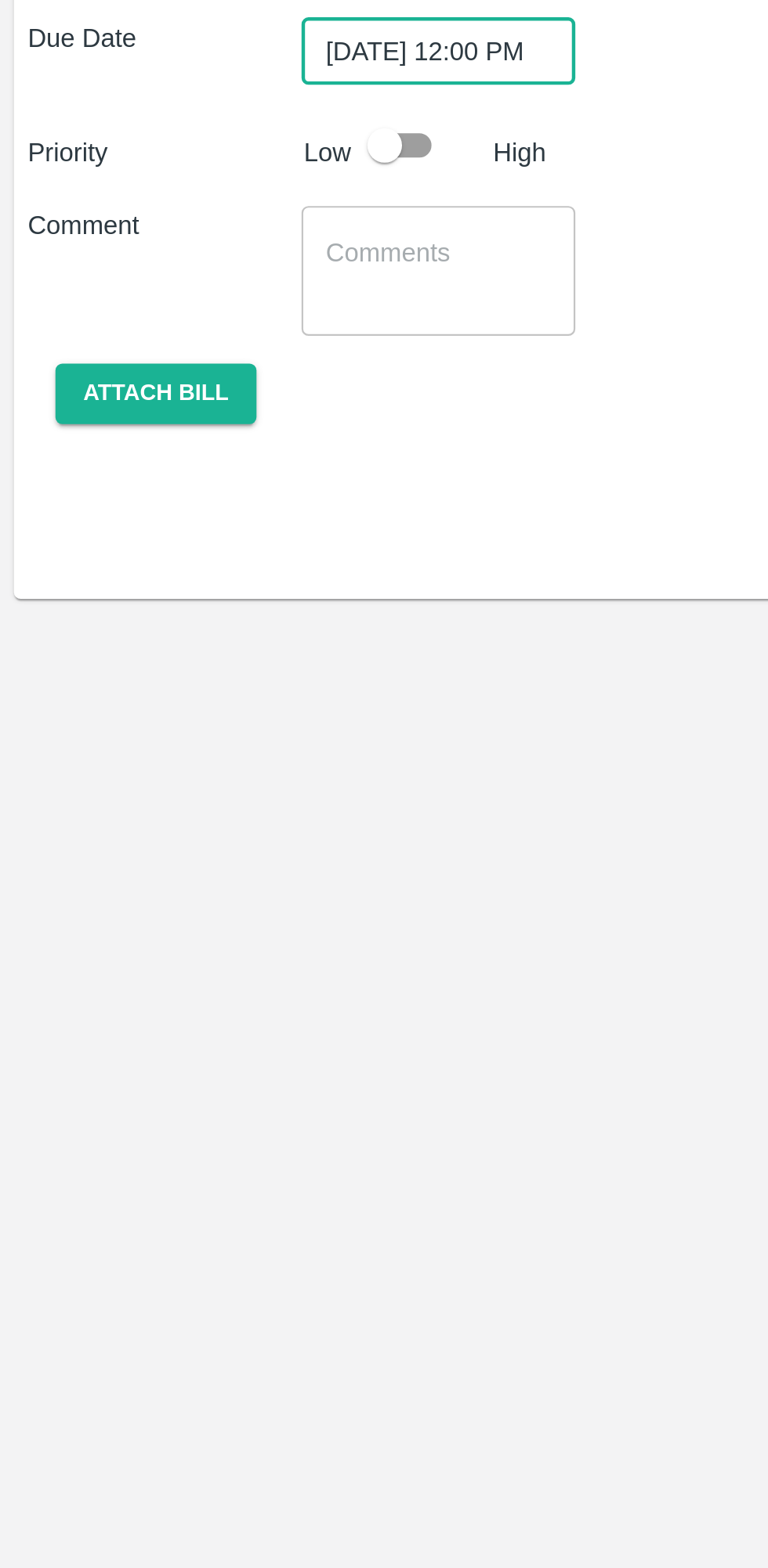
click at [188, 520] on input "checkbox" at bounding box center [174, 519] width 89 height 29
checkbox input "true"
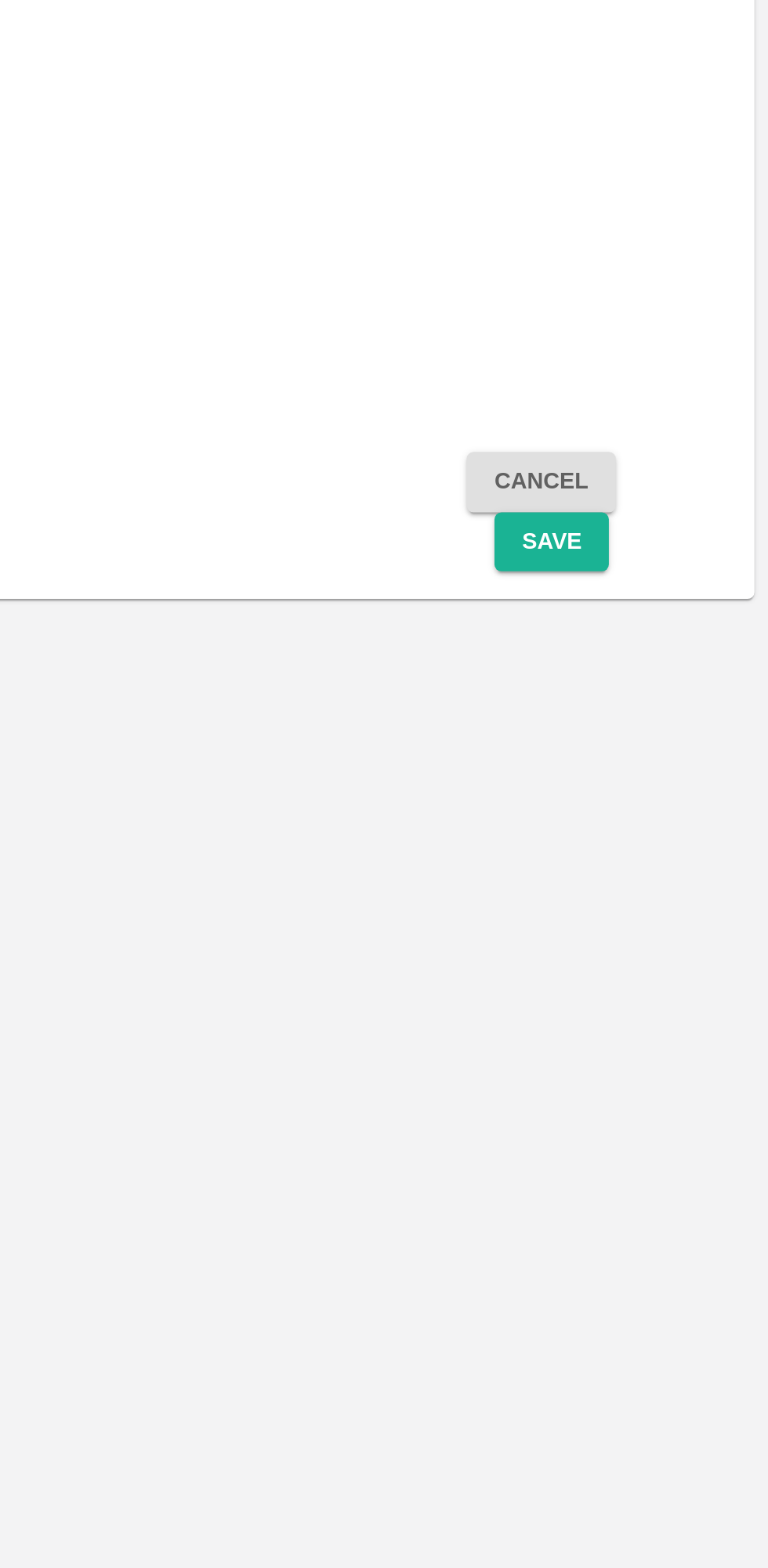
click at [674, 711] on button "Save" at bounding box center [669, 699] width 51 height 28
